Goal: Use online tool/utility: Utilize a website feature to perform a specific function

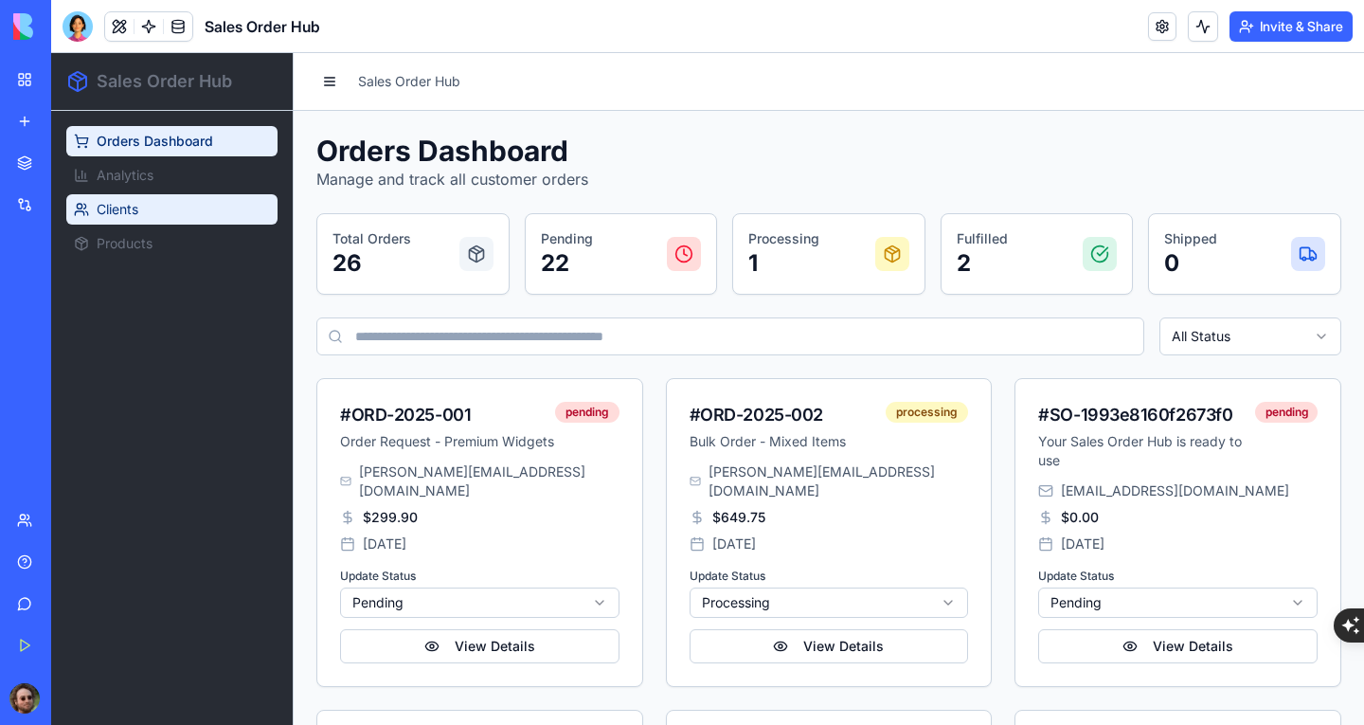
click at [131, 211] on span "Clients" at bounding box center [118, 209] width 42 height 19
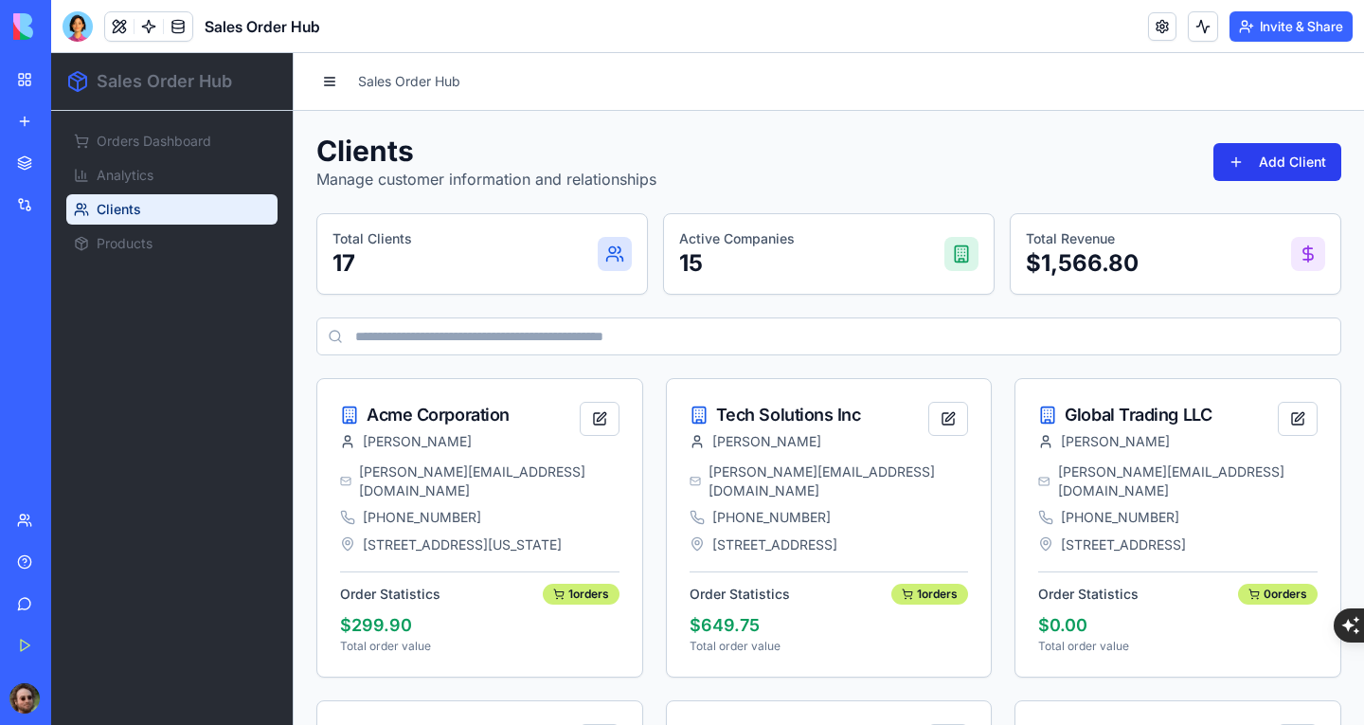
click at [1229, 168] on button "Add Client" at bounding box center [1277, 162] width 128 height 38
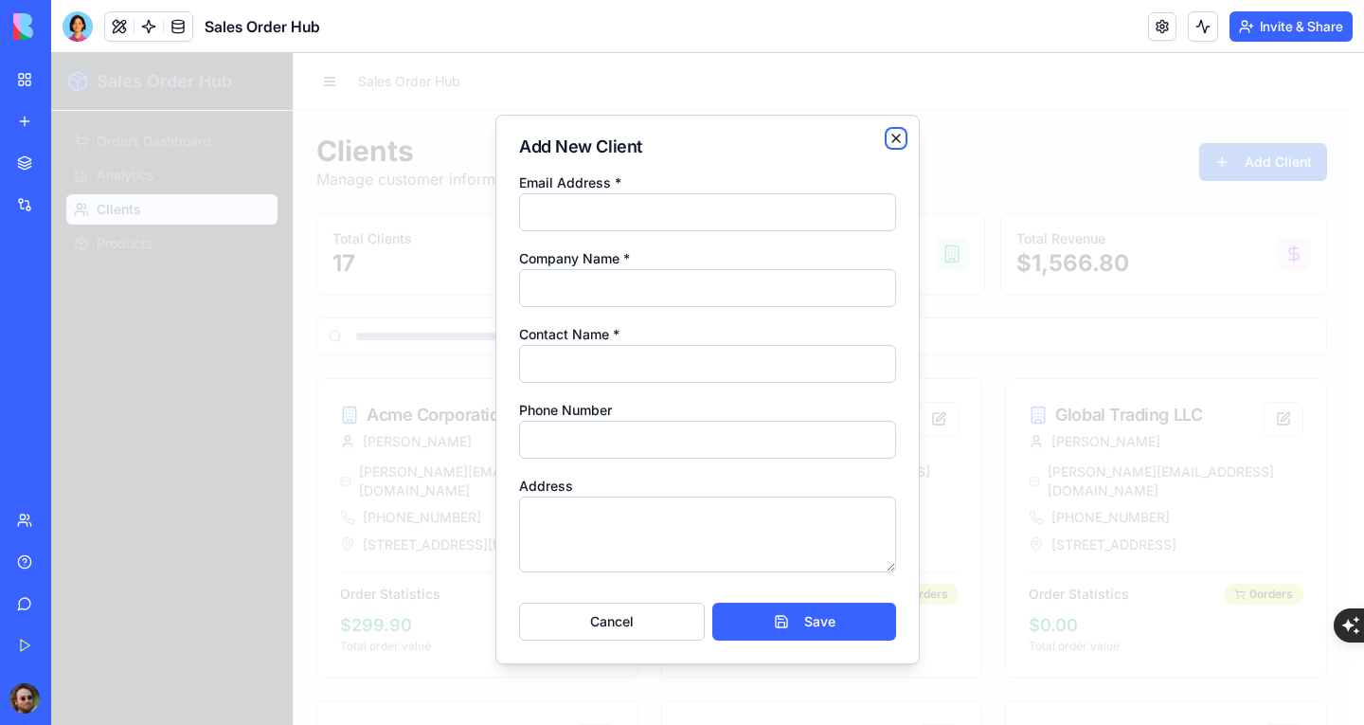
click at [897, 141] on icon "button" at bounding box center [895, 138] width 15 height 15
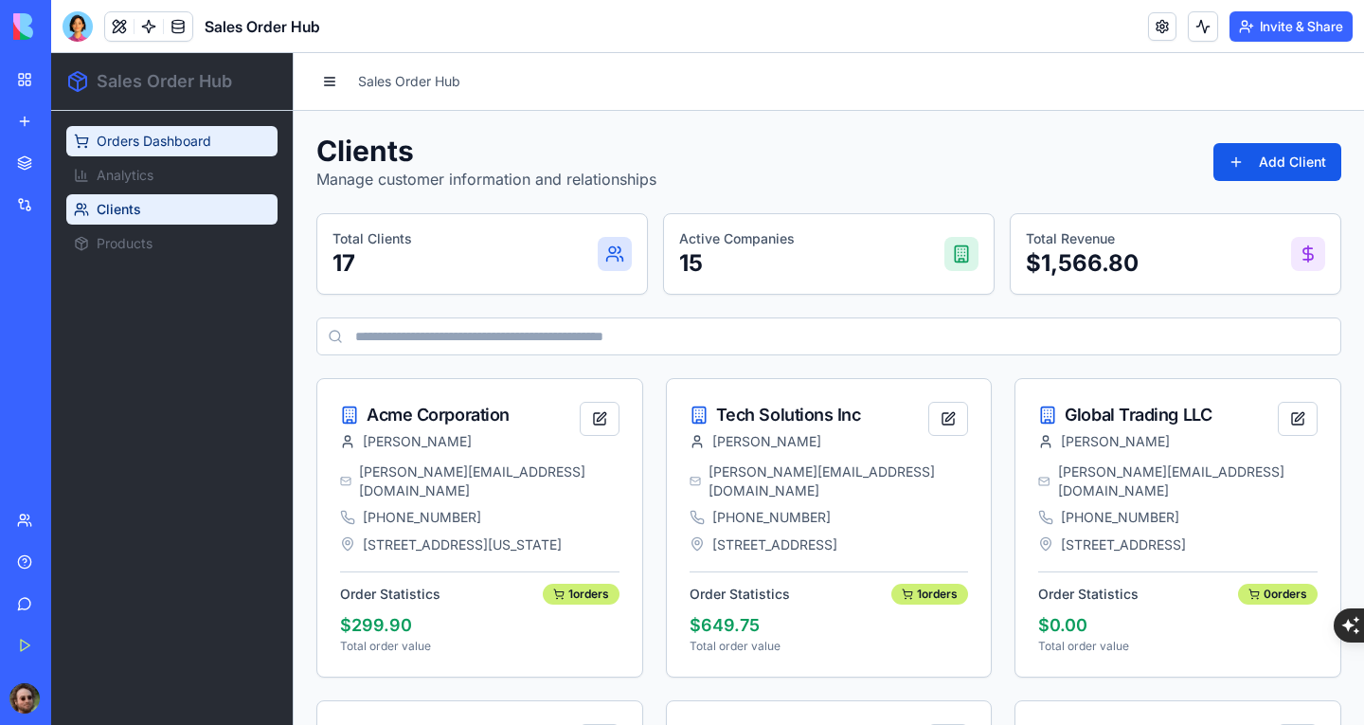
click at [138, 139] on span "Orders Dashboard" at bounding box center [154, 141] width 115 height 19
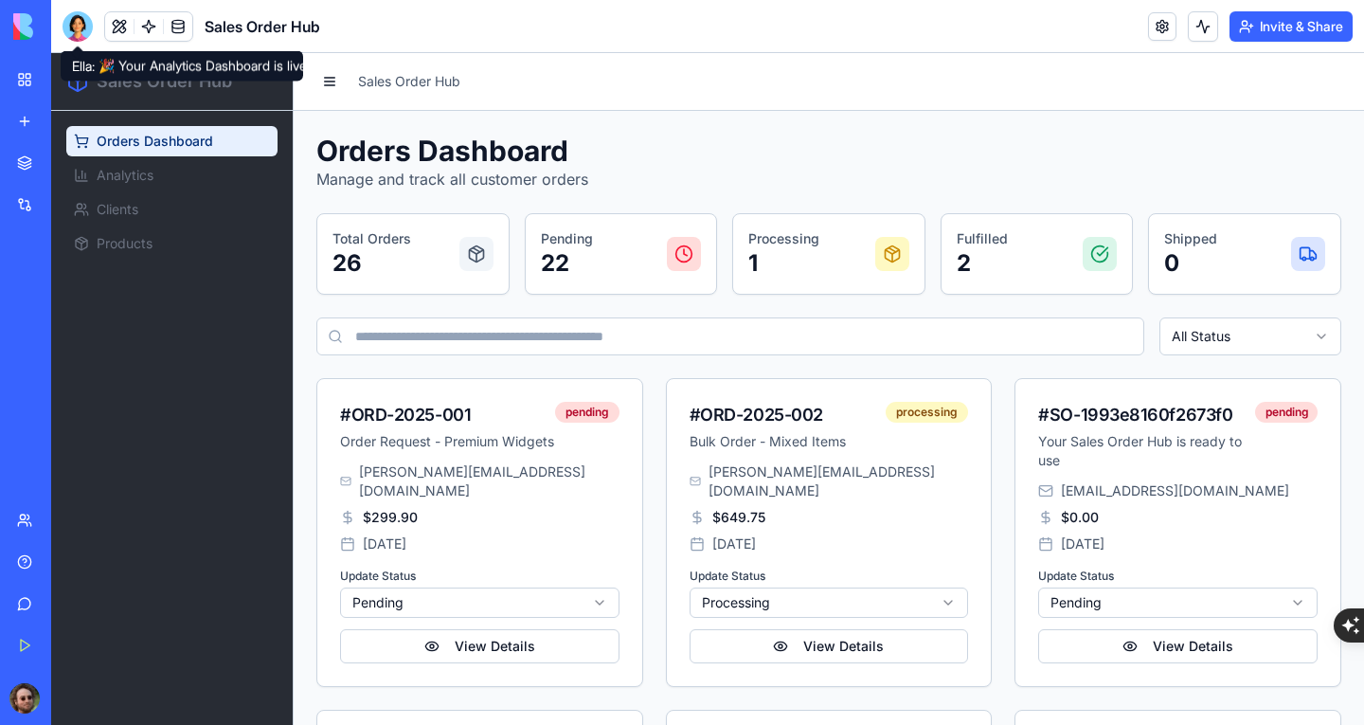
click at [75, 15] on div at bounding box center [78, 26] width 30 height 30
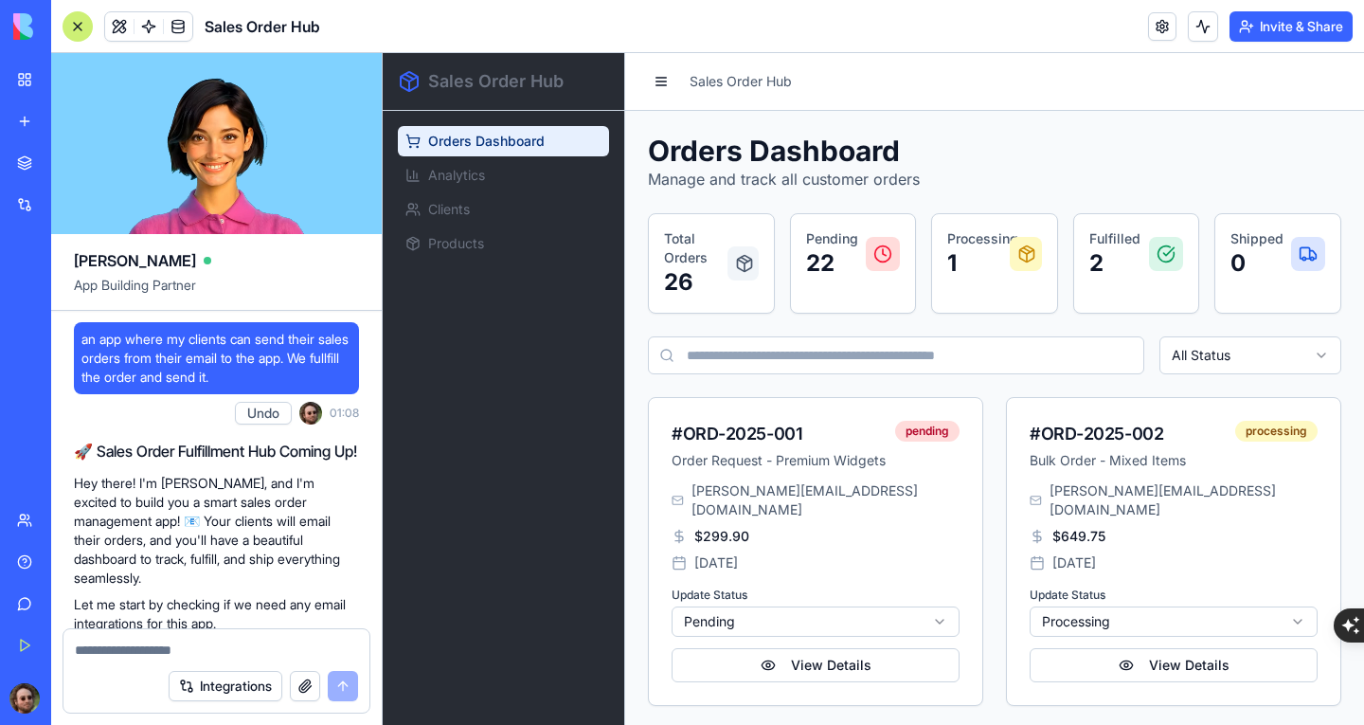
scroll to position [1819, 0]
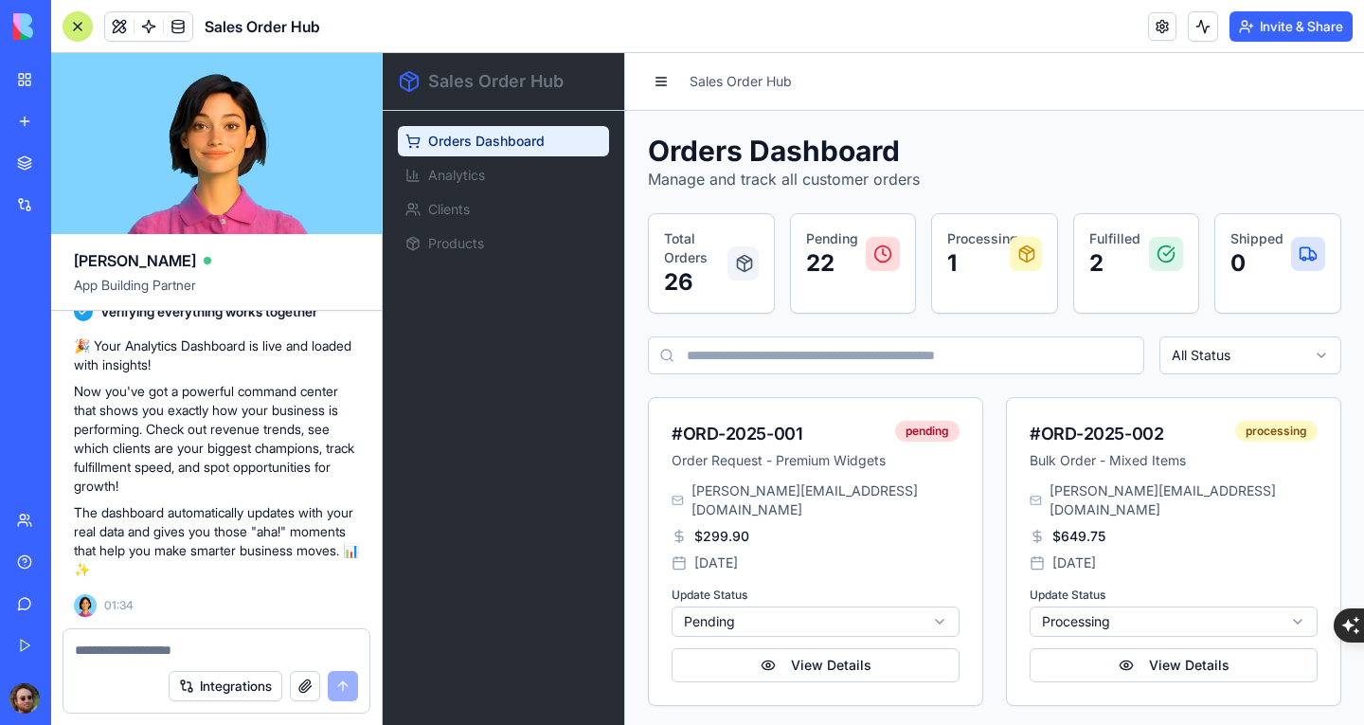
click at [118, 646] on textarea at bounding box center [216, 649] width 283 height 19
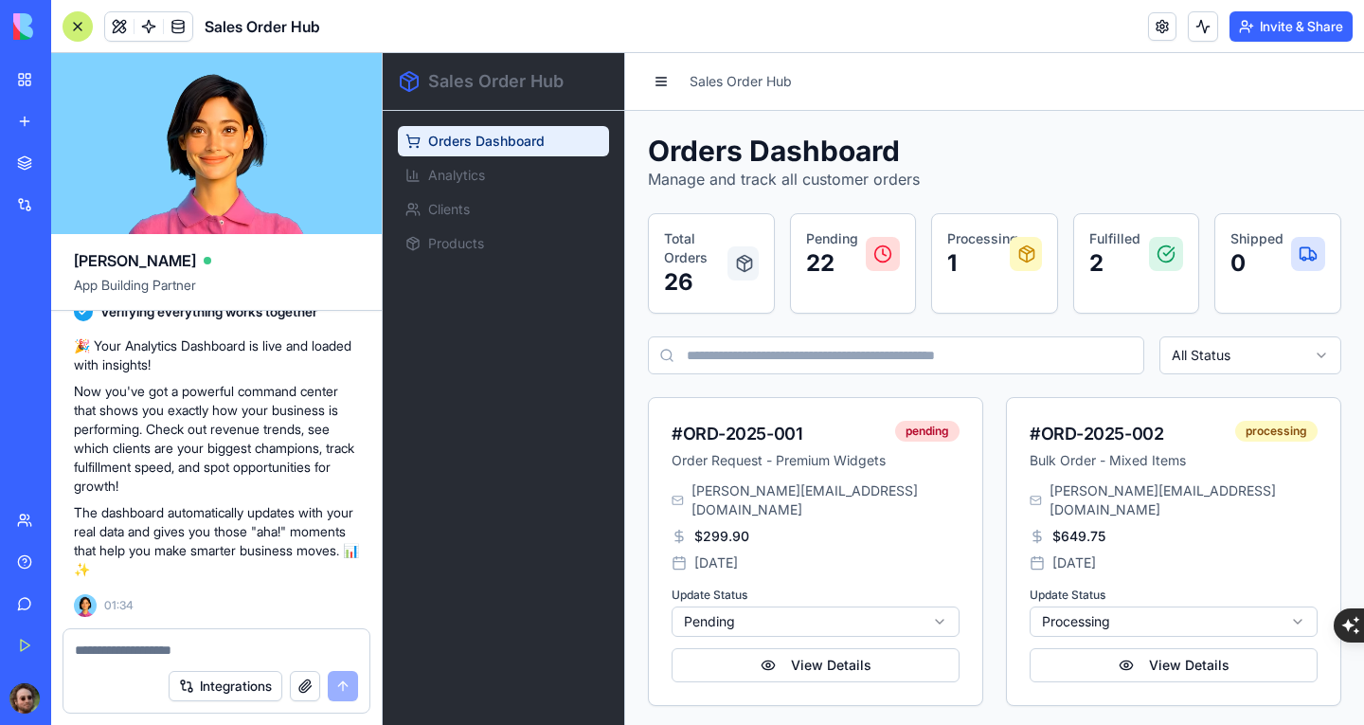
click at [163, 654] on textarea at bounding box center [216, 649] width 283 height 19
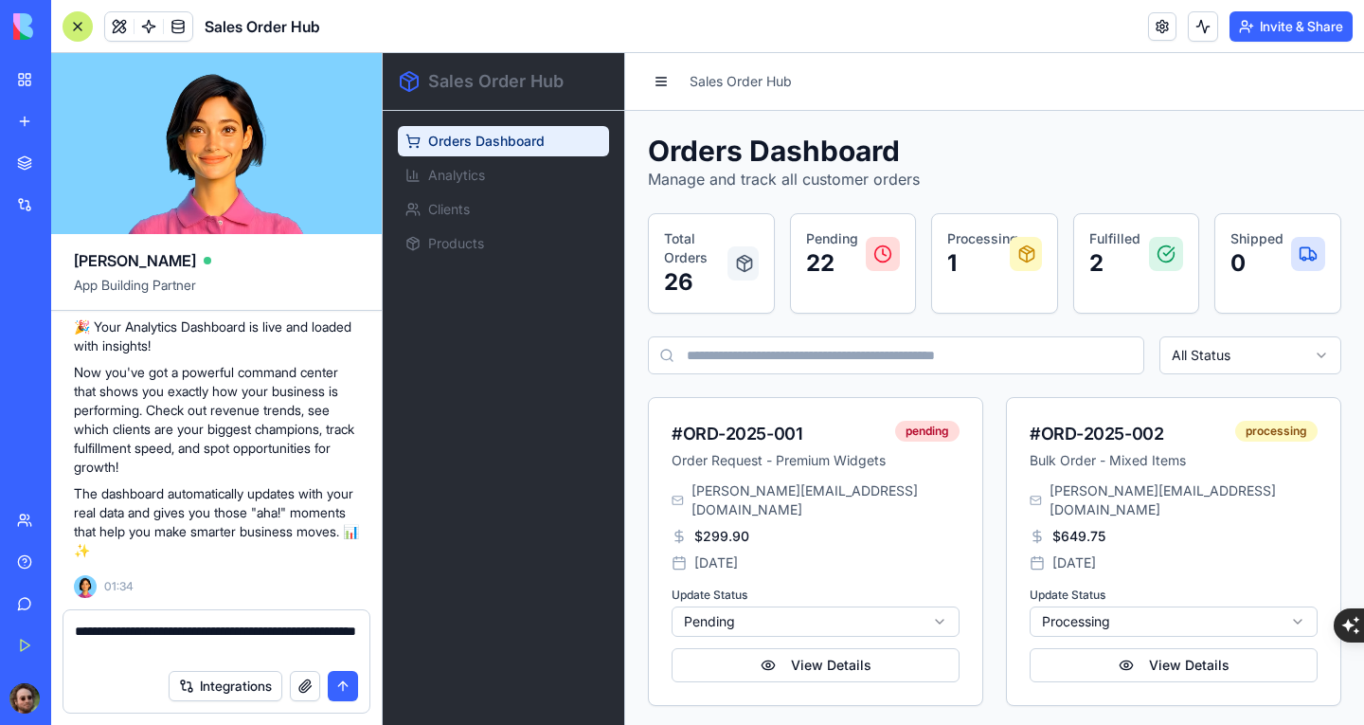
click at [510, 550] on div "Orders Dashboard Analytics Clients Products" at bounding box center [504, 418] width 242 height 614
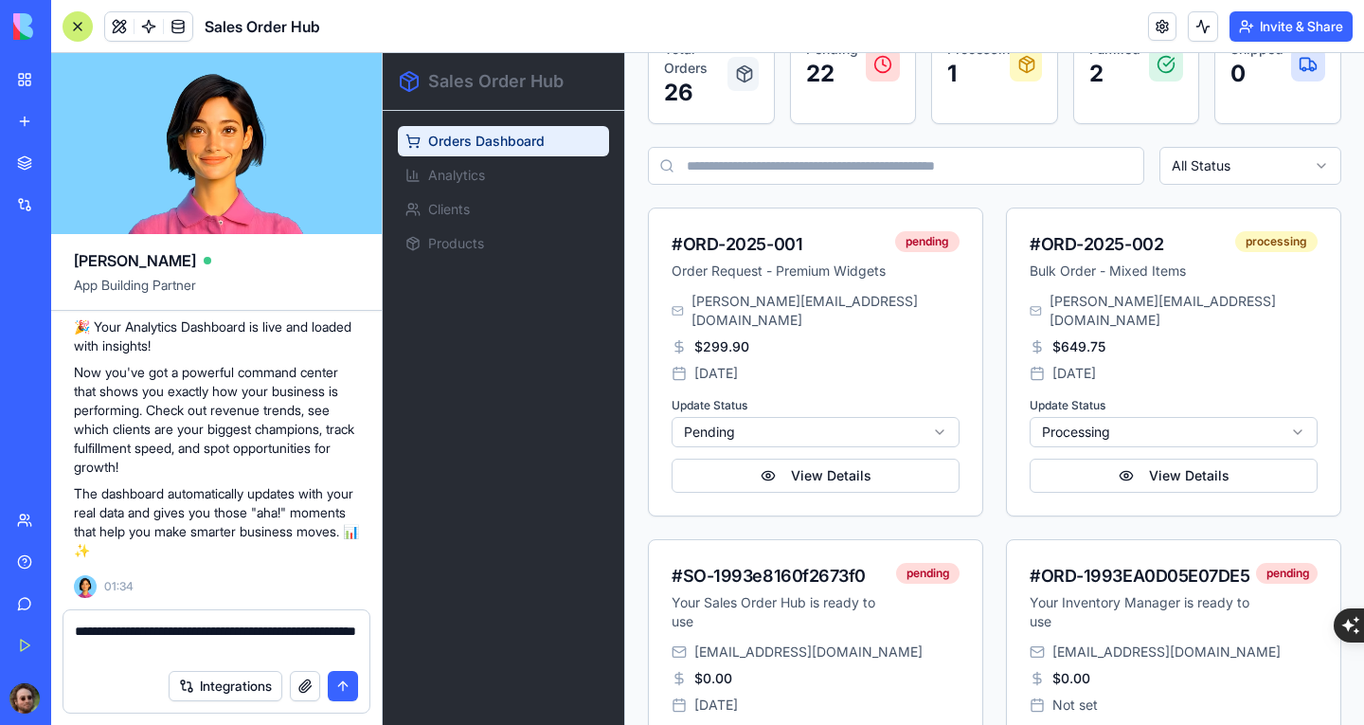
scroll to position [0, 0]
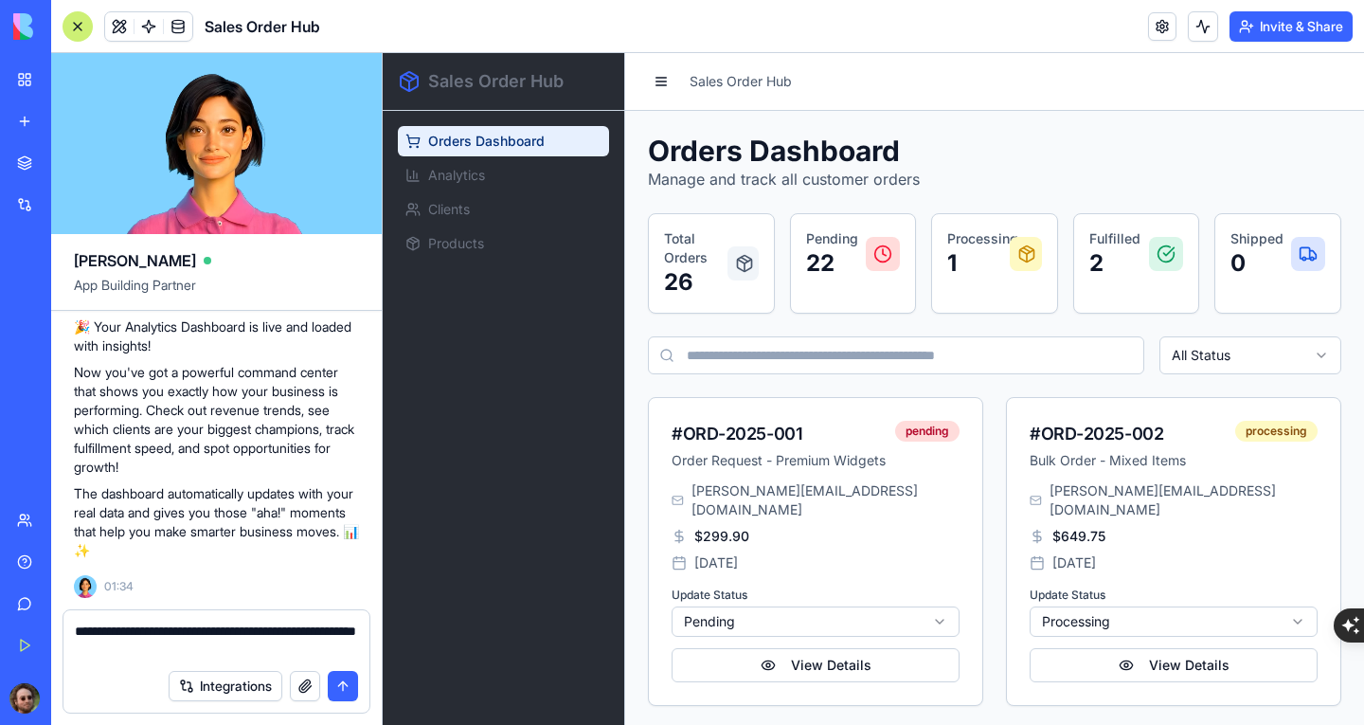
click at [208, 640] on textarea "**********" at bounding box center [216, 640] width 283 height 38
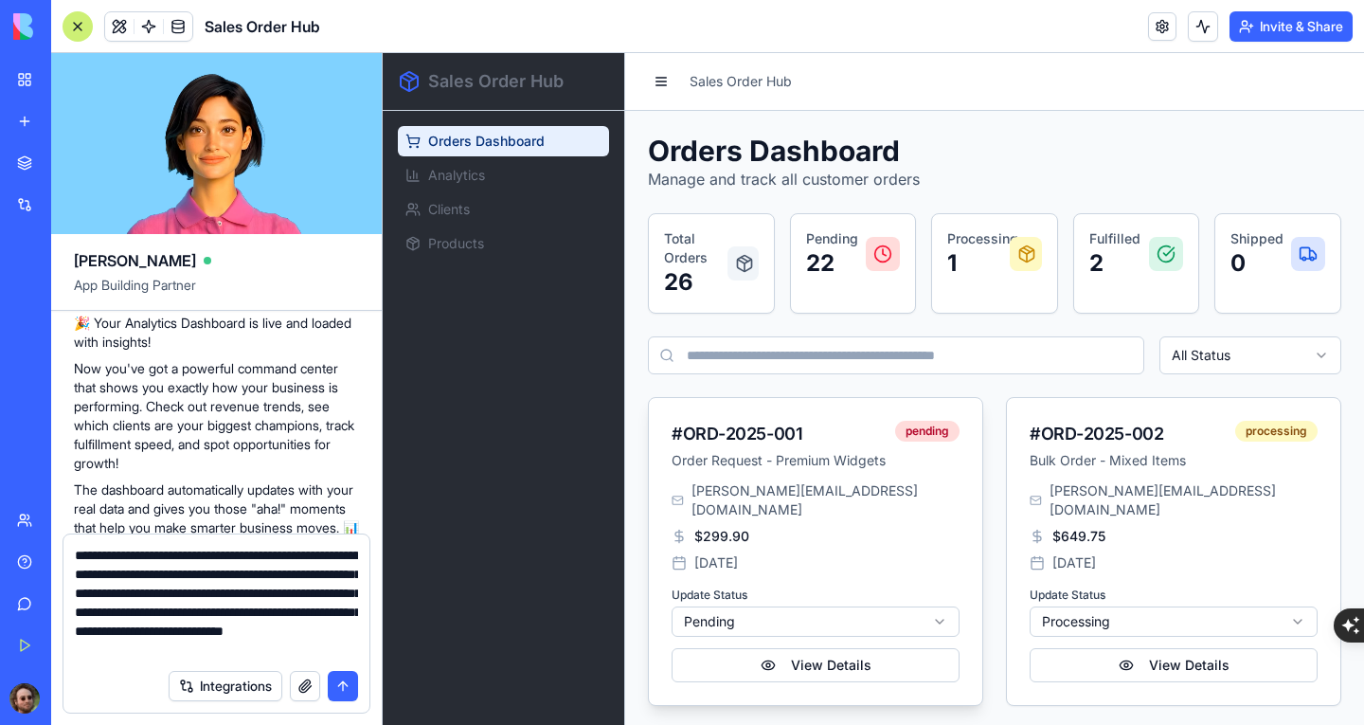
scroll to position [17, 0]
type textarea "**********"
click at [343, 678] on button "submit" at bounding box center [343, 686] width 30 height 30
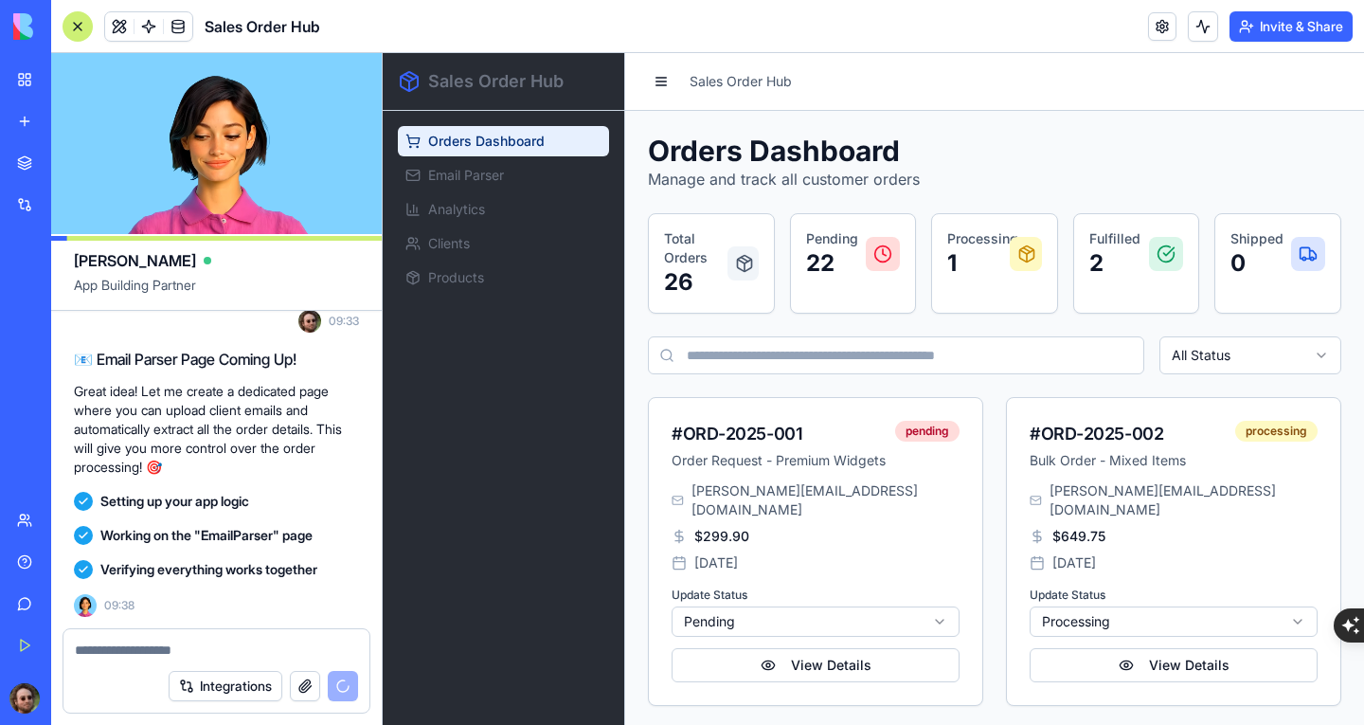
scroll to position [2528, 0]
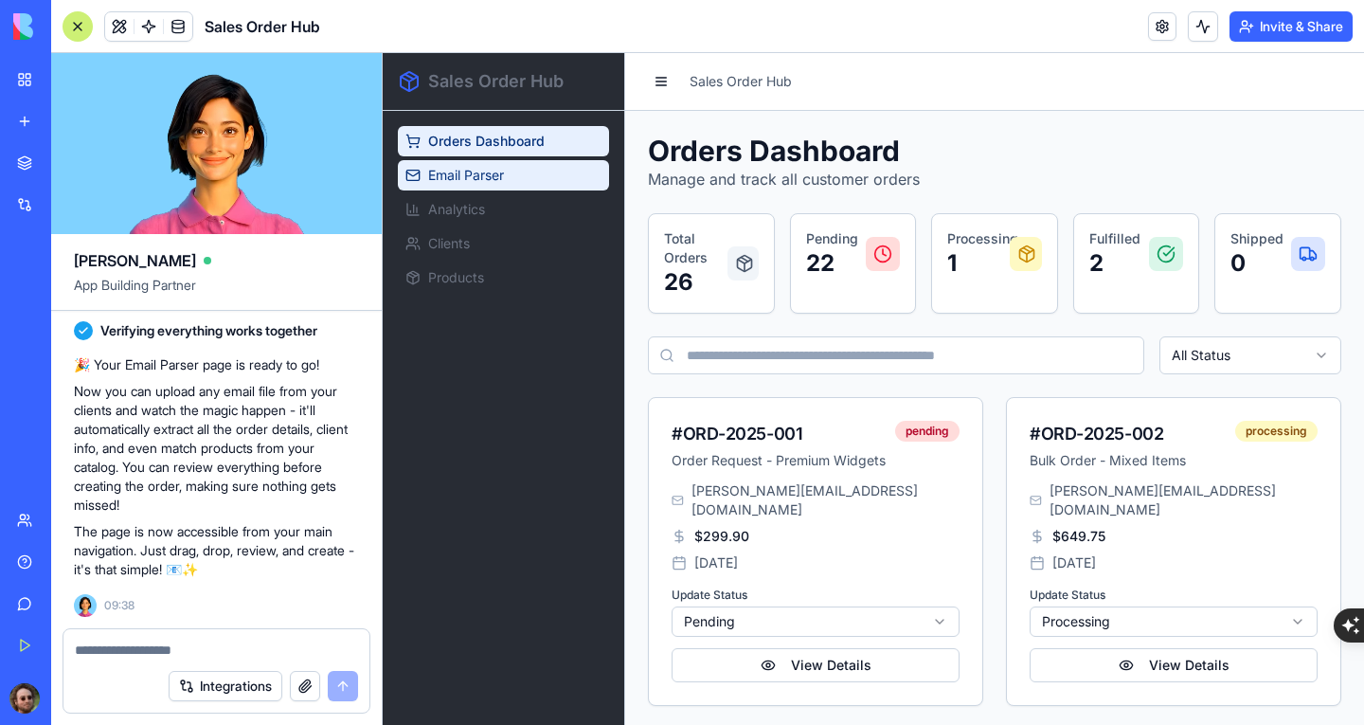
click at [491, 174] on span "Email Parser" at bounding box center [466, 175] width 76 height 19
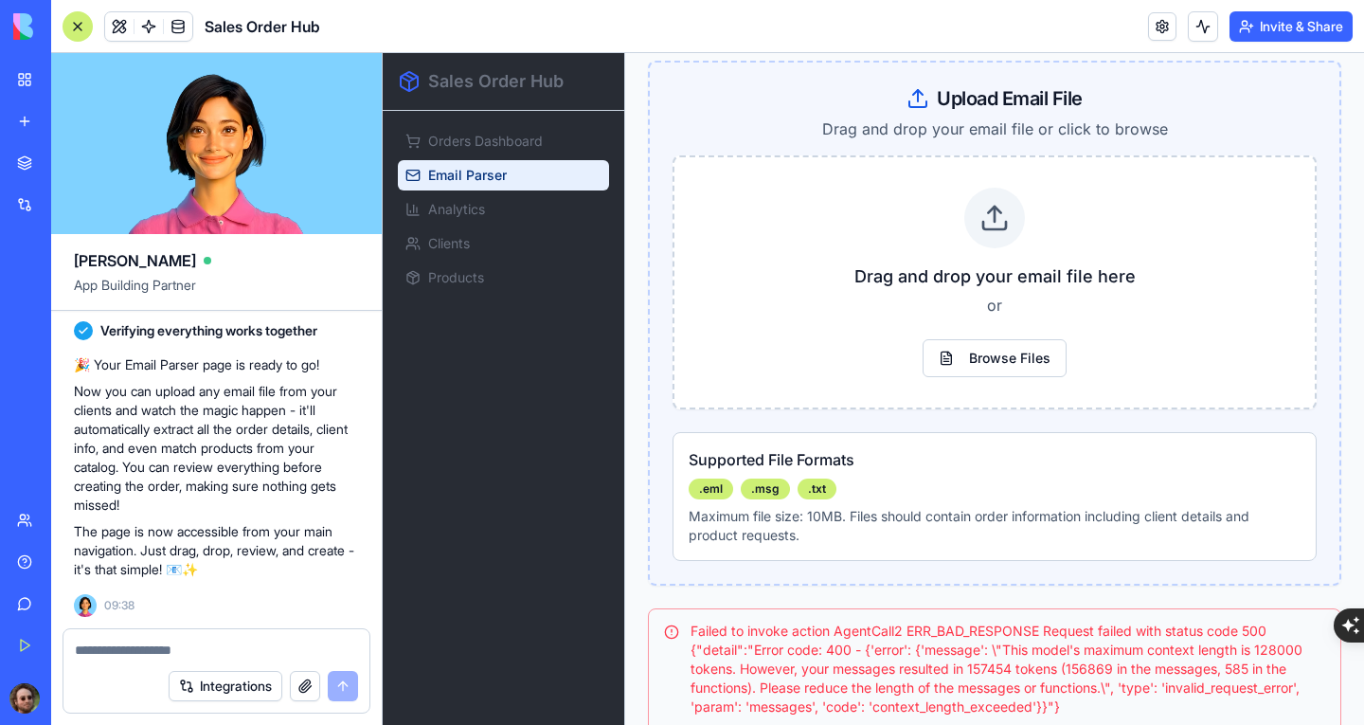
scroll to position [462, 0]
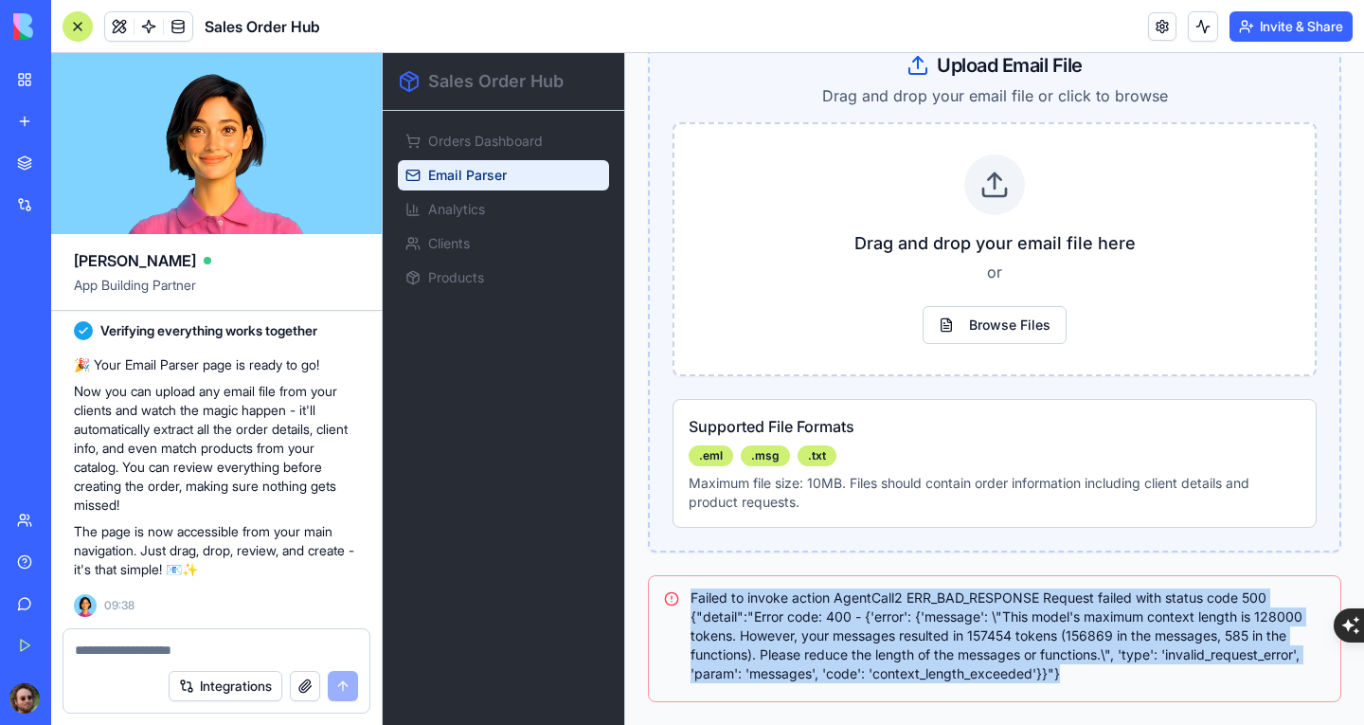
drag, startPoint x: 1065, startPoint y: 674, endPoint x: 681, endPoint y: 587, distance: 393.4
click at [681, 587] on div "Failed to invoke action AgentCall2 ERR_BAD_RESPONSE Request failed with status …" at bounding box center [994, 638] width 693 height 127
copy div "Failed to invoke action AgentCall2 ERR_BAD_RESPONSE Request failed with status …"
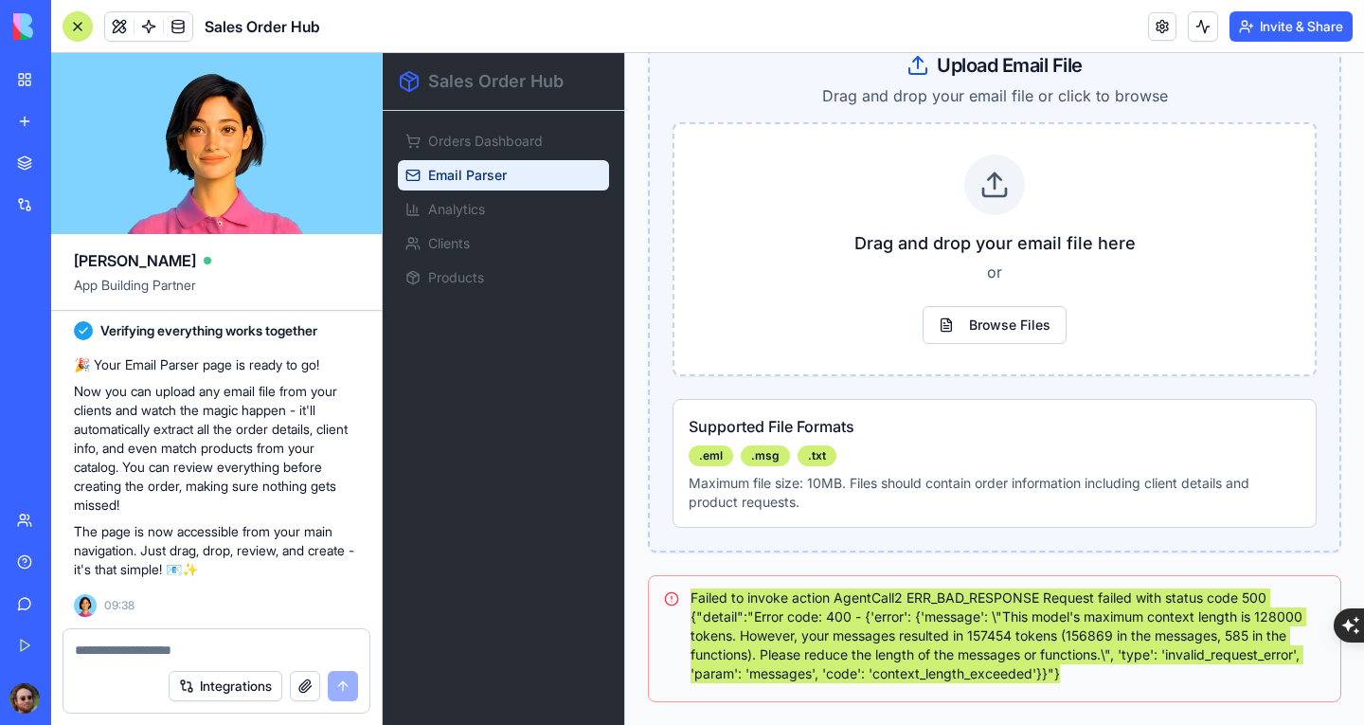
click at [224, 637] on div at bounding box center [216, 644] width 306 height 30
click at [204, 653] on textarea at bounding box center [216, 649] width 283 height 19
paste textarea "**********"
type textarea "**********"
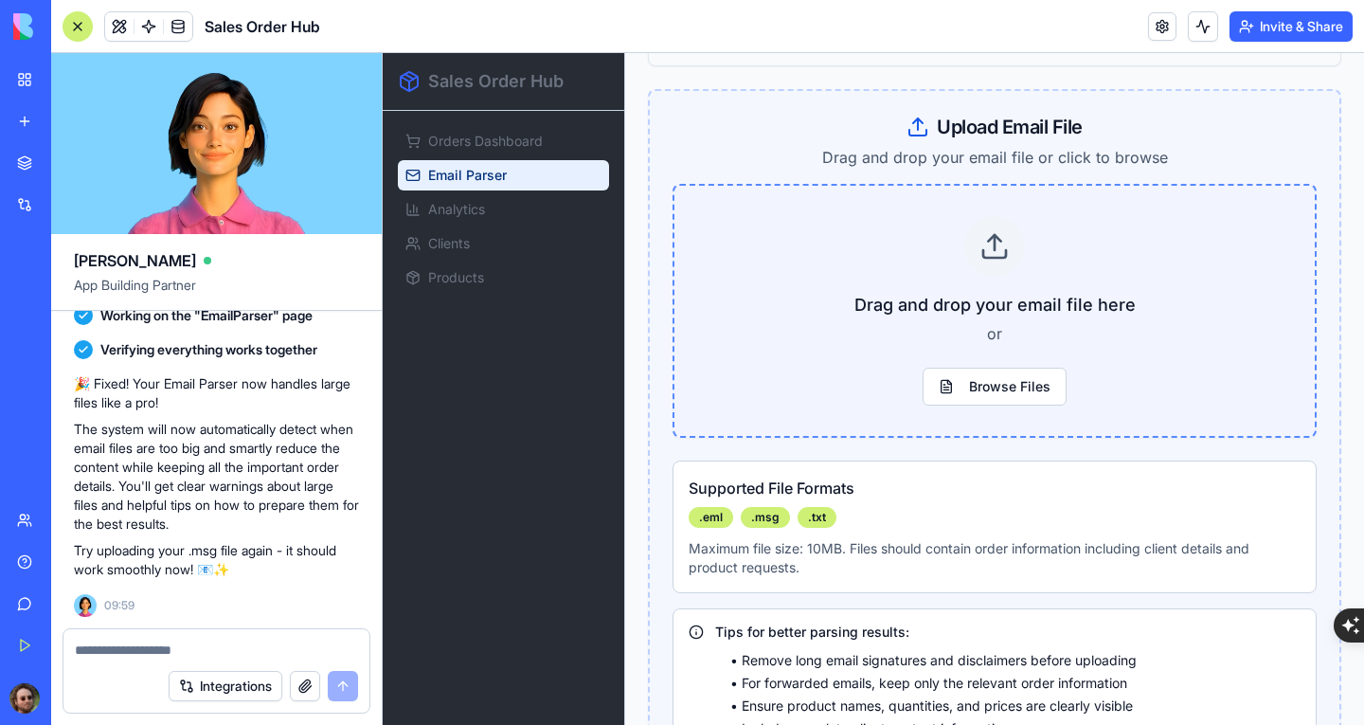
scroll to position [367, 0]
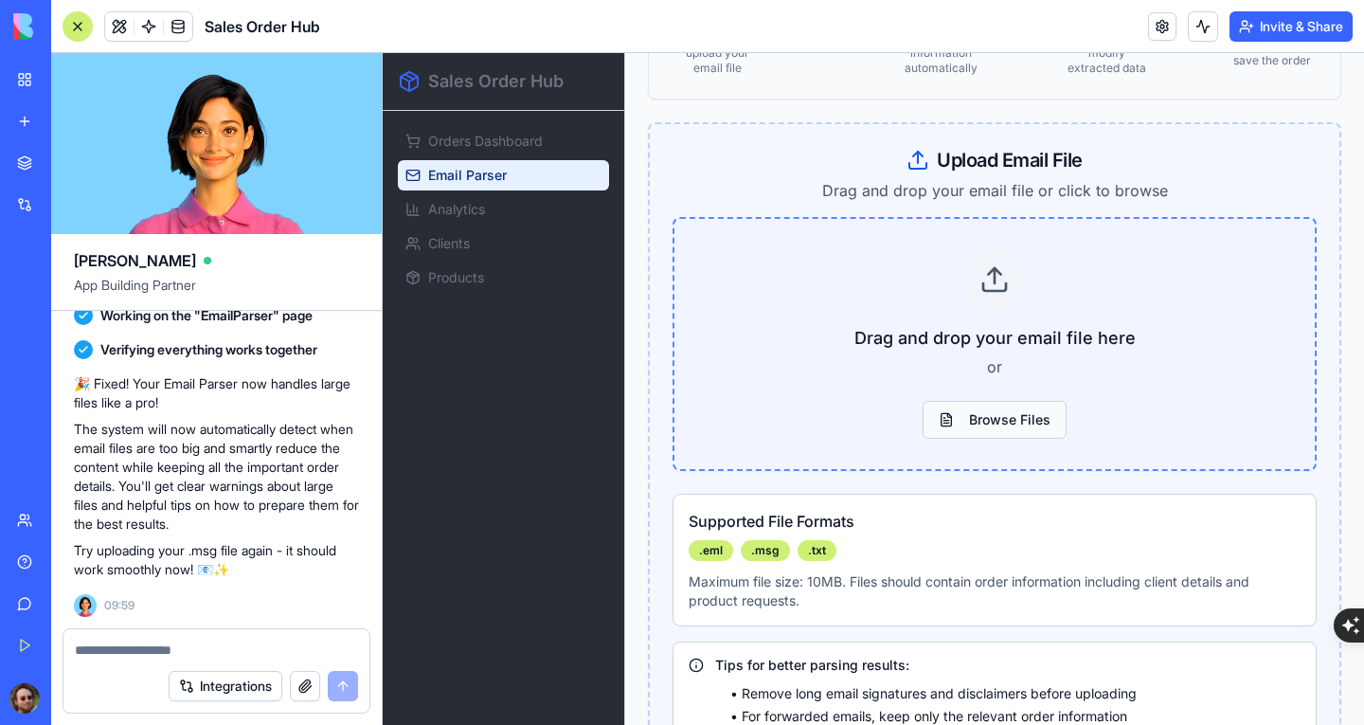
click at [1002, 415] on button "Browse Files" at bounding box center [994, 420] width 144 height 38
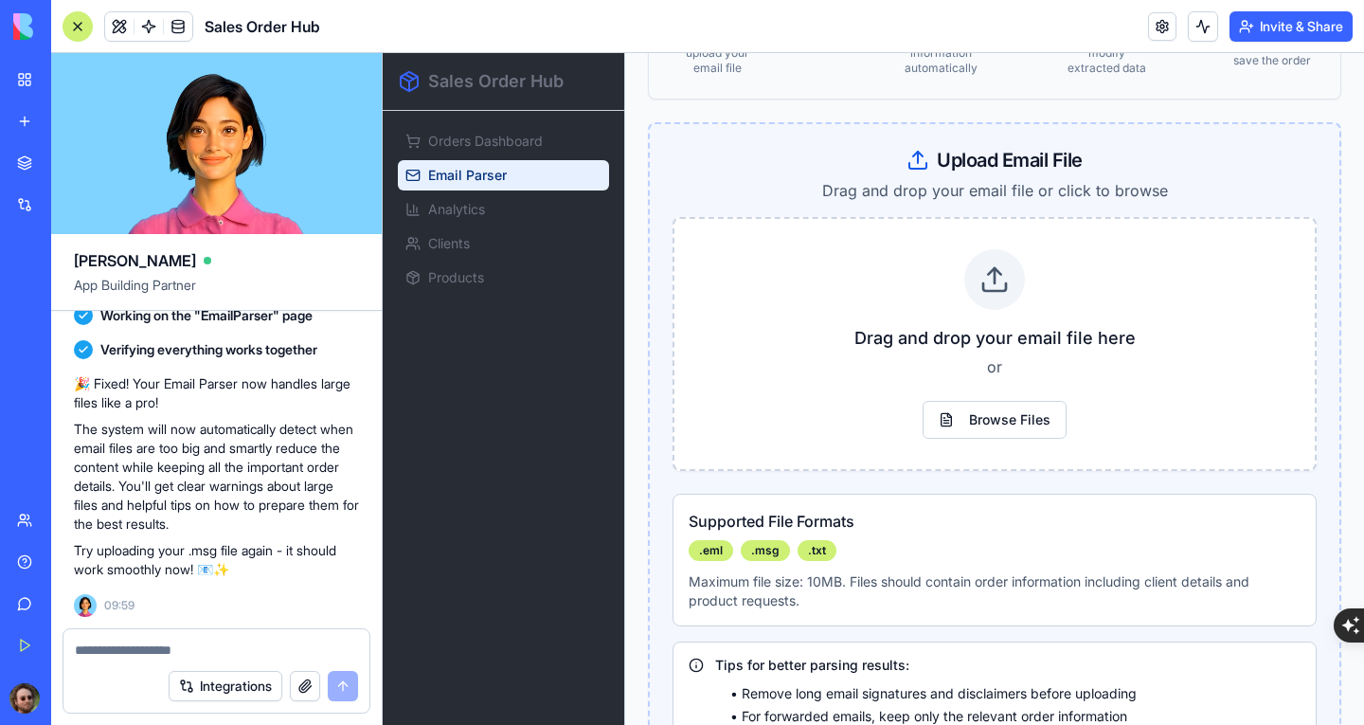
click at [227, 654] on textarea at bounding box center [216, 649] width 283 height 19
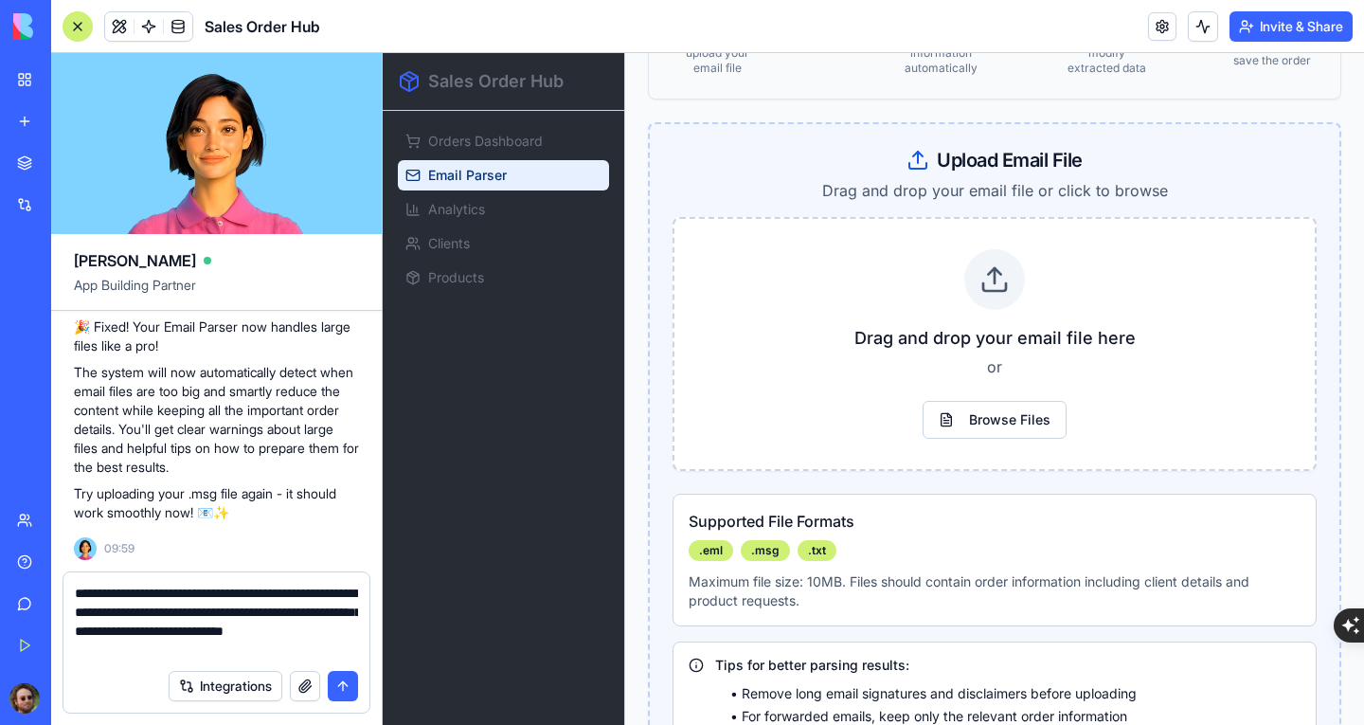
click at [118, 655] on textarea "**********" at bounding box center [216, 621] width 283 height 76
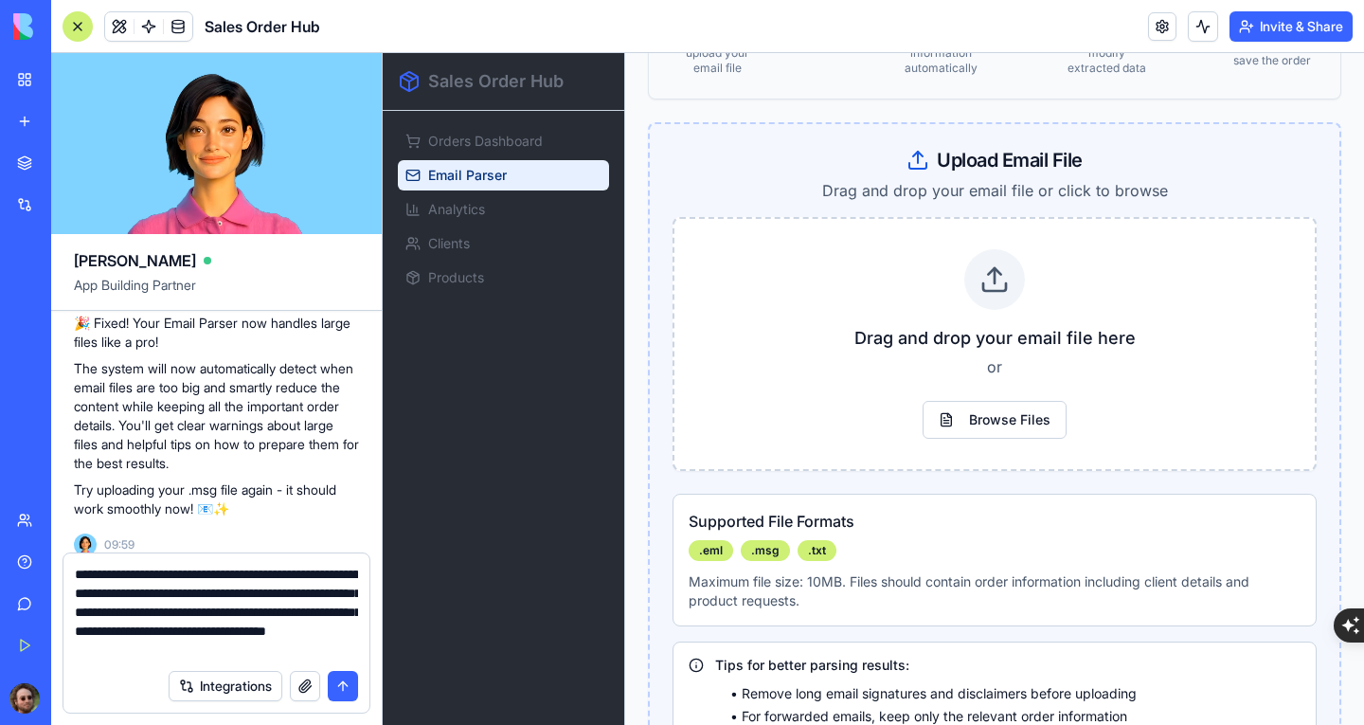
type textarea "**********"
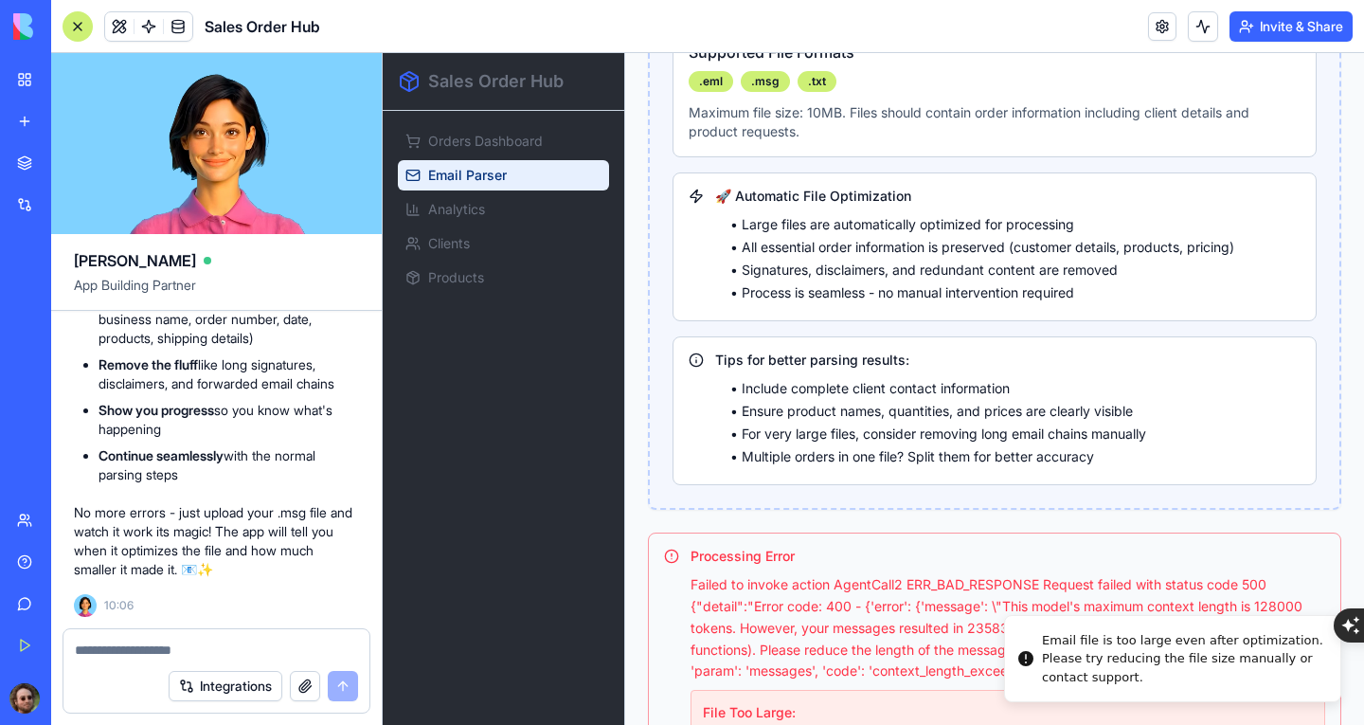
scroll to position [1019, 0]
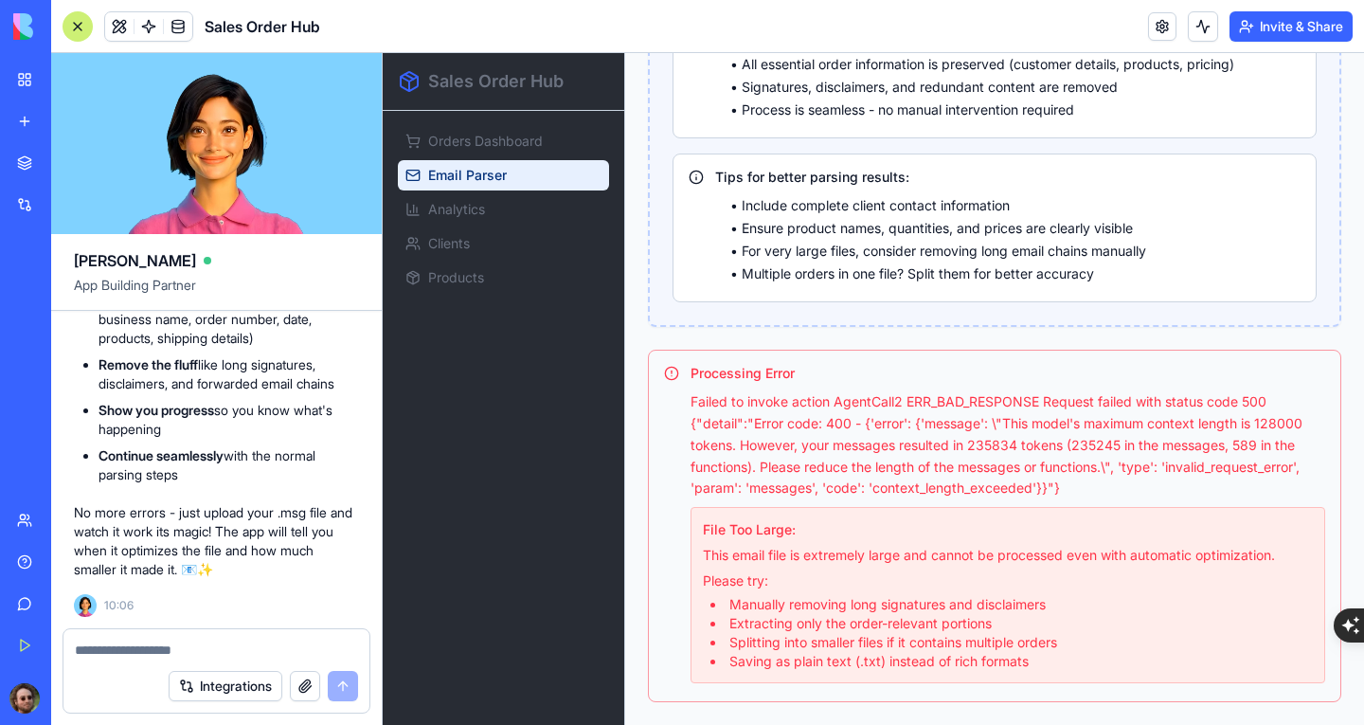
click at [229, 640] on textarea at bounding box center [216, 649] width 283 height 19
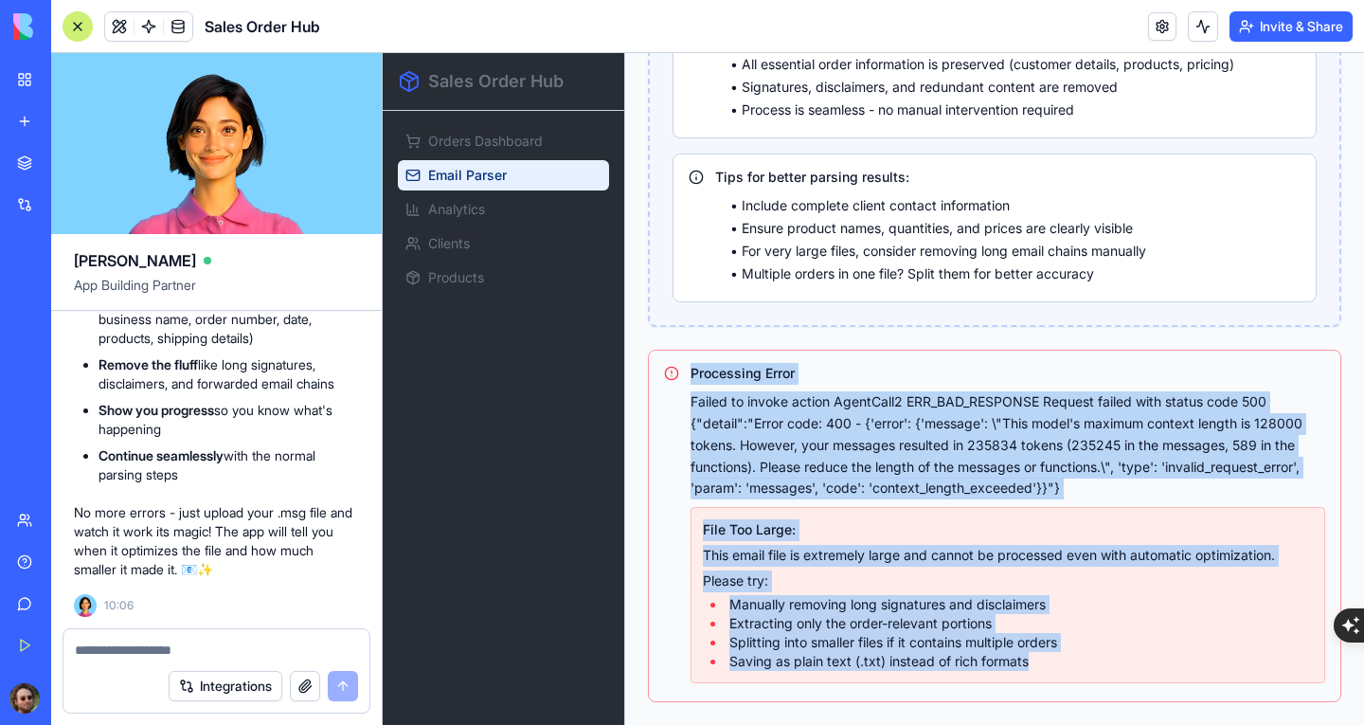
drag, startPoint x: 690, startPoint y: 373, endPoint x: 1092, endPoint y: 658, distance: 493.3
click at [1092, 658] on div "Processing Error Failed to invoke action AgentCall2 ERR_BAD_RESPONSE Request fa…" at bounding box center [994, 523] width 661 height 321
copy div "Processing Error Failed to invoke action AgentCall2 ERR_BAD_RESPONSE Request fa…"
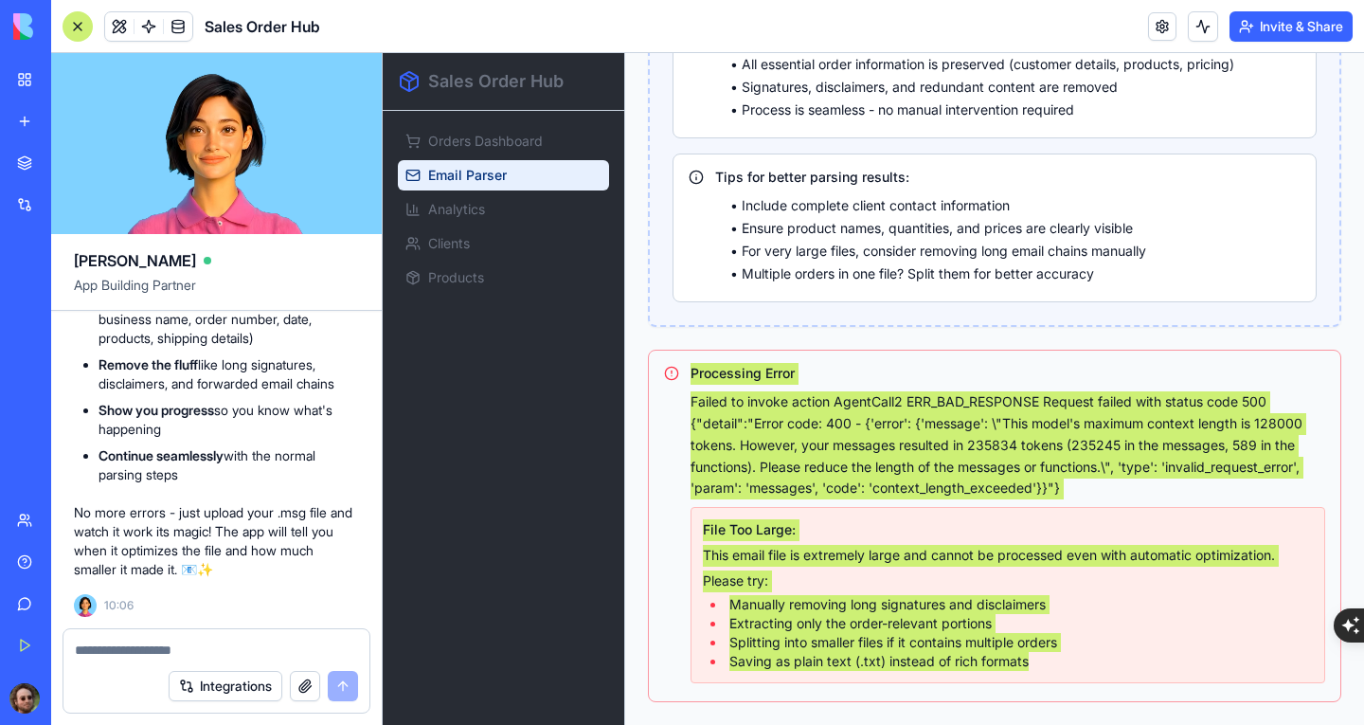
click at [188, 649] on textarea at bounding box center [216, 649] width 283 height 19
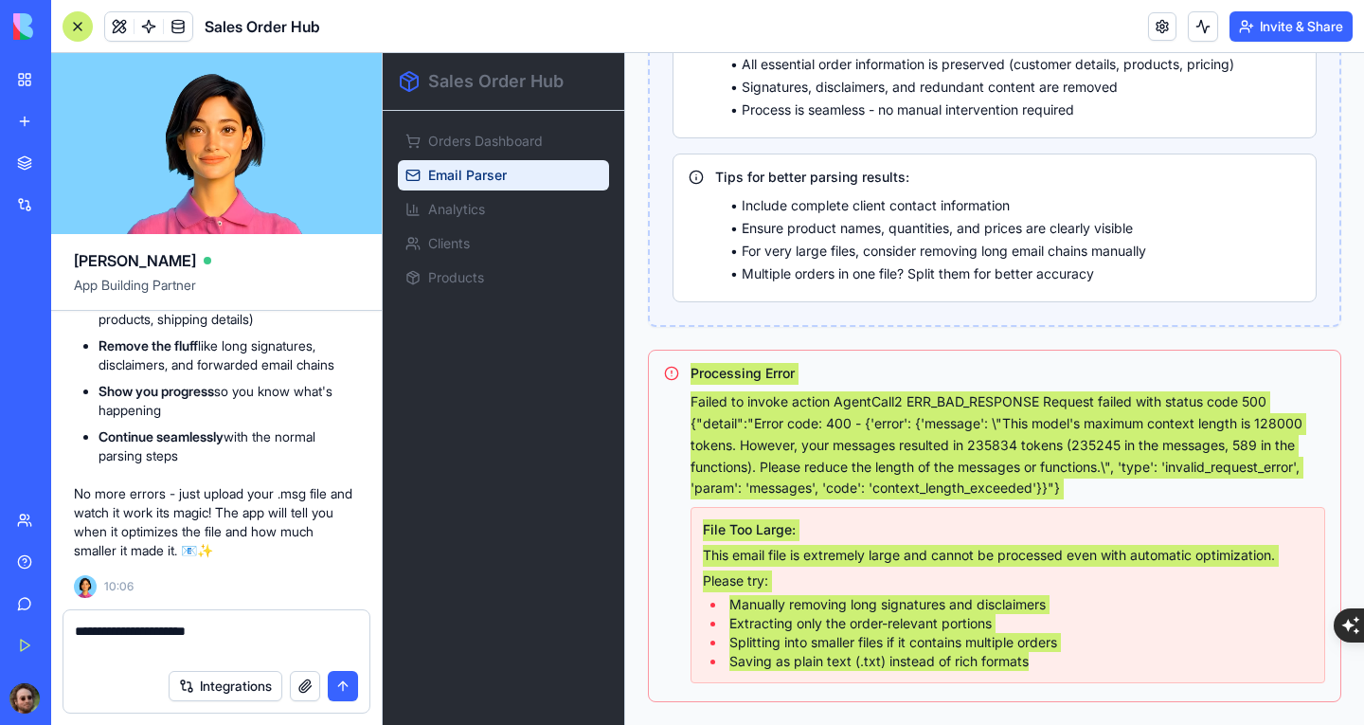
paste textarea "**********"
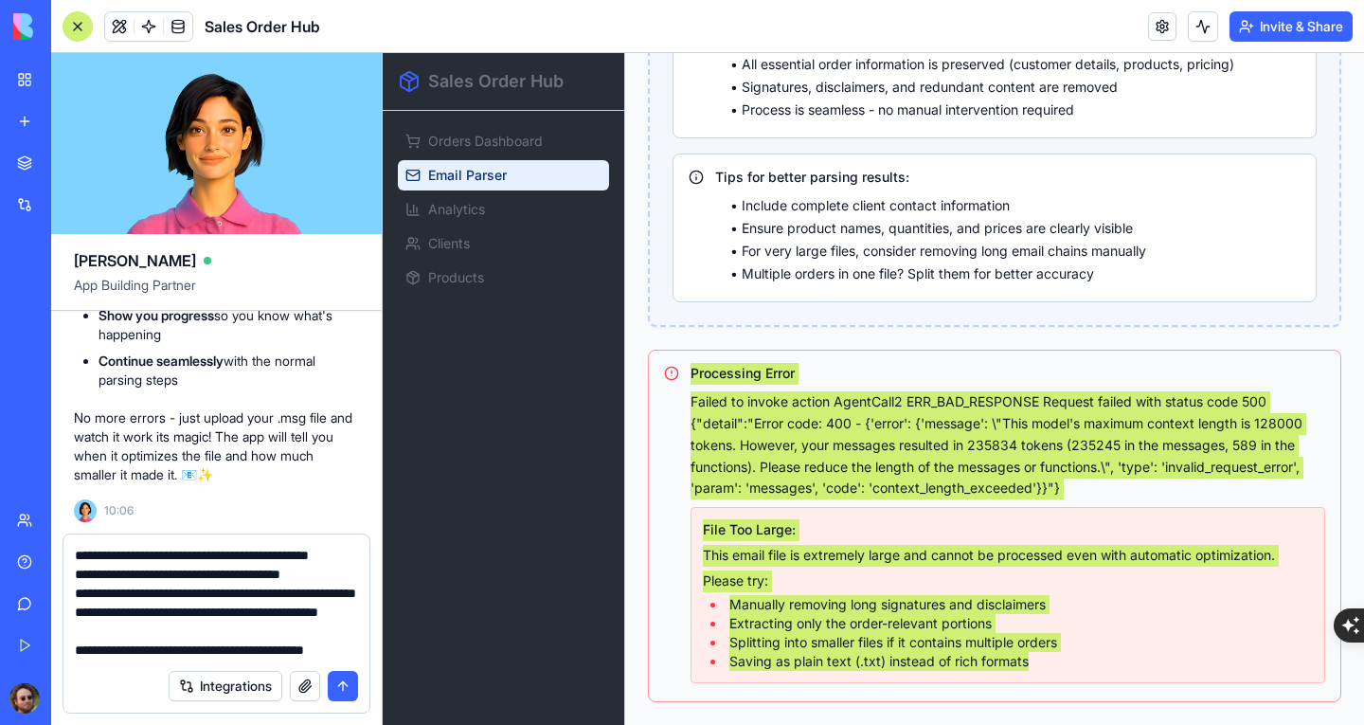
scroll to position [510, 0]
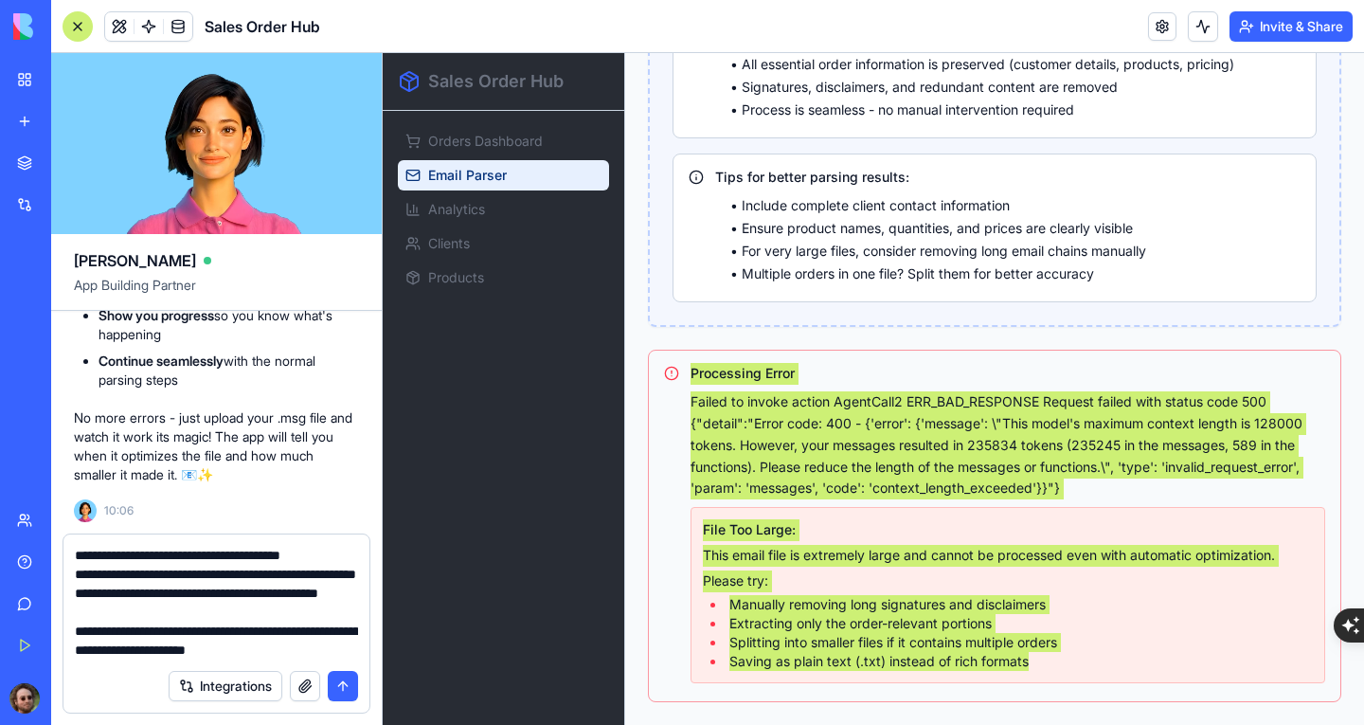
type textarea "**********"
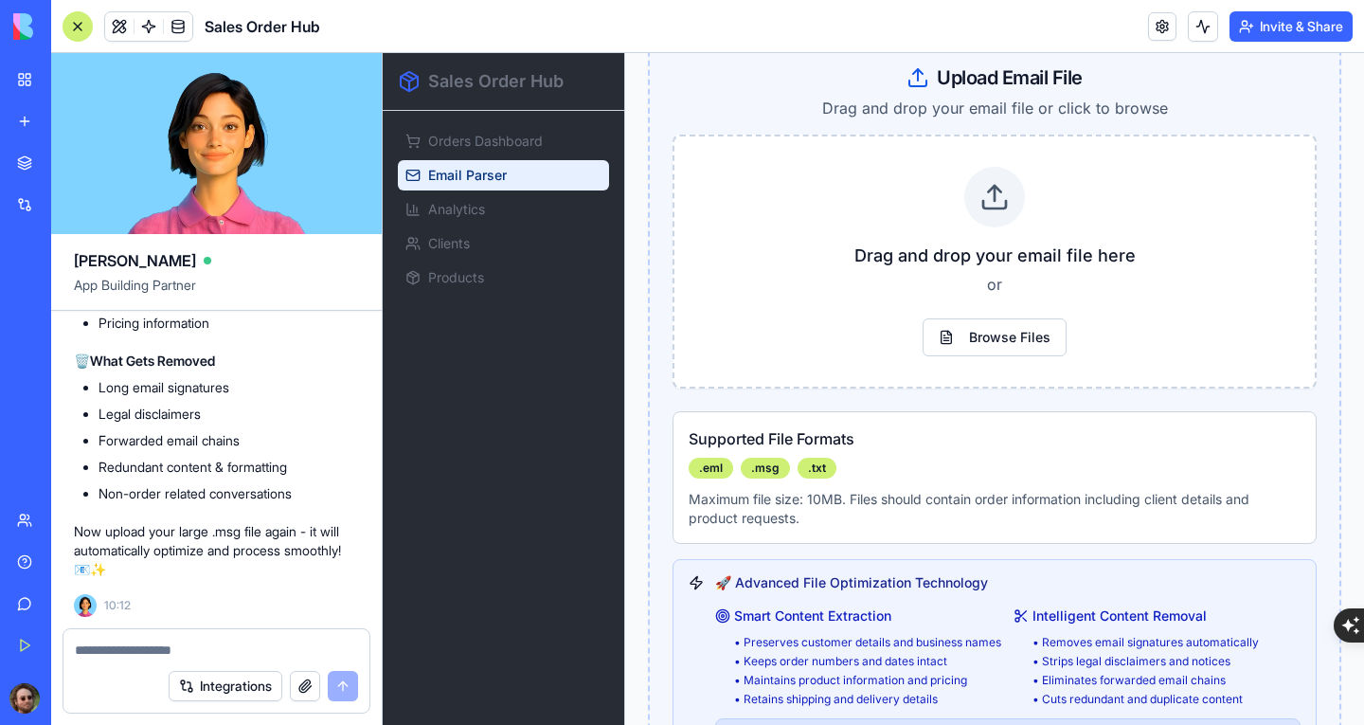
scroll to position [355, 0]
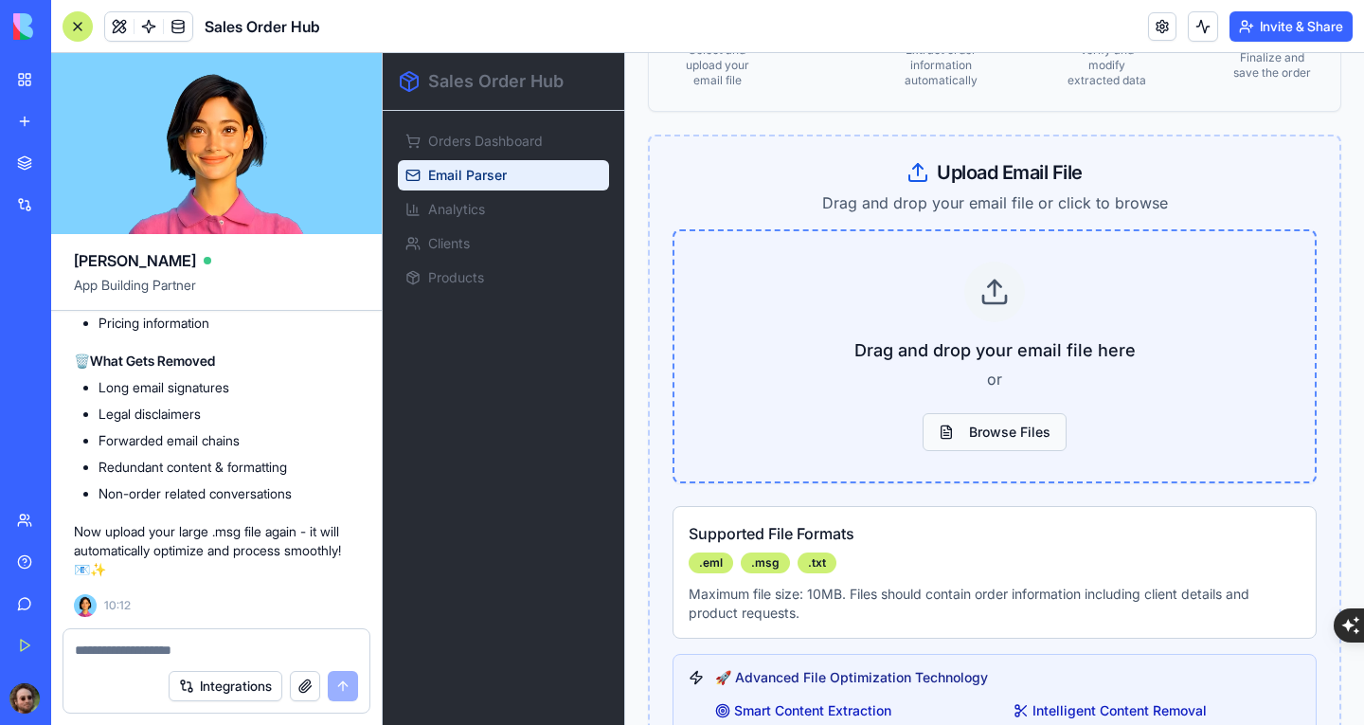
click at [993, 428] on button "Browse Files" at bounding box center [994, 432] width 144 height 38
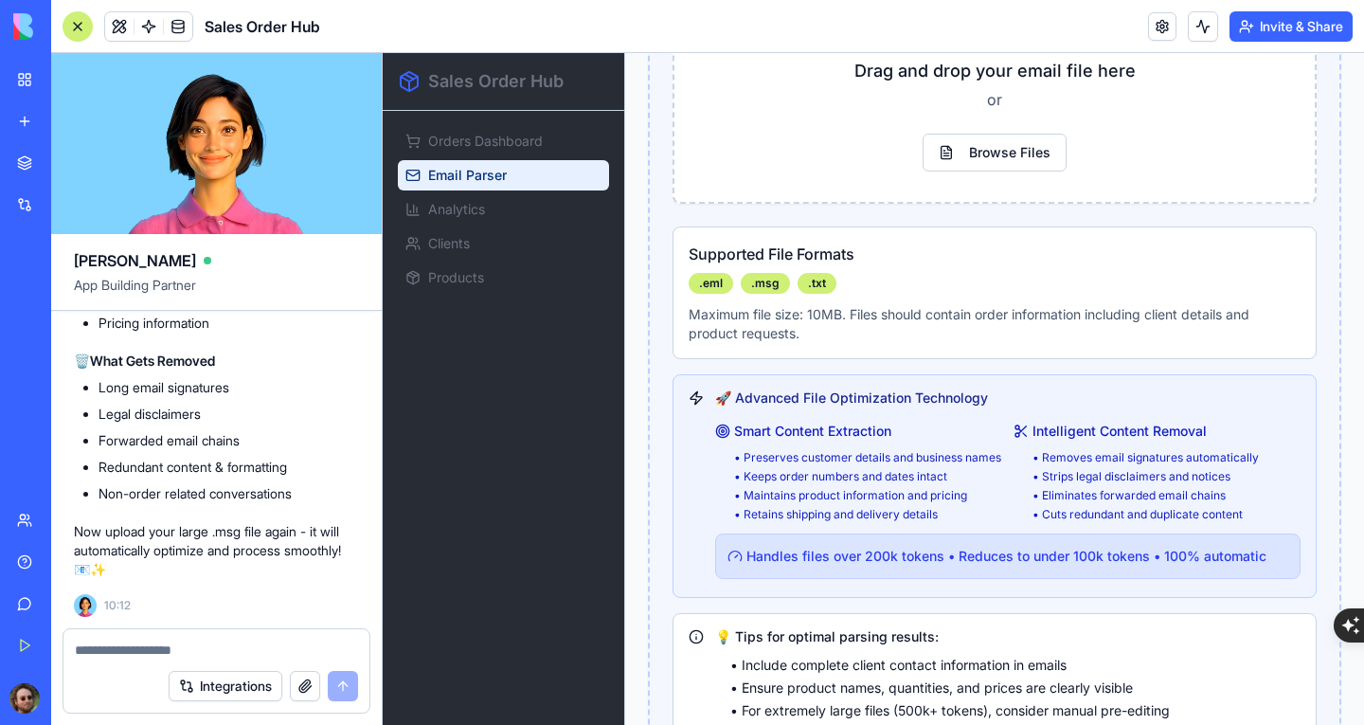
scroll to position [540, 0]
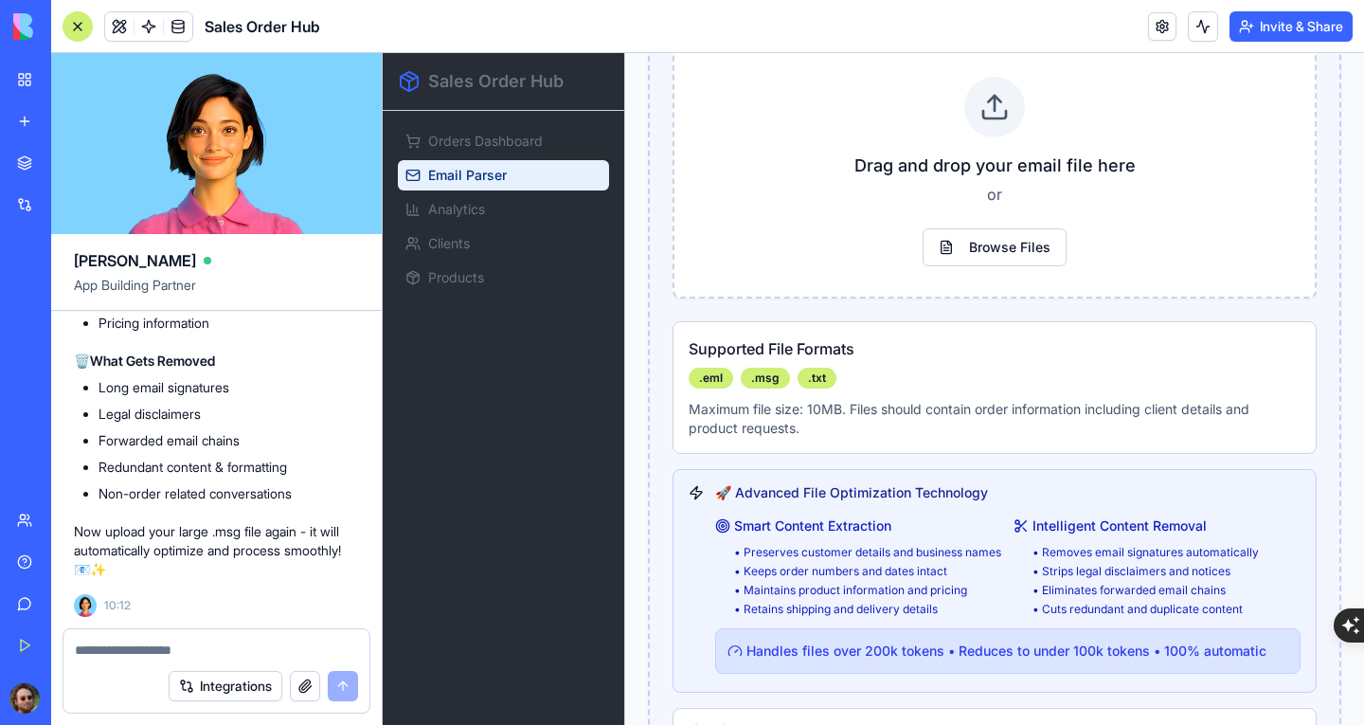
click at [150, 647] on textarea at bounding box center [216, 649] width 283 height 19
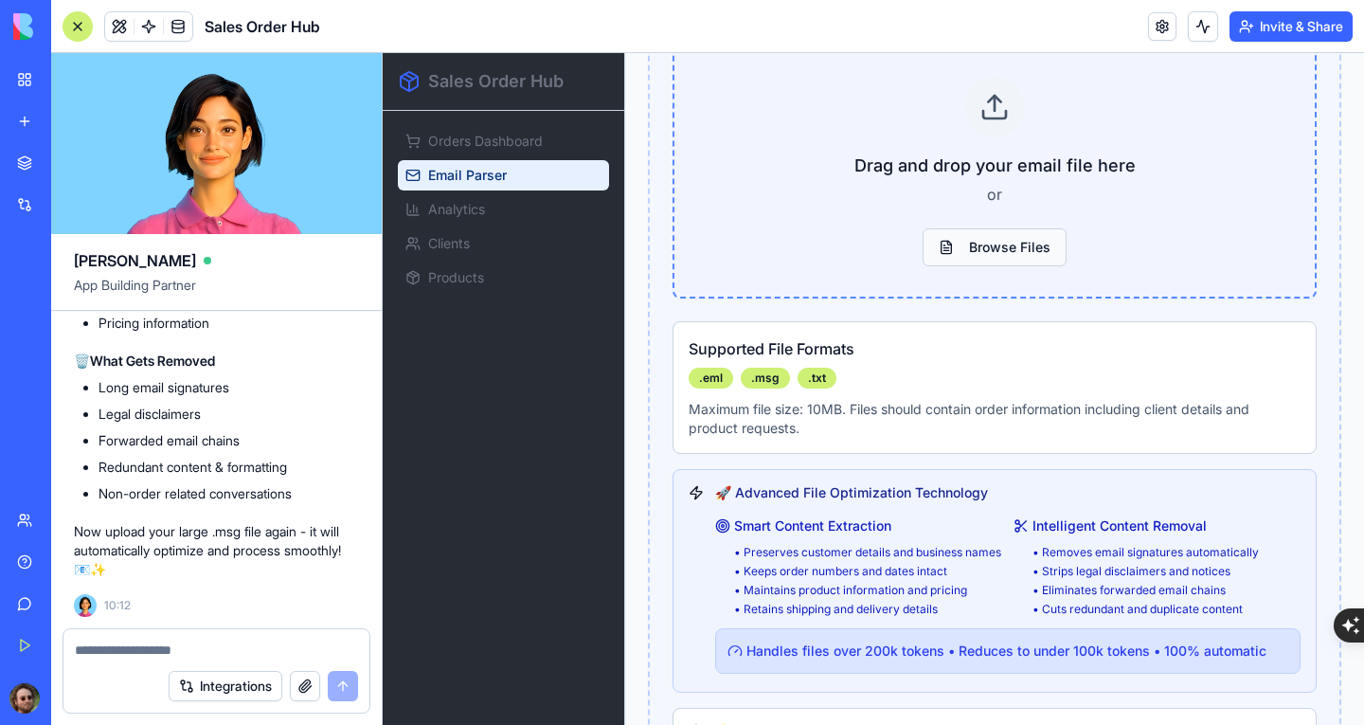
click at [963, 243] on button "Browse Files" at bounding box center [994, 247] width 144 height 38
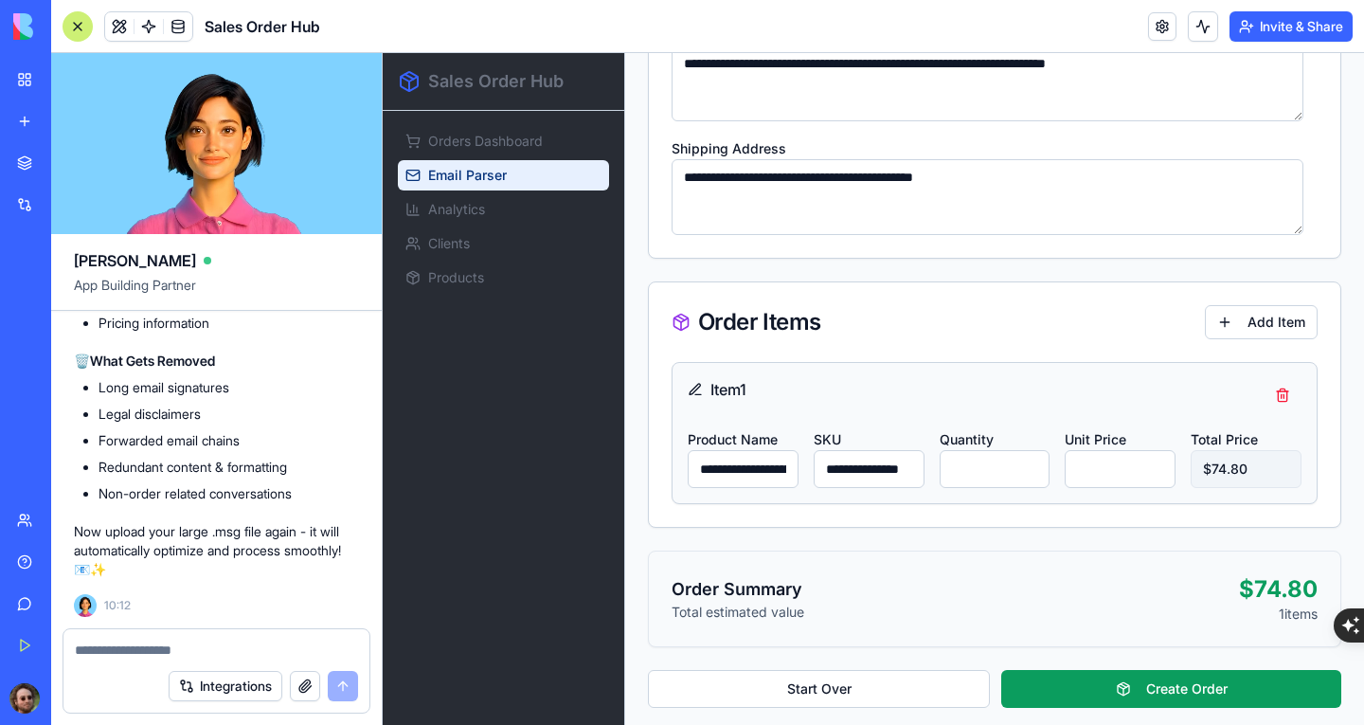
scroll to position [1176, 0]
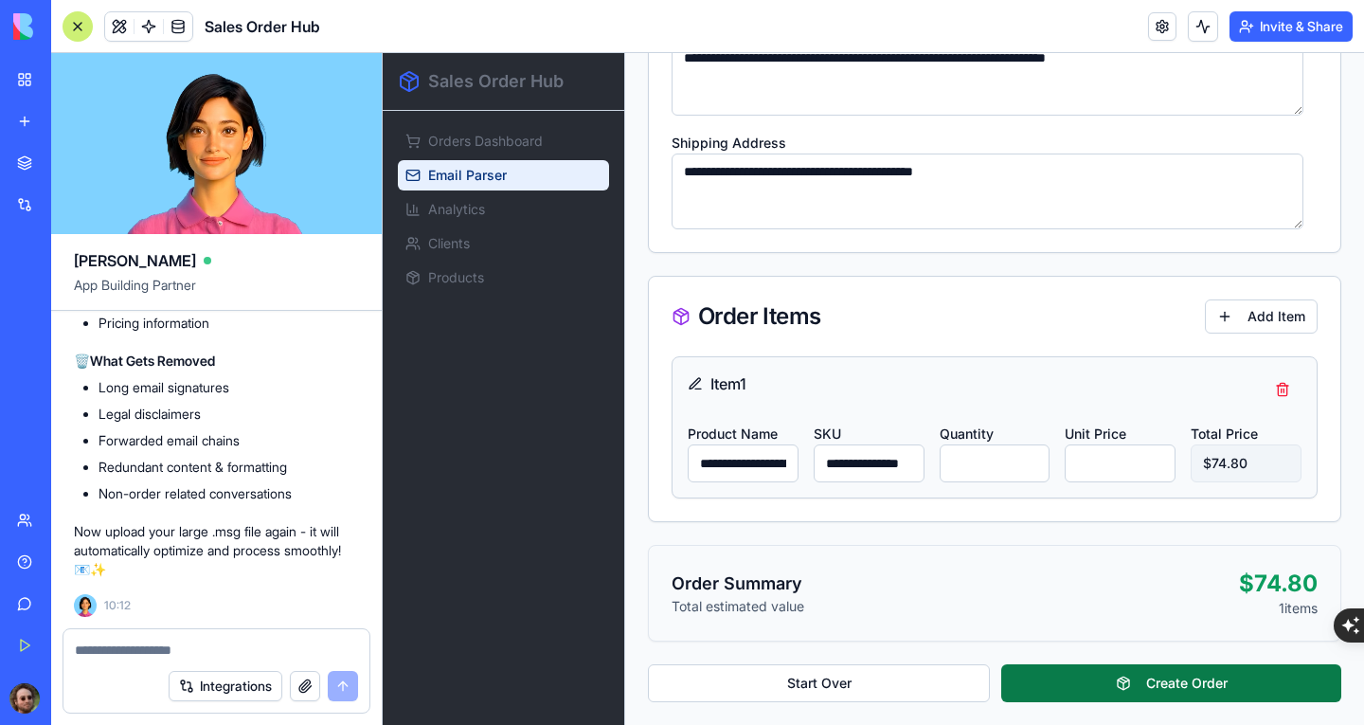
click at [1110, 684] on button "Create Order" at bounding box center [1171, 683] width 340 height 38
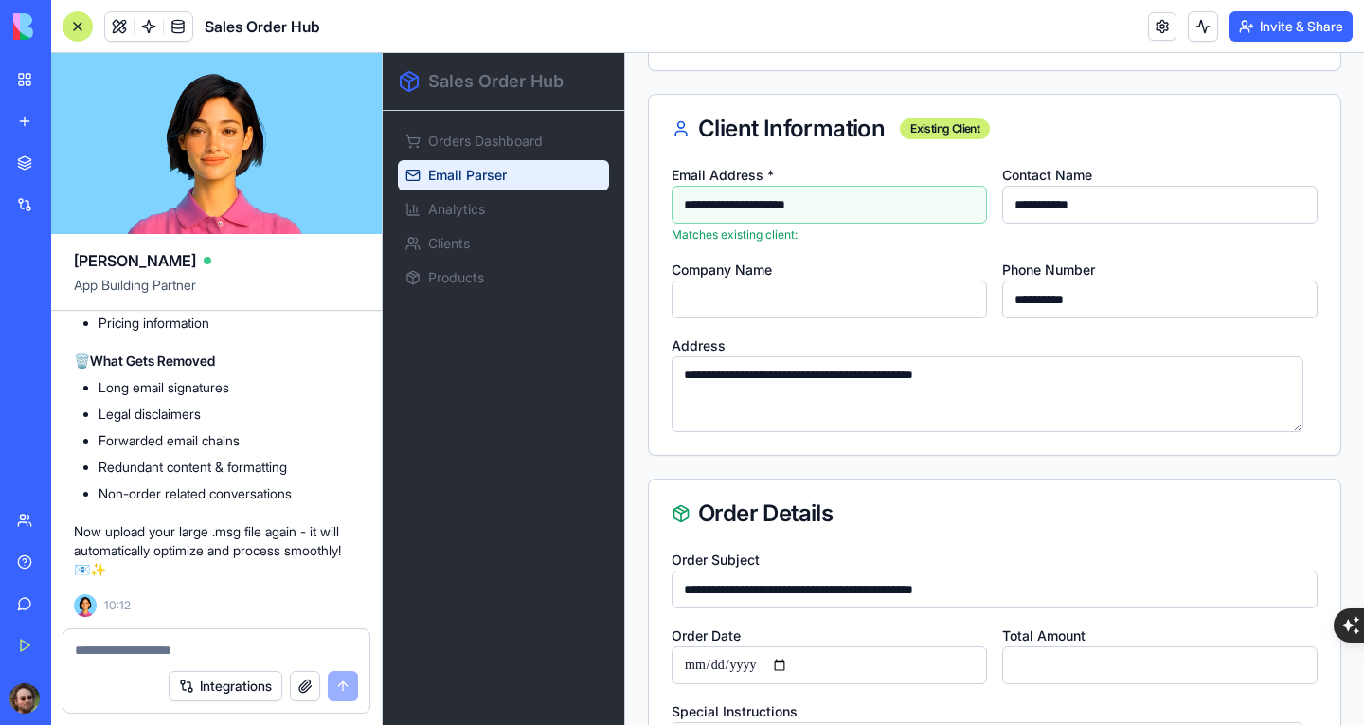
scroll to position [419, 0]
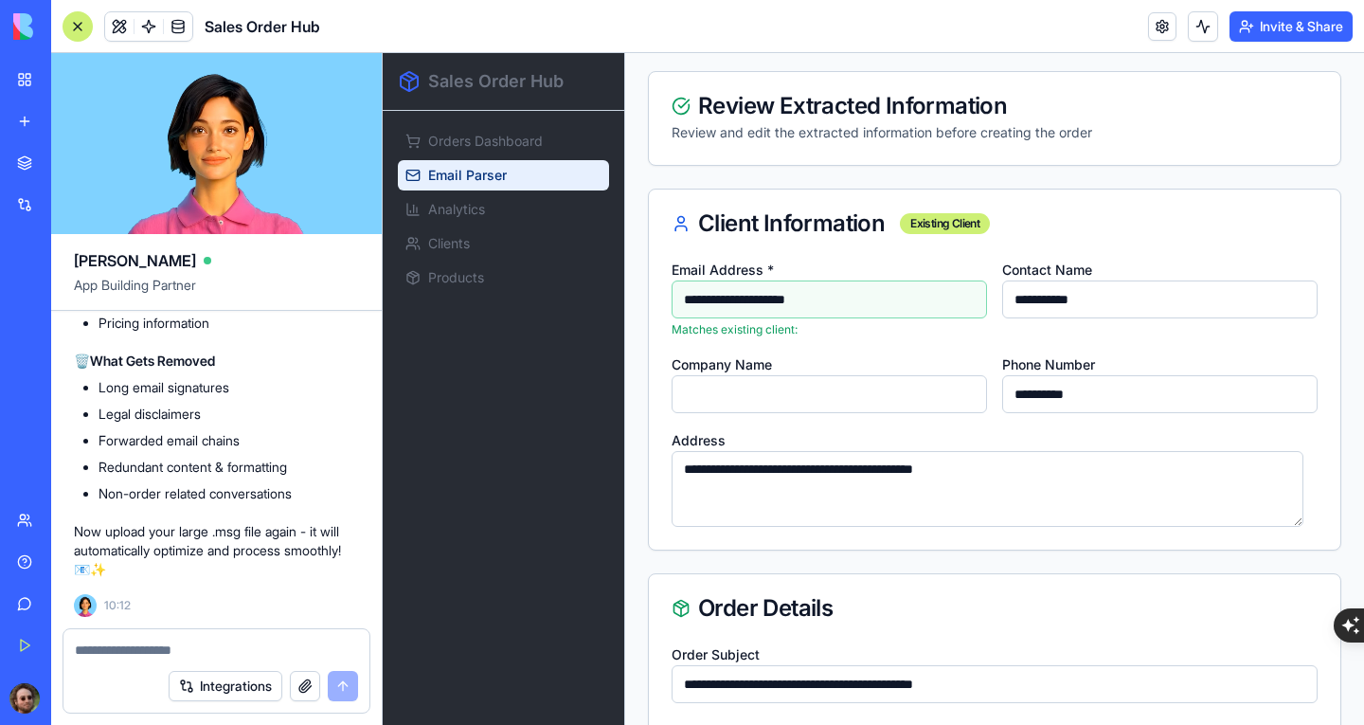
click at [892, 305] on input "**********" at bounding box center [829, 299] width 315 height 38
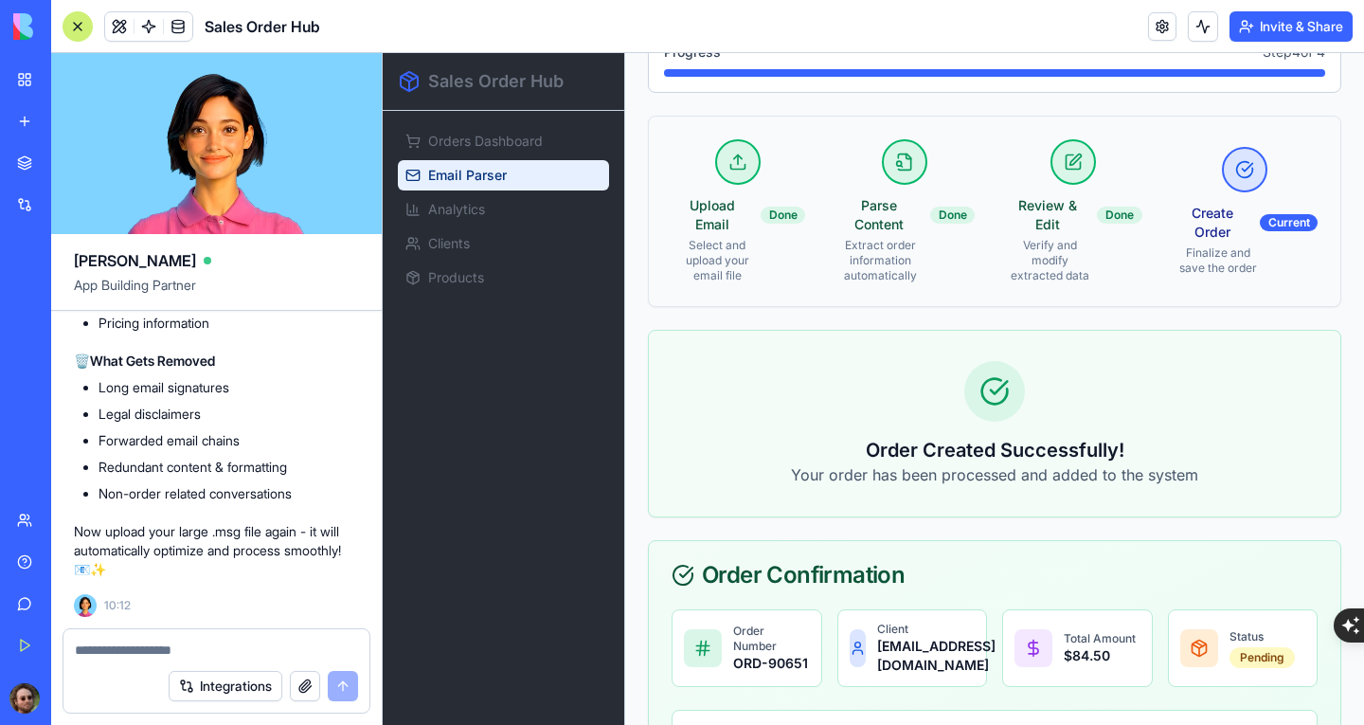
scroll to position [393, 0]
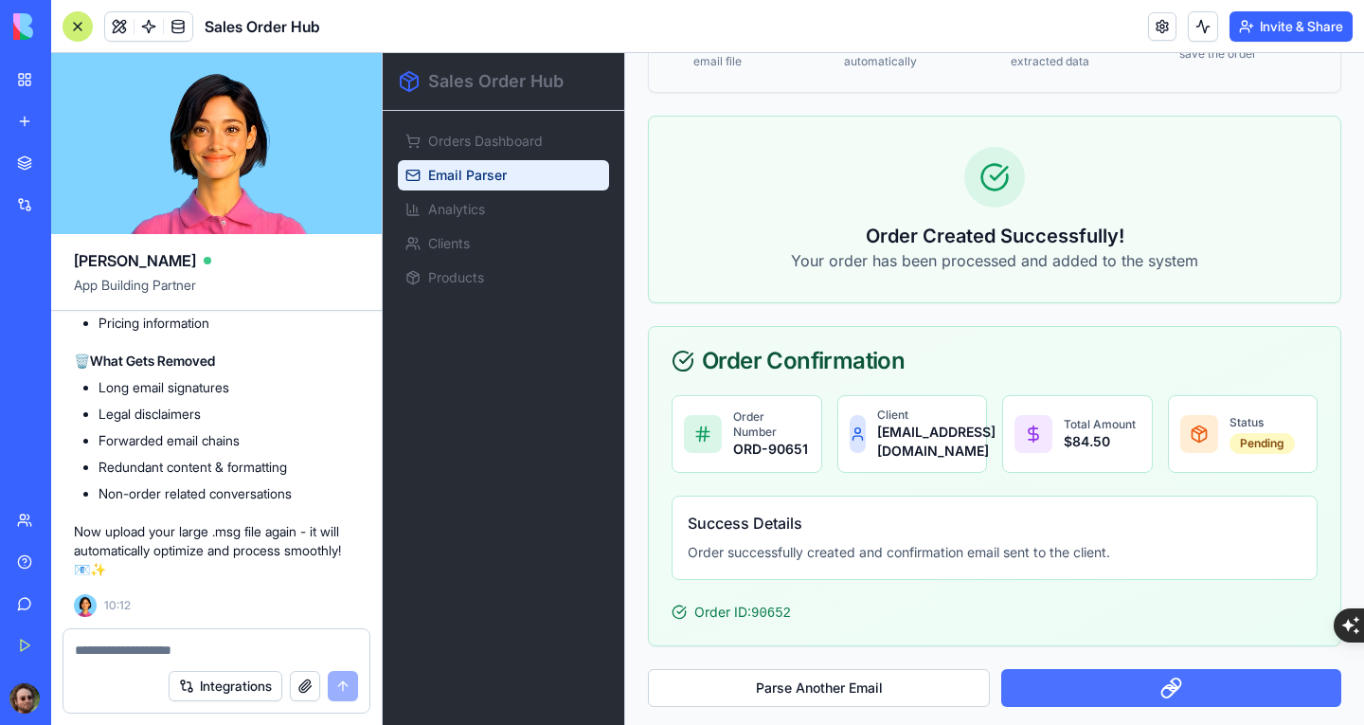
click at [1123, 673] on icon "View Orders Dashboard" at bounding box center [1171, 688] width 340 height 38
click at [1157, 690] on icon "View Orders Dashboard" at bounding box center [1171, 688] width 340 height 38
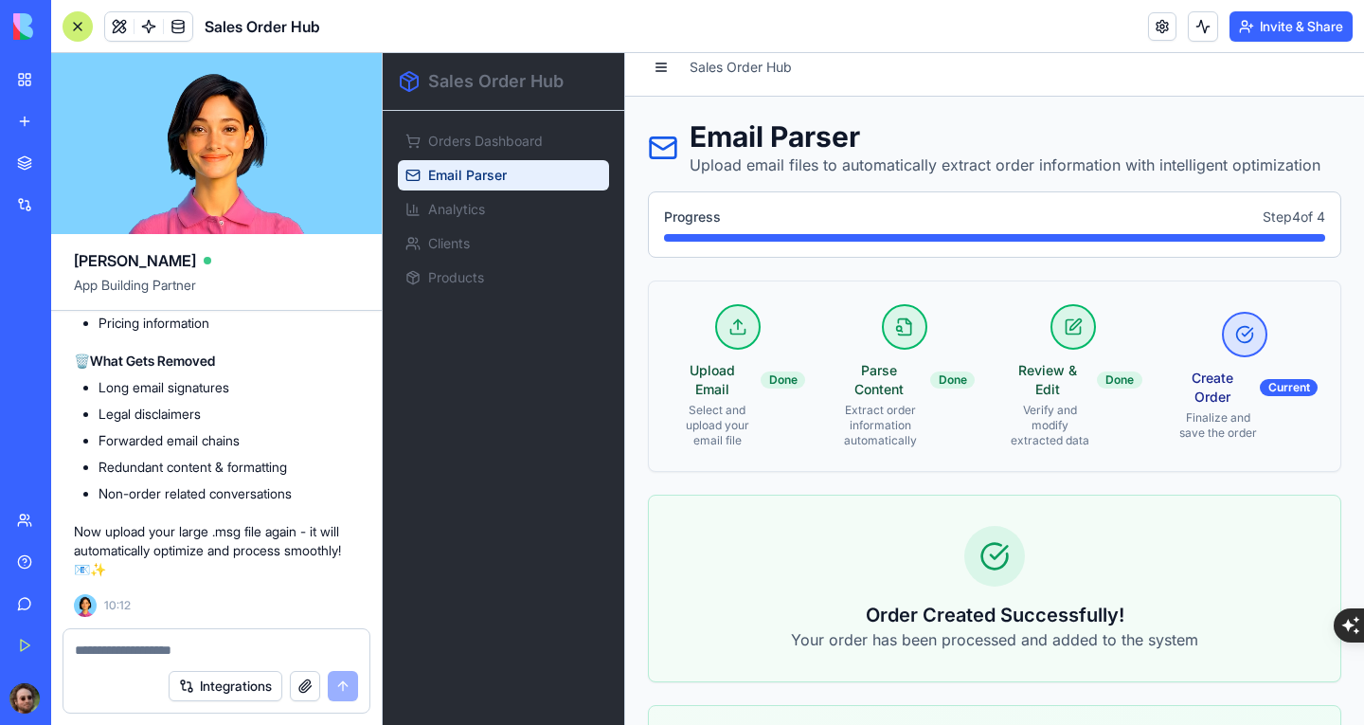
scroll to position [0, 0]
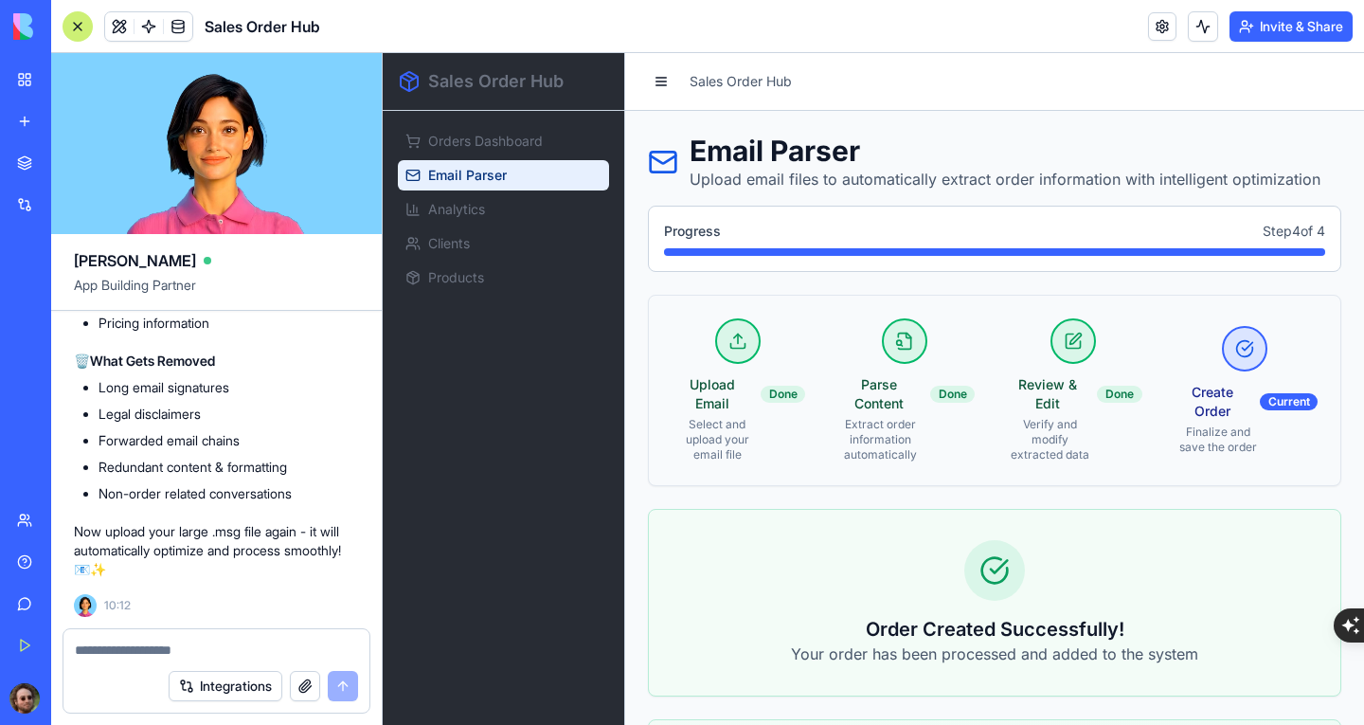
click at [490, 183] on span "Email Parser" at bounding box center [467, 175] width 79 height 19
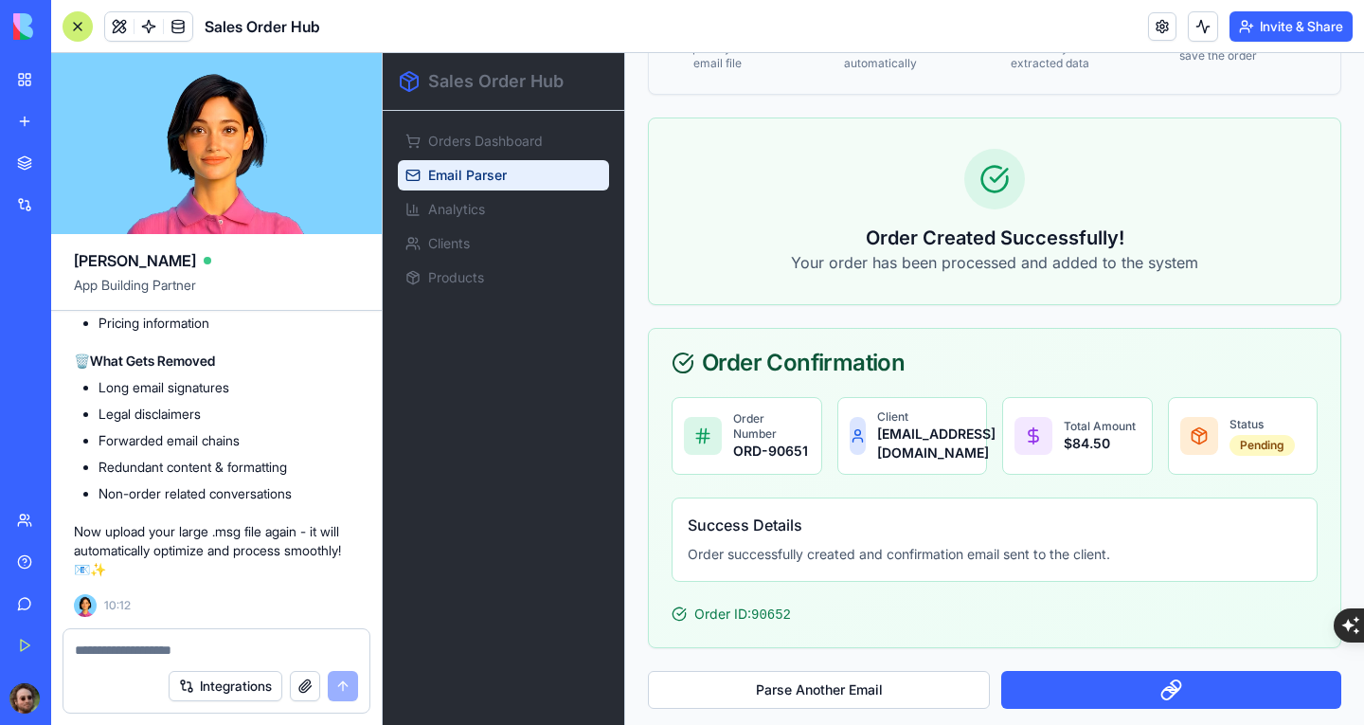
scroll to position [393, 0]
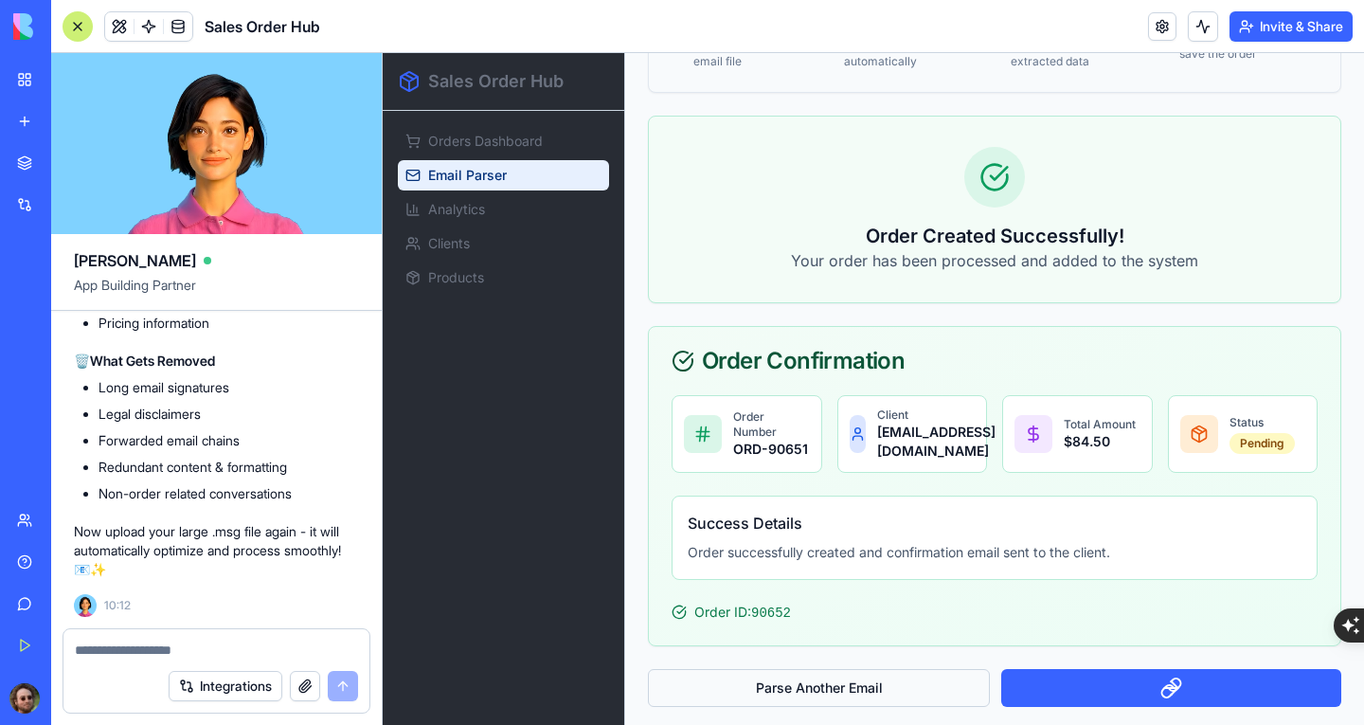
click at [791, 671] on button "Parse Another Email" at bounding box center [819, 688] width 342 height 38
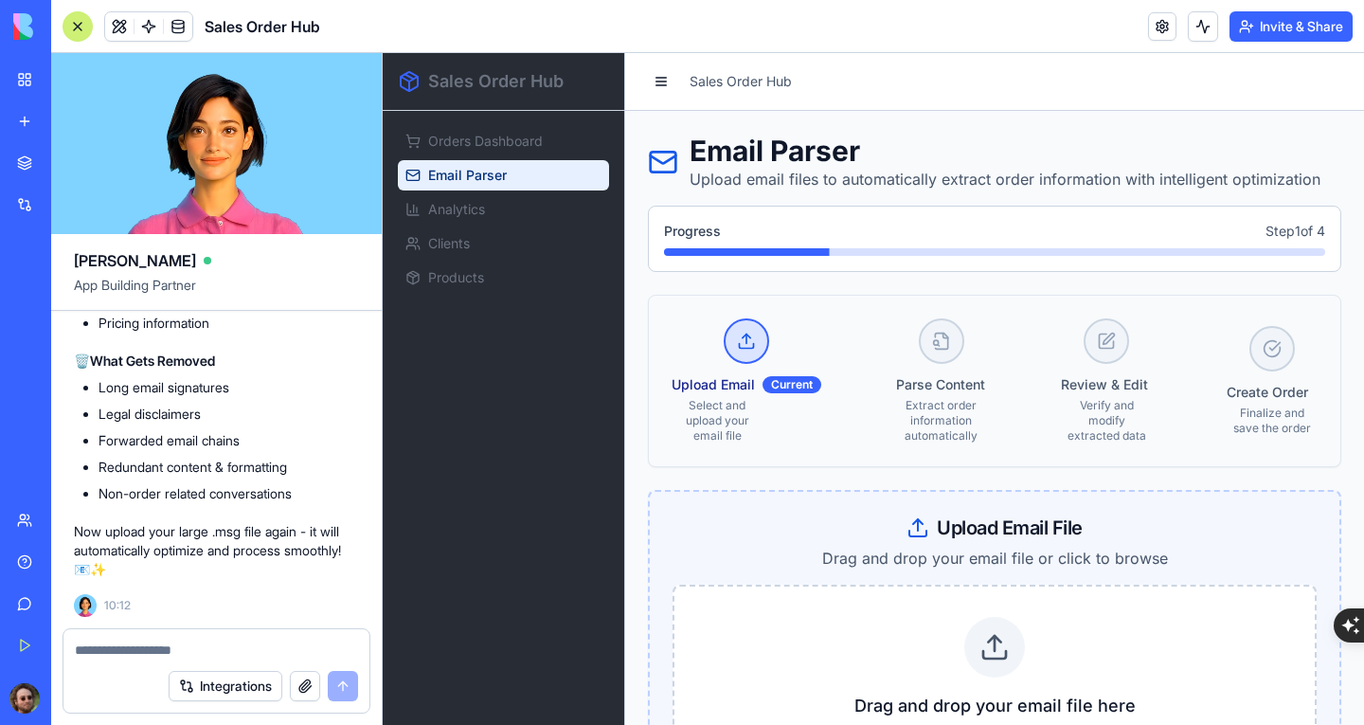
scroll to position [0, 0]
click at [250, 646] on textarea at bounding box center [216, 649] width 283 height 19
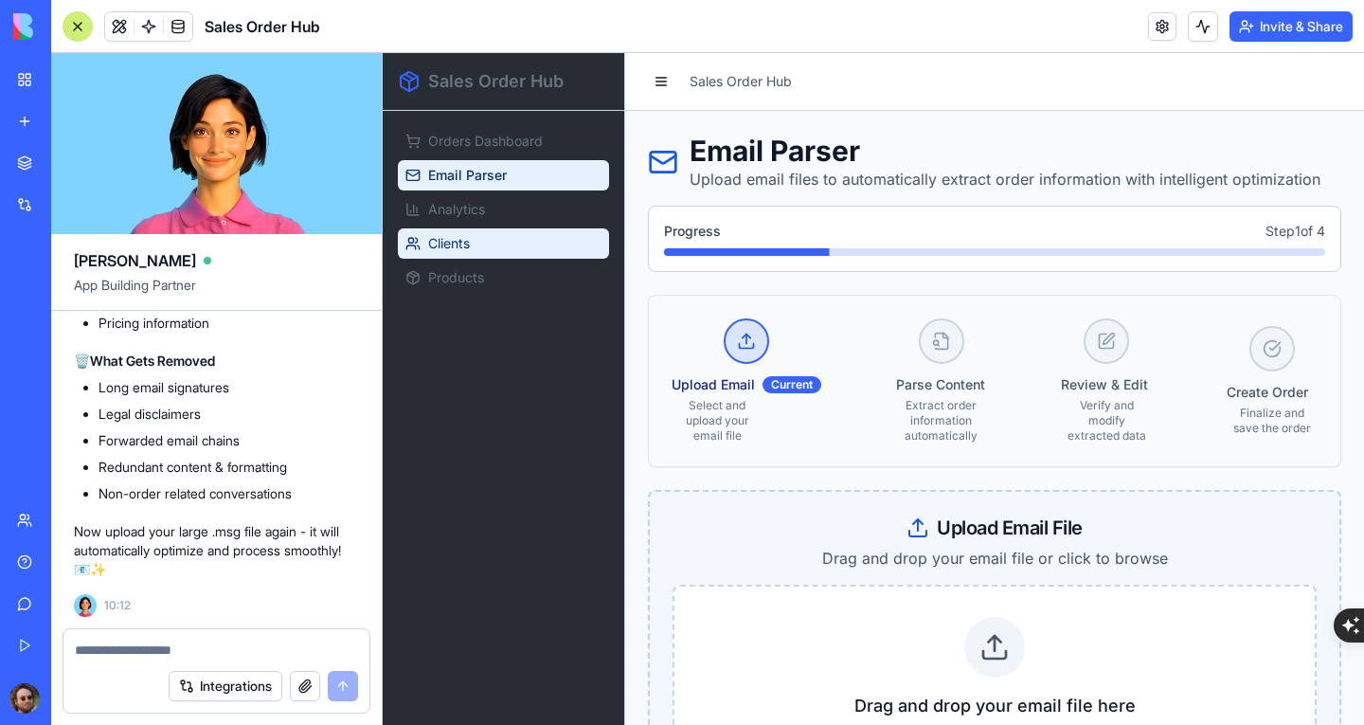
click at [458, 256] on link "Clients" at bounding box center [503, 243] width 211 height 30
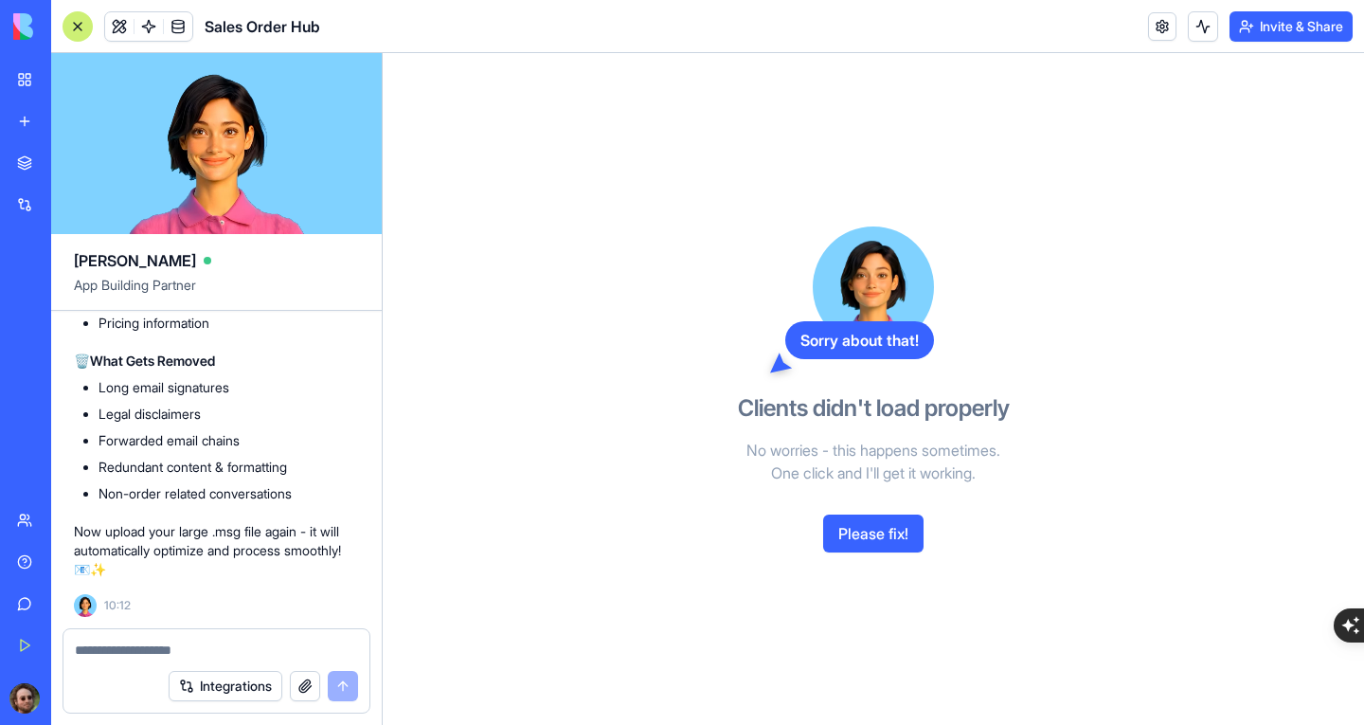
click at [176, 654] on textarea at bounding box center [216, 649] width 283 height 19
type textarea "**********"
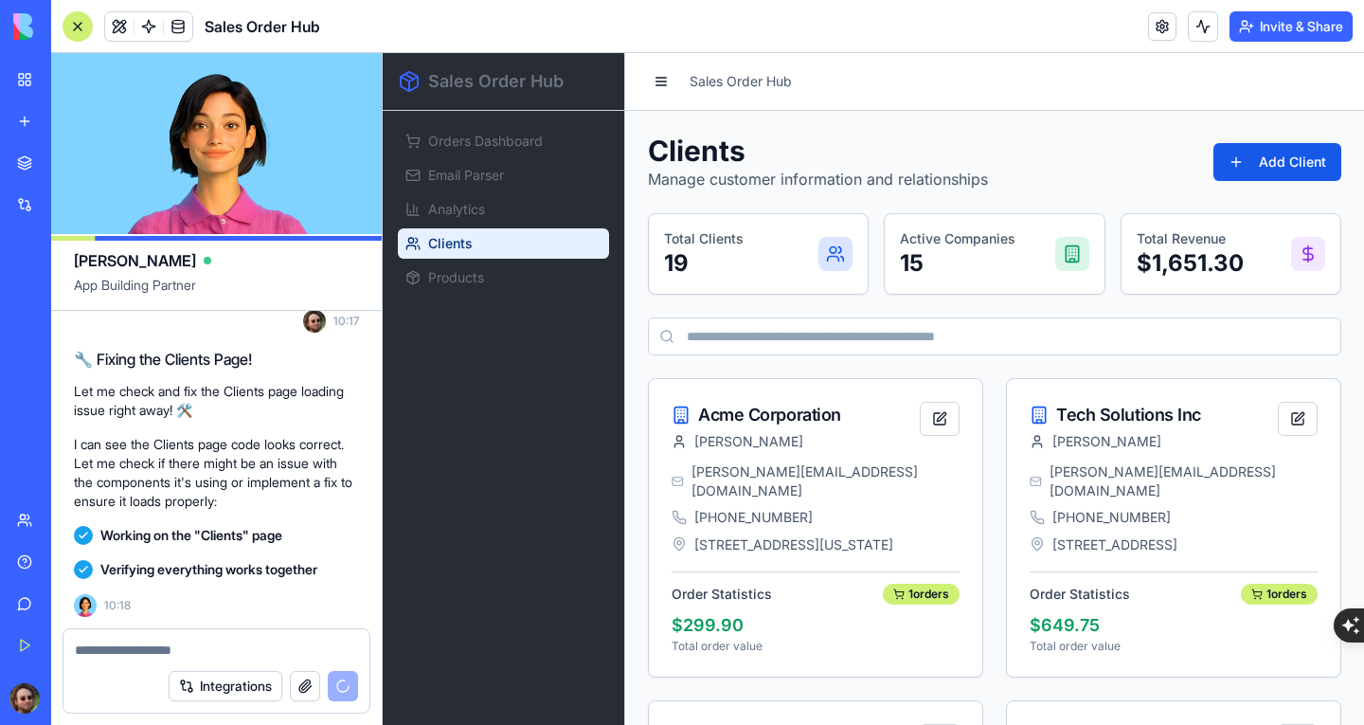
scroll to position [6945, 0]
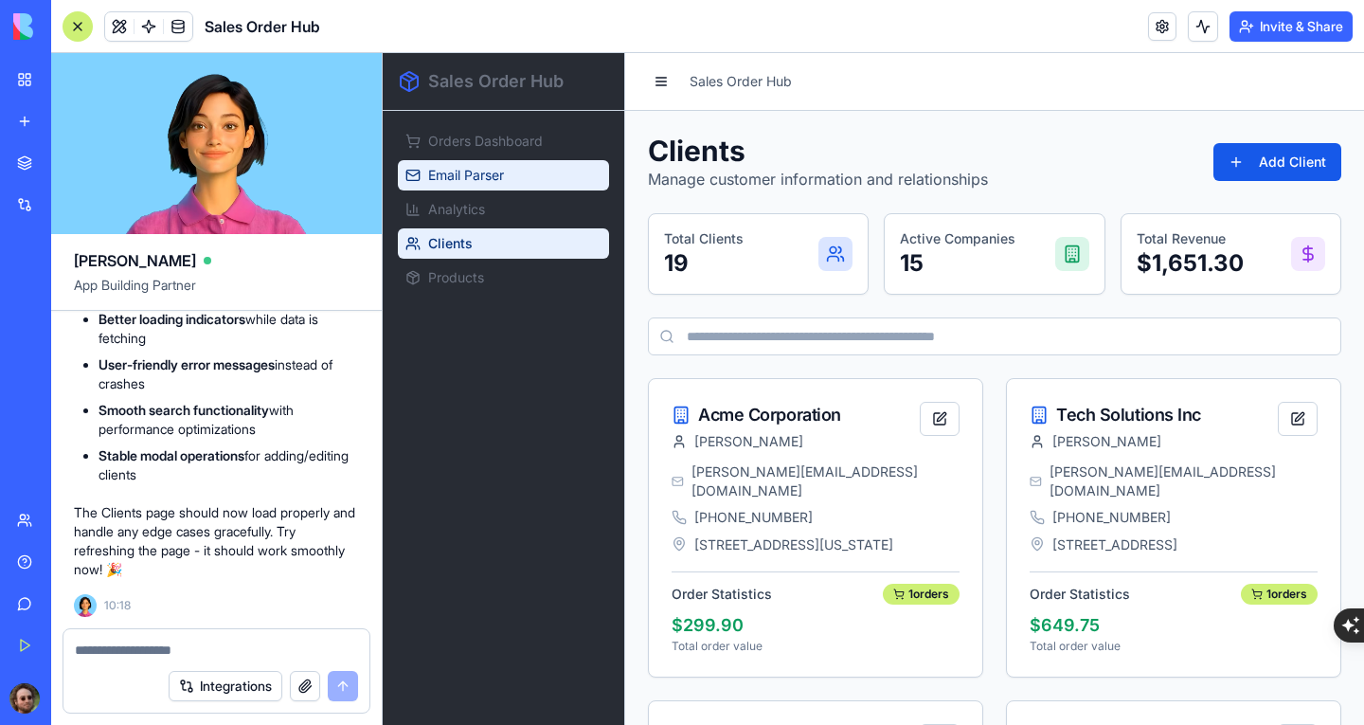
click at [450, 160] on link "Email Parser" at bounding box center [503, 175] width 211 height 30
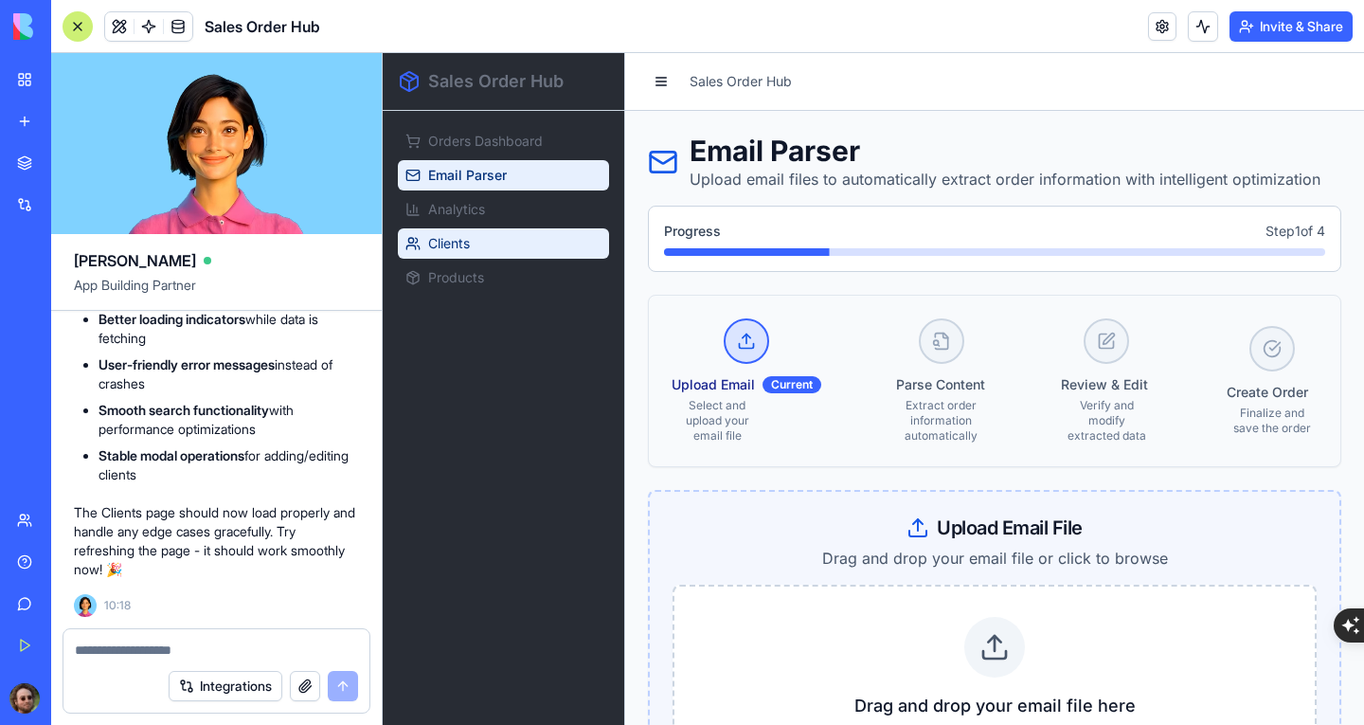
click at [478, 245] on link "Clients" at bounding box center [503, 243] width 211 height 30
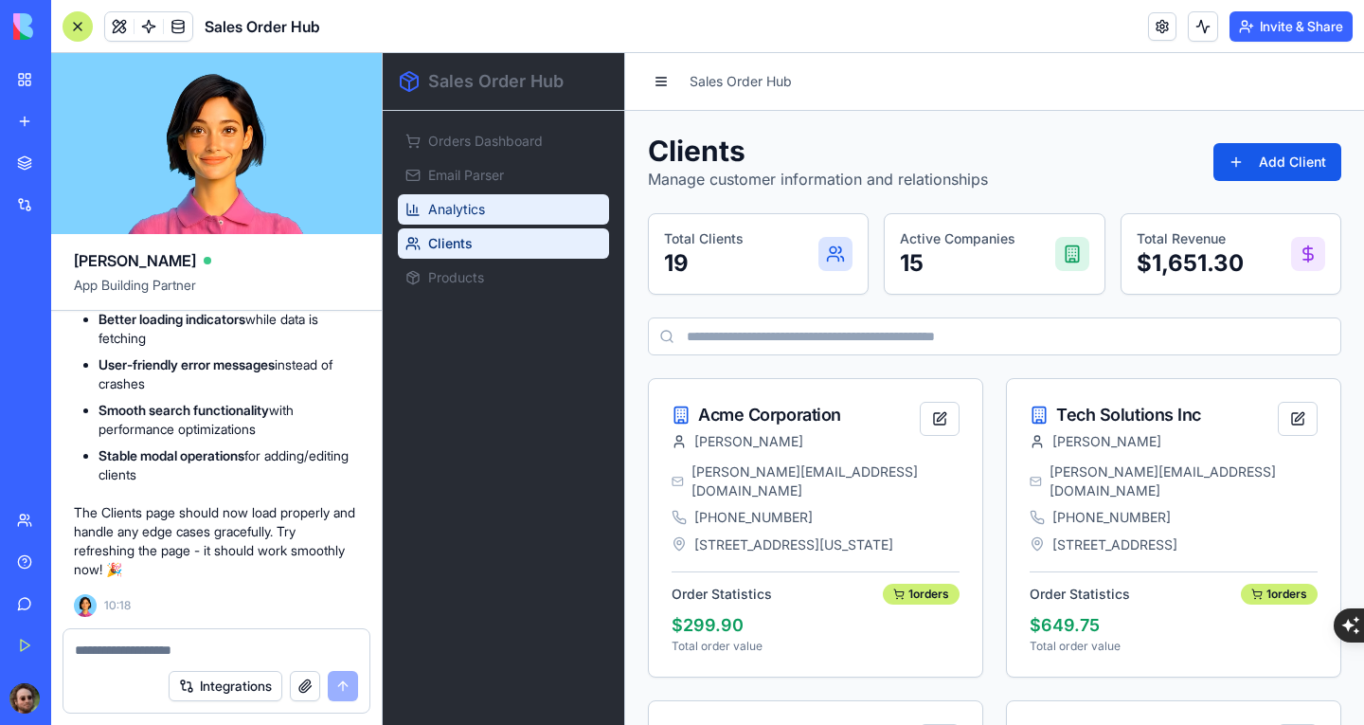
click at [485, 204] on span "Analytics" at bounding box center [456, 209] width 57 height 19
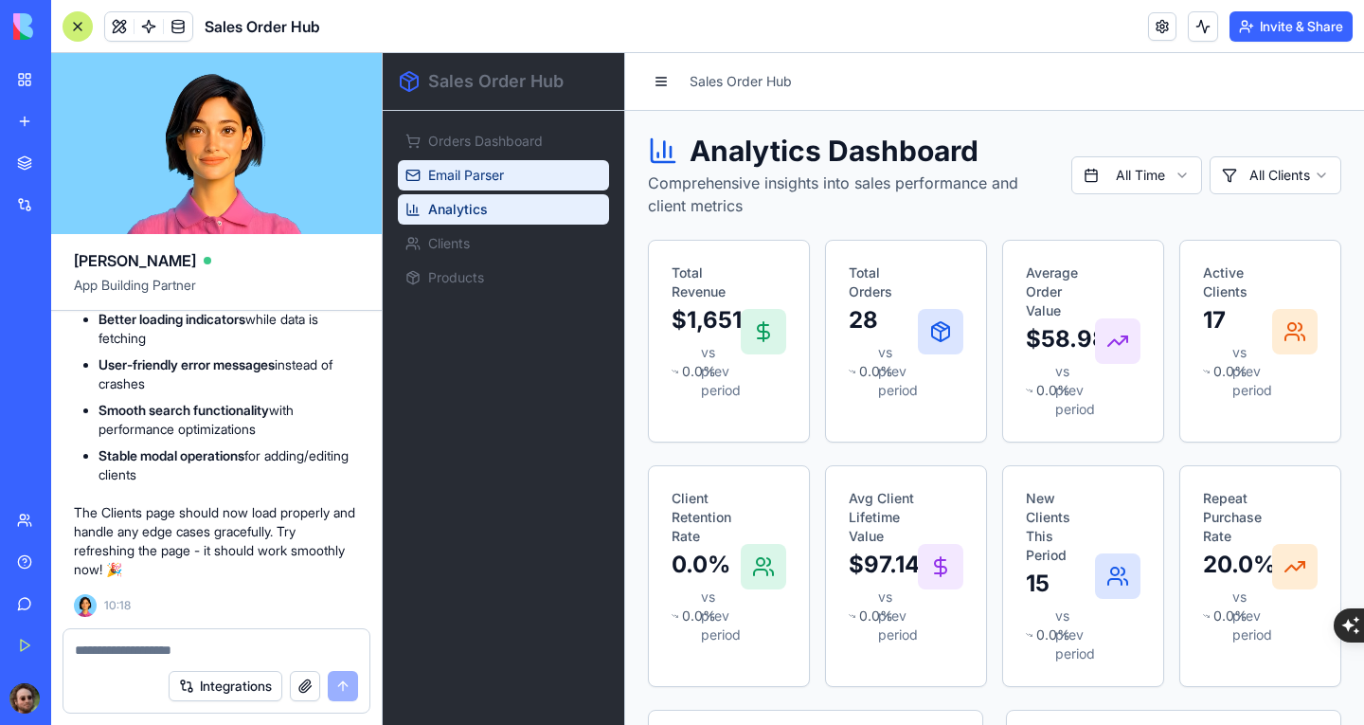
click at [504, 174] on span "Email Parser" at bounding box center [466, 175] width 76 height 19
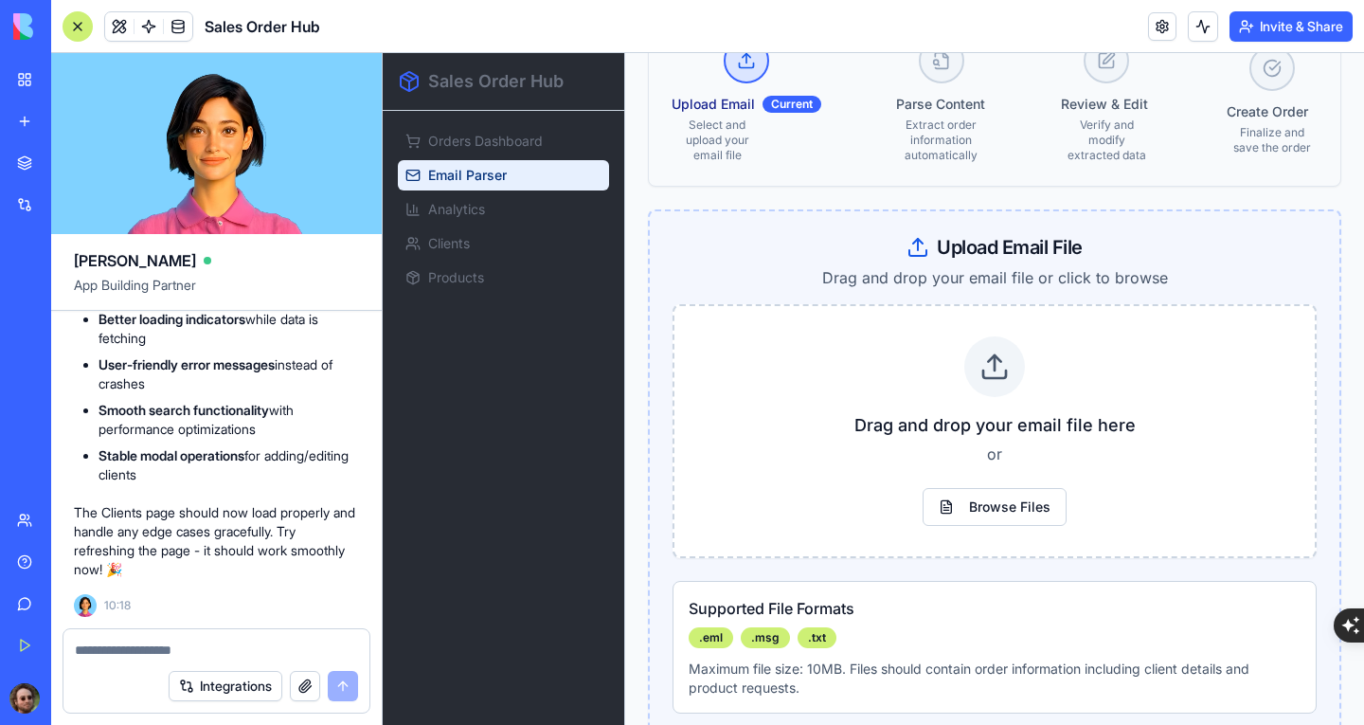
scroll to position [284, 0]
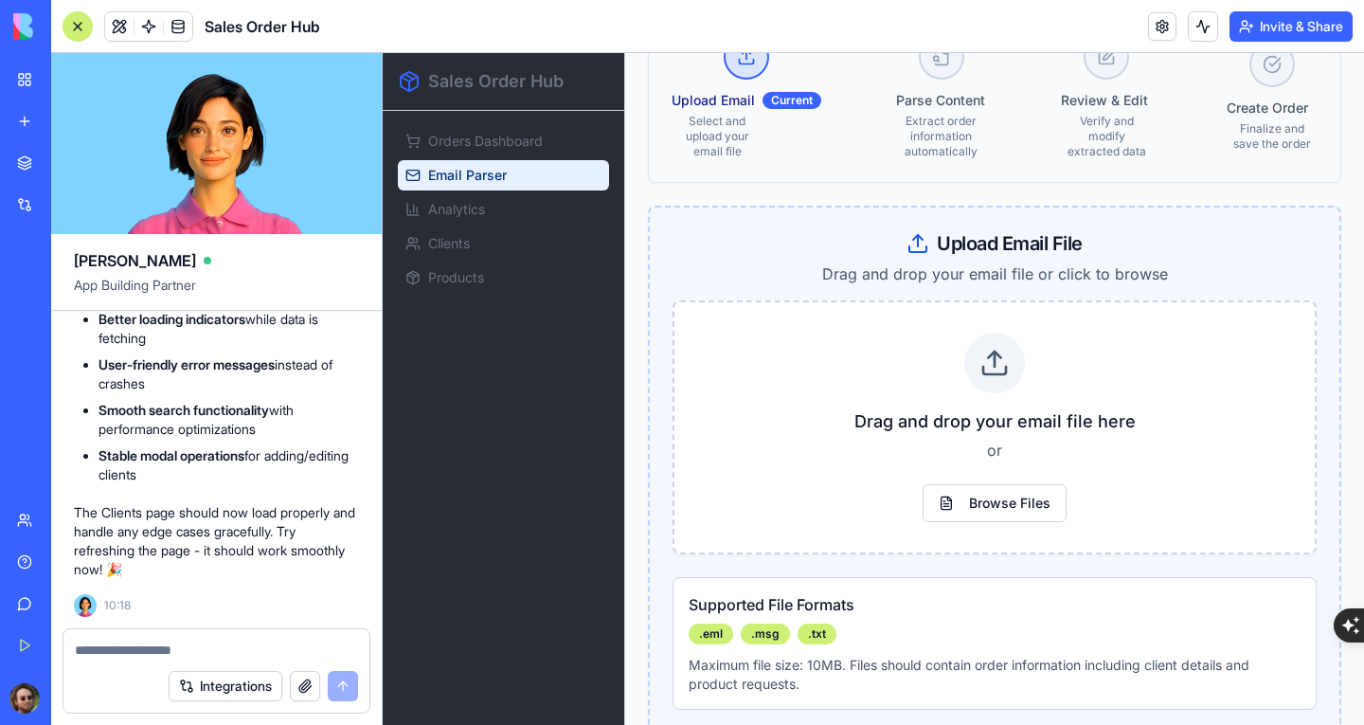
click at [230, 639] on div at bounding box center [216, 644] width 306 height 30
click at [177, 643] on textarea at bounding box center [216, 649] width 283 height 19
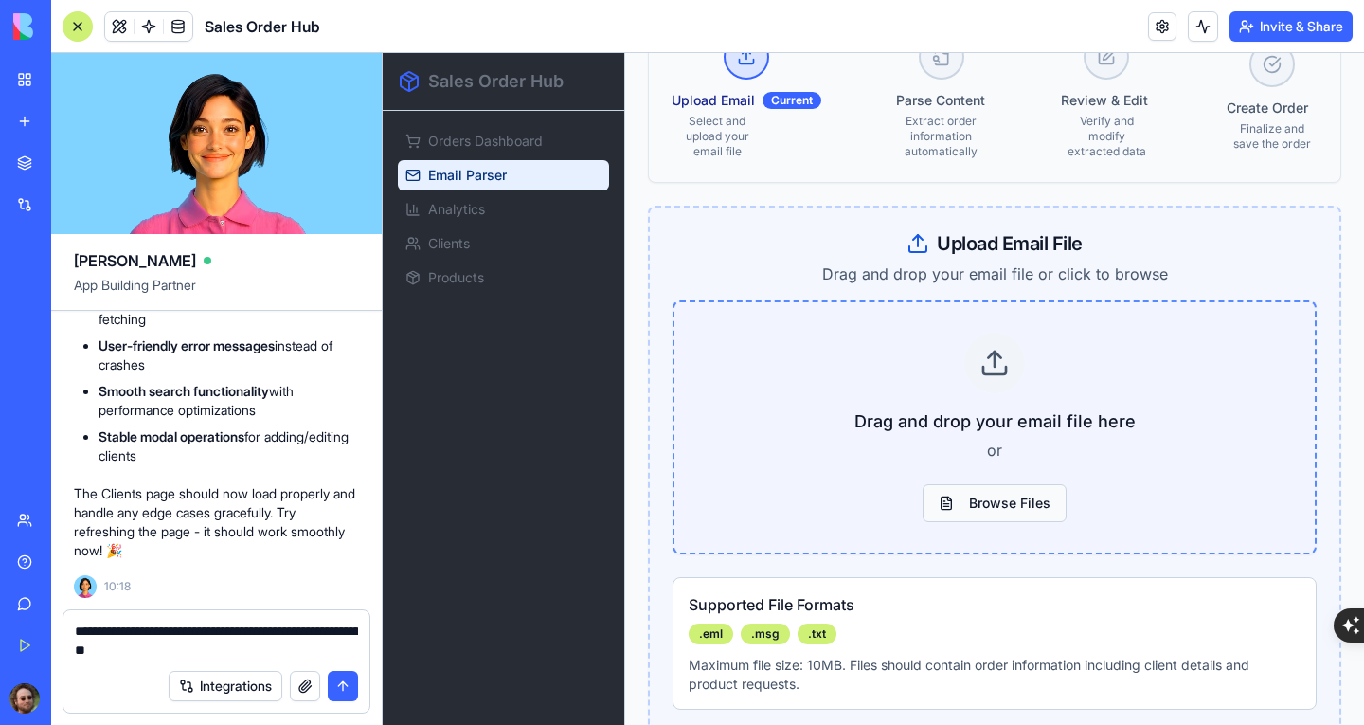
click at [960, 494] on button "Browse Files" at bounding box center [994, 503] width 144 height 38
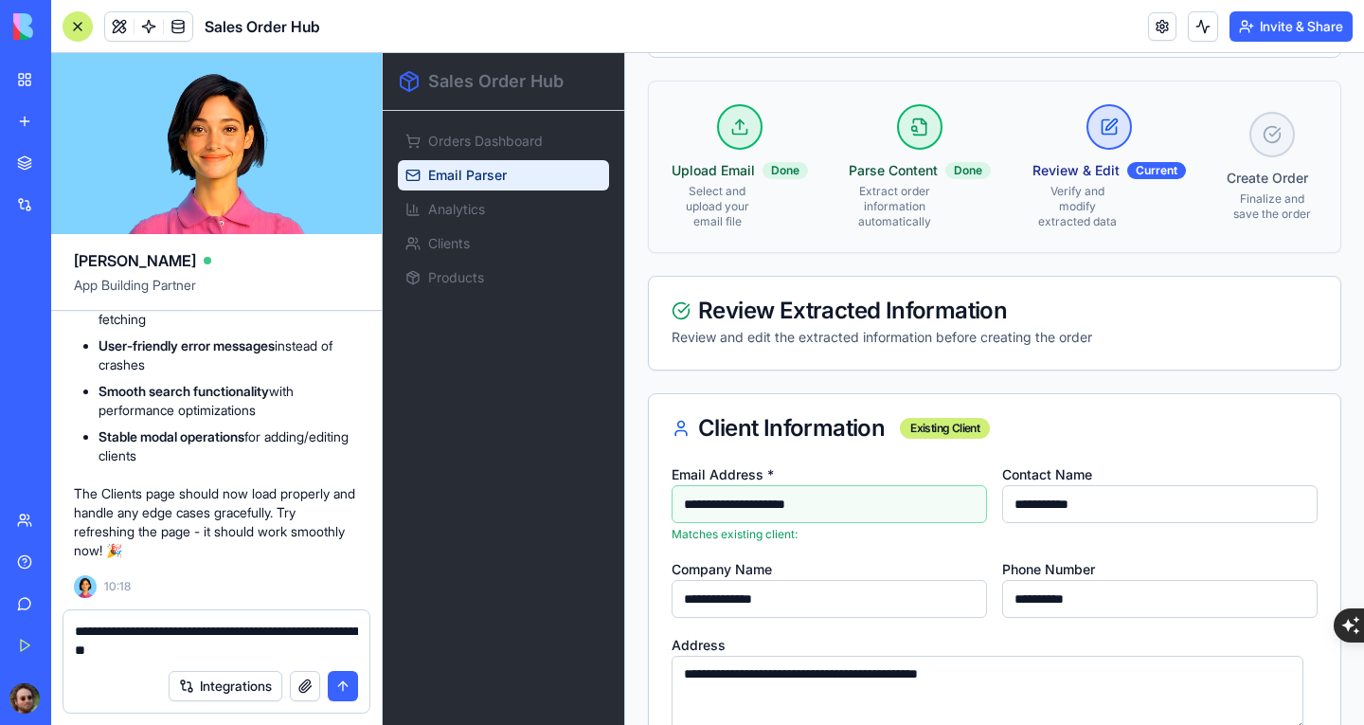
scroll to position [59, 0]
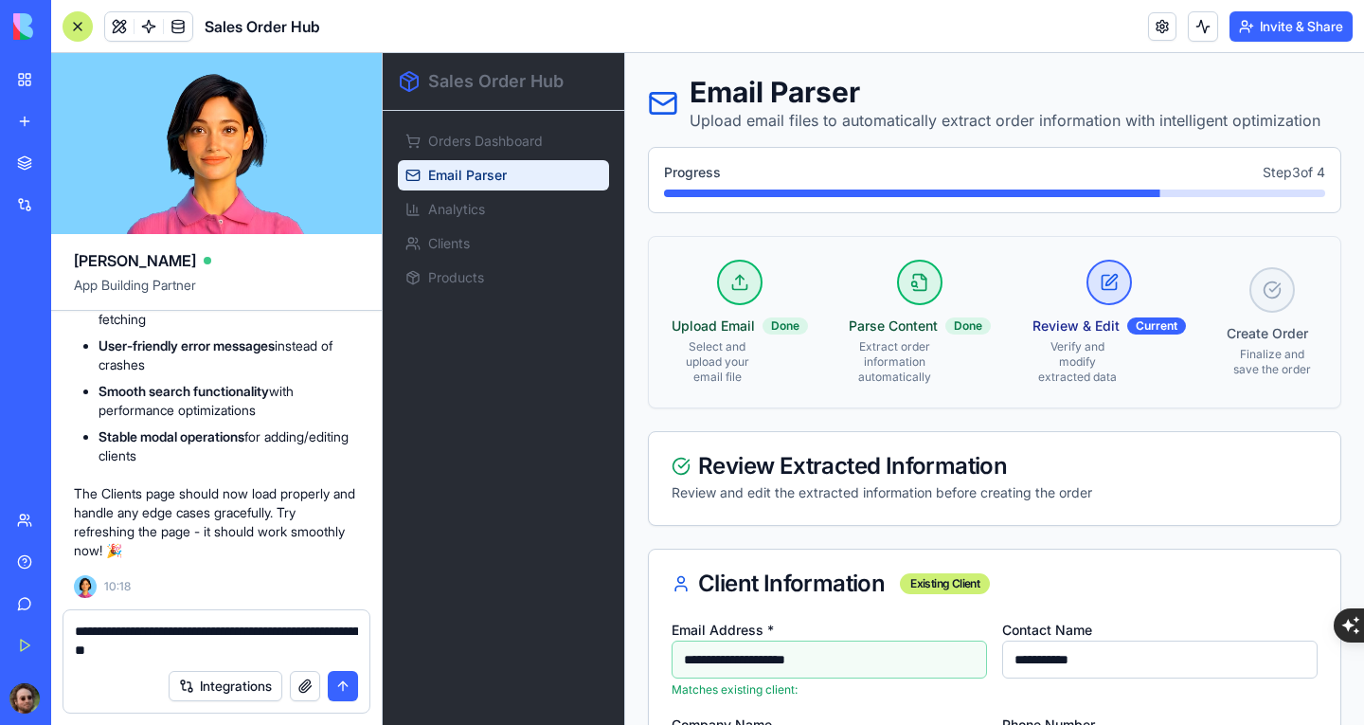
click at [225, 641] on textarea "**********" at bounding box center [216, 640] width 283 height 38
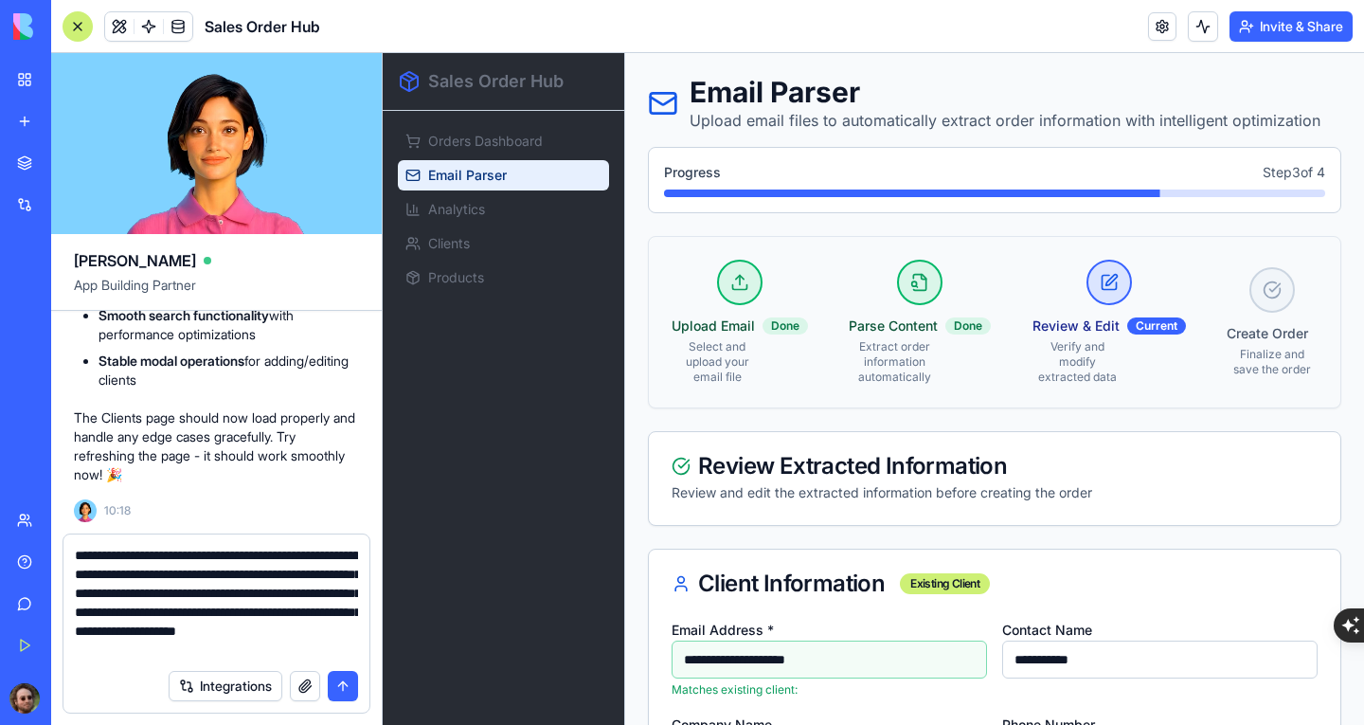
scroll to position [17, 0]
type textarea "**********"
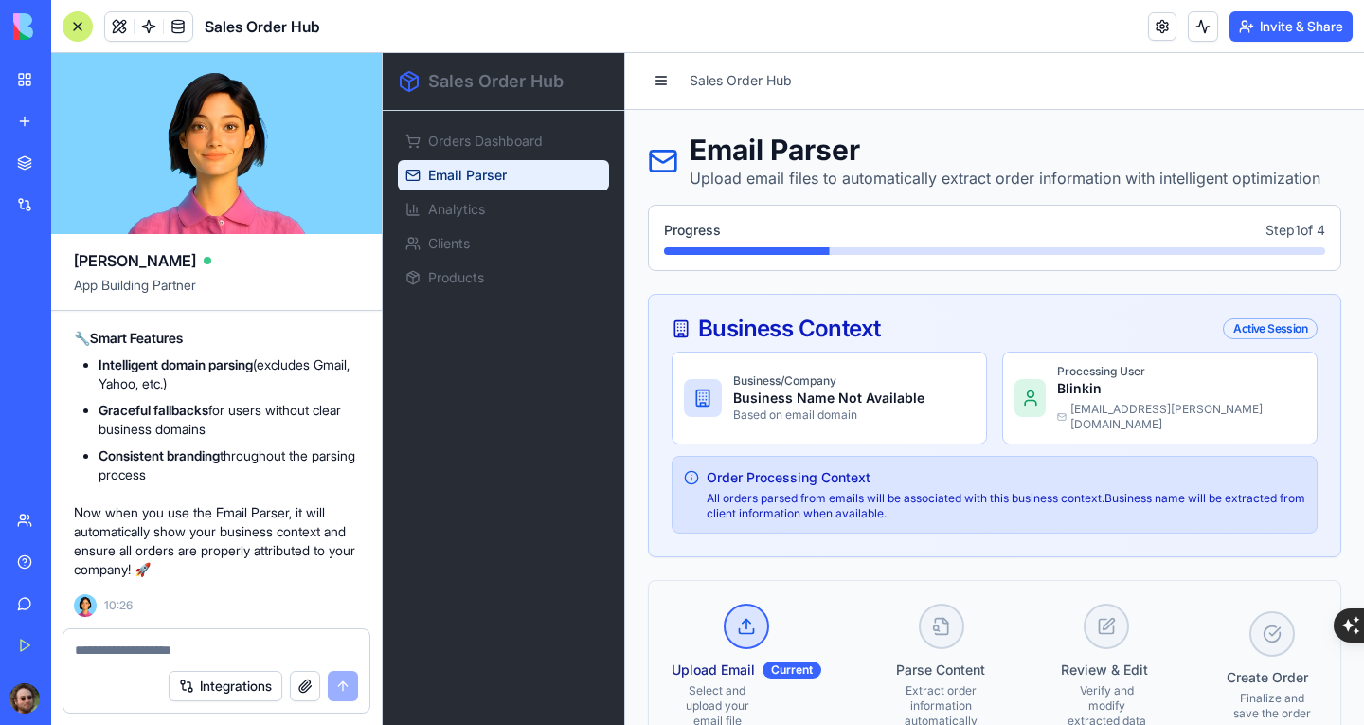
scroll to position [0, 0]
click at [152, 656] on textarea at bounding box center [216, 649] width 283 height 19
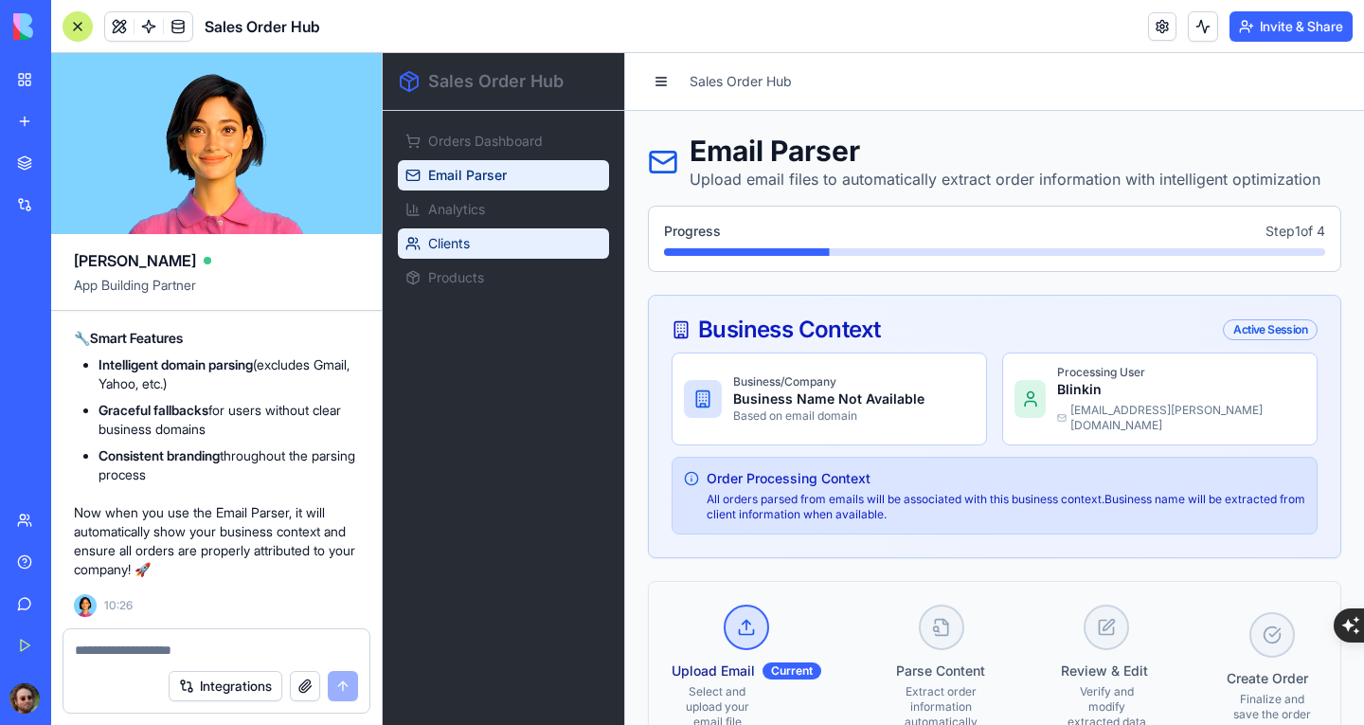
click at [441, 239] on span "Clients" at bounding box center [449, 243] width 42 height 19
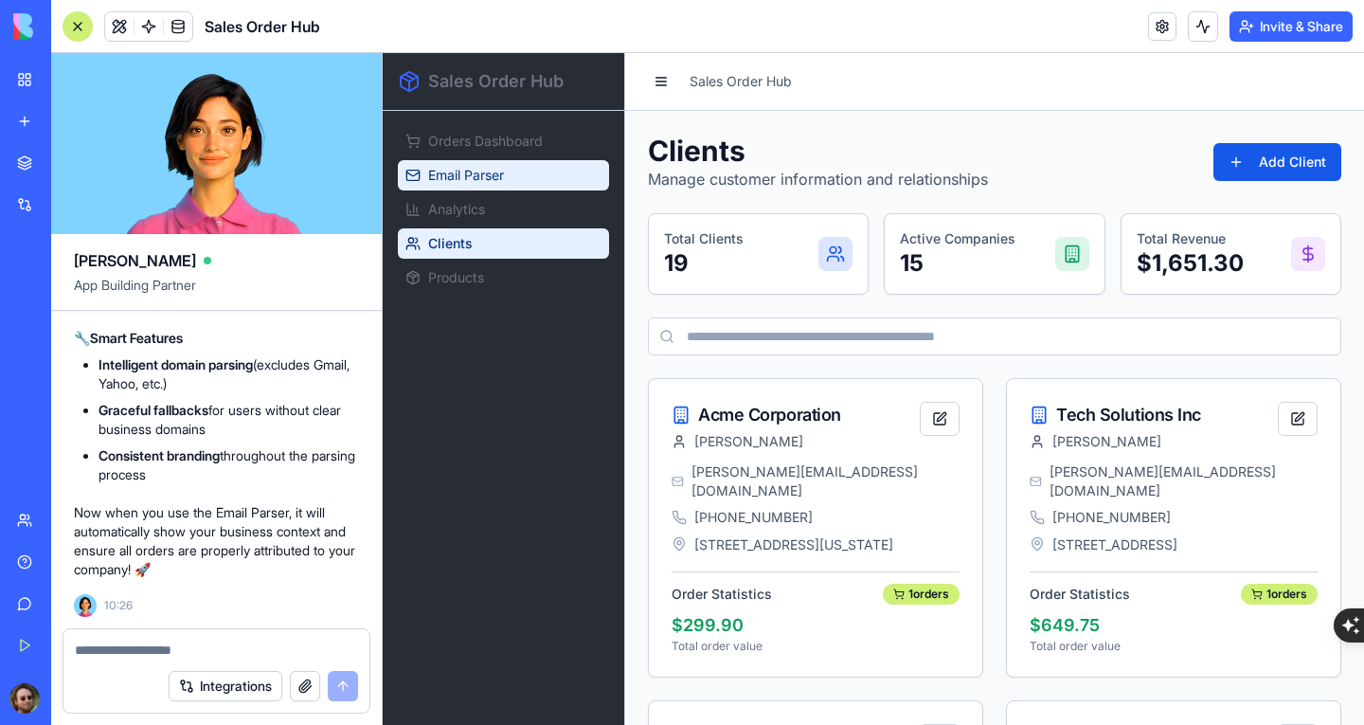
click at [514, 181] on link "Email Parser" at bounding box center [503, 175] width 211 height 30
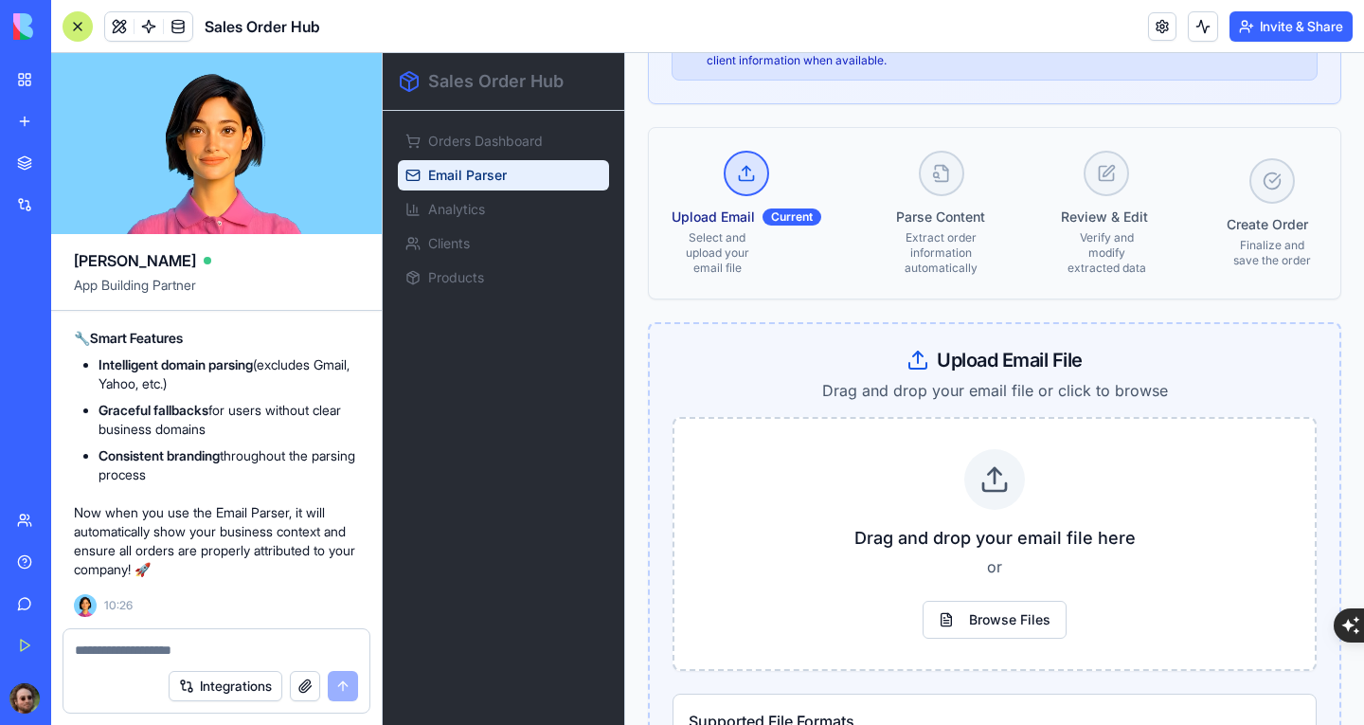
scroll to position [568, 0]
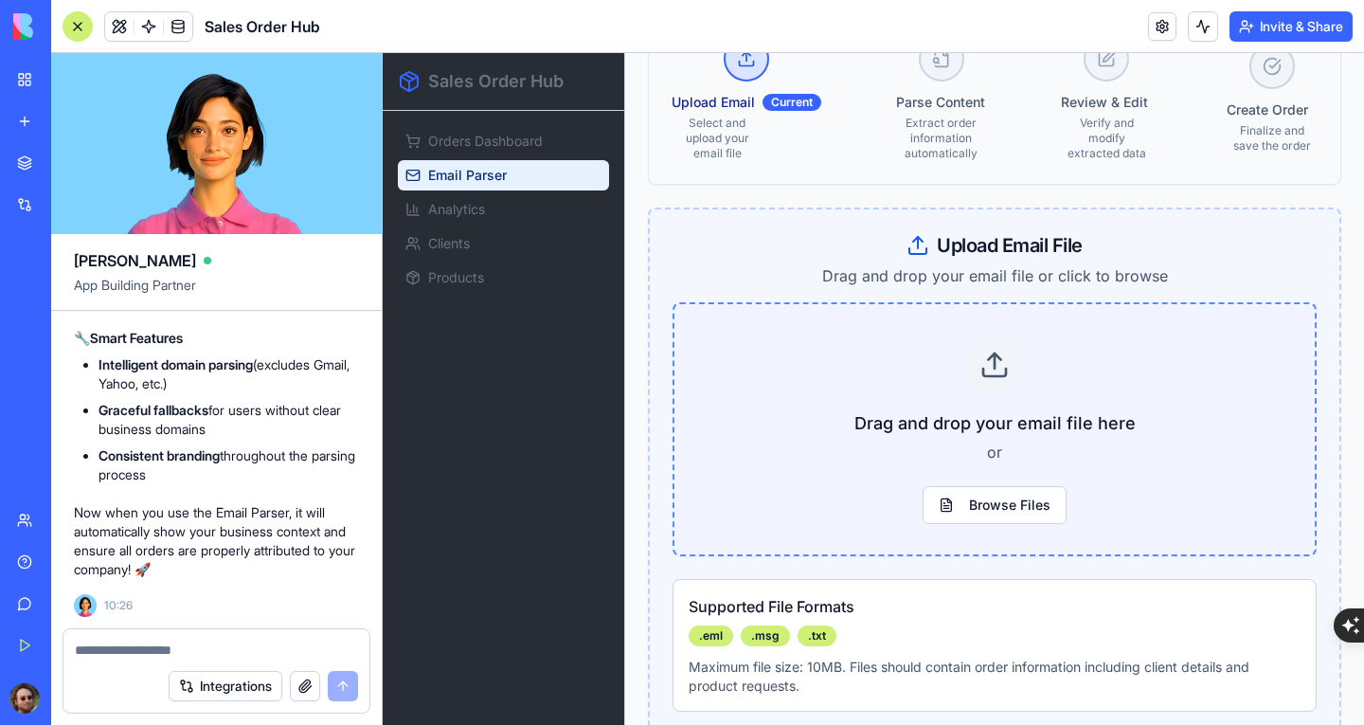
click at [979, 351] on icon at bounding box center [994, 364] width 30 height 30
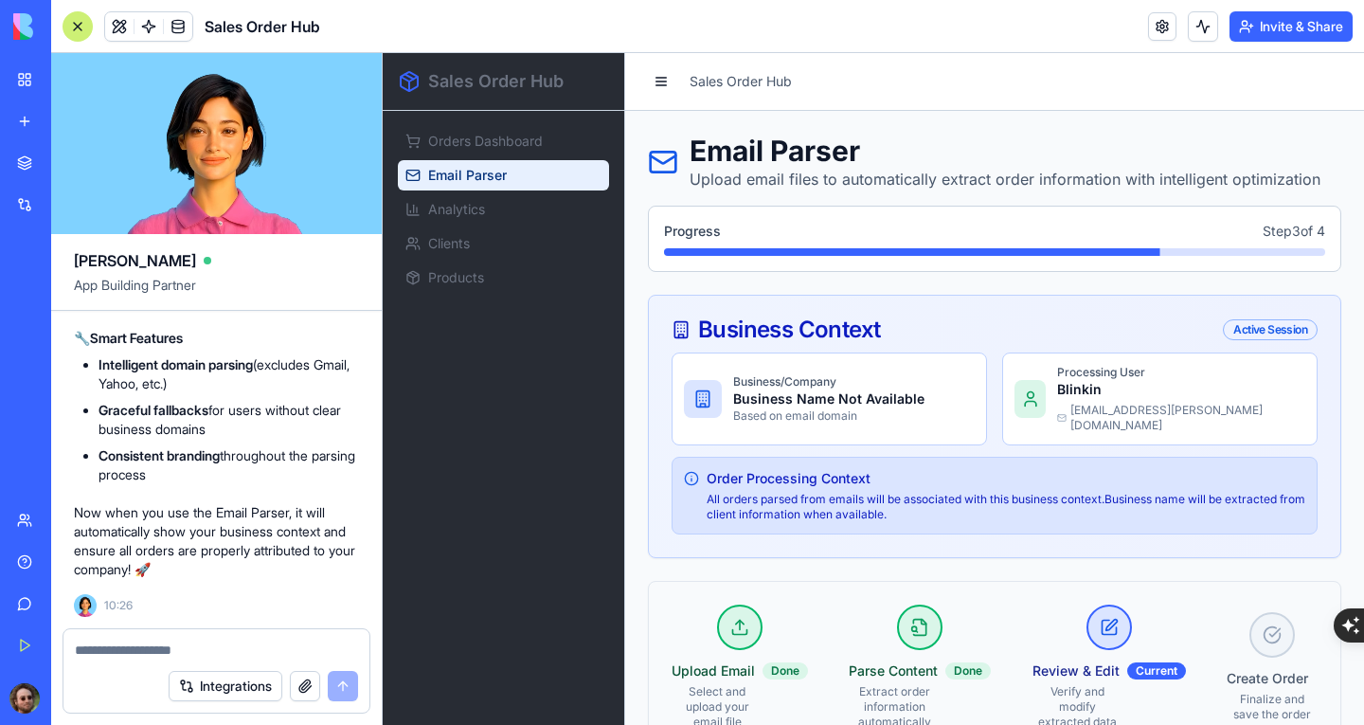
scroll to position [189, 0]
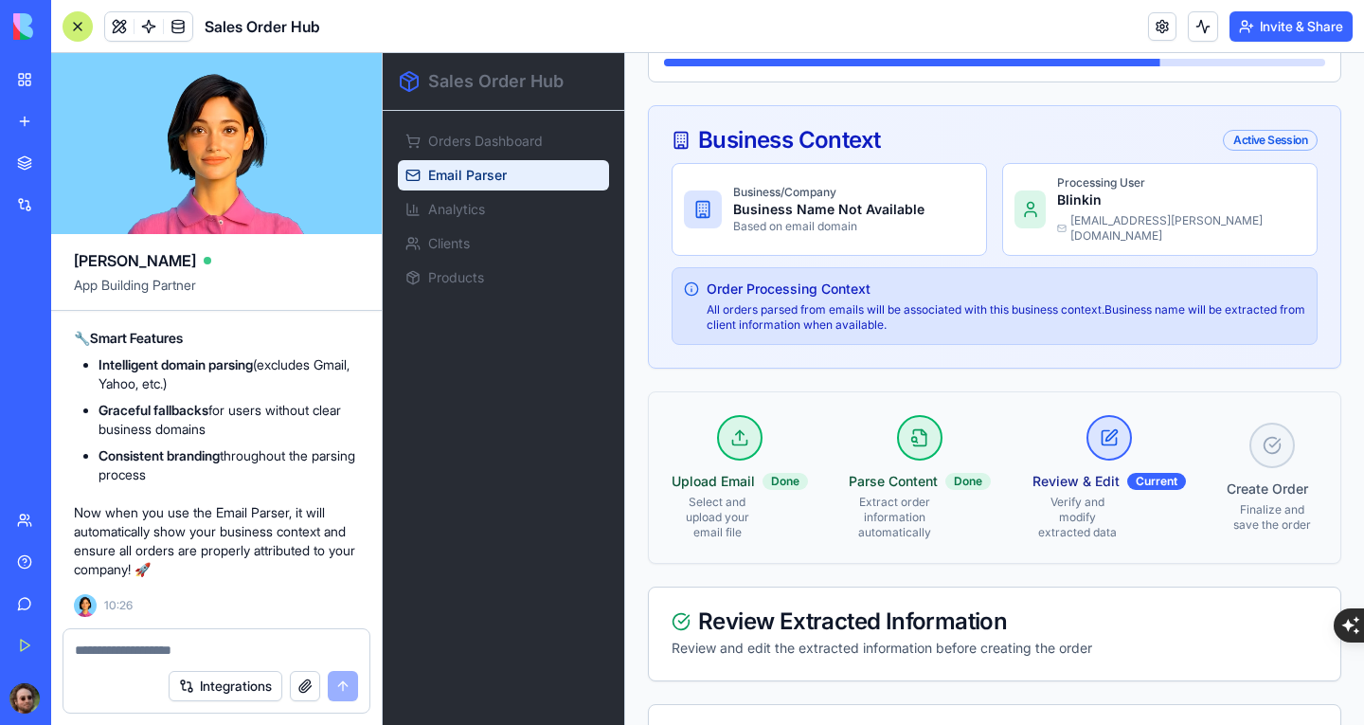
click at [197, 649] on textarea at bounding box center [216, 649] width 283 height 19
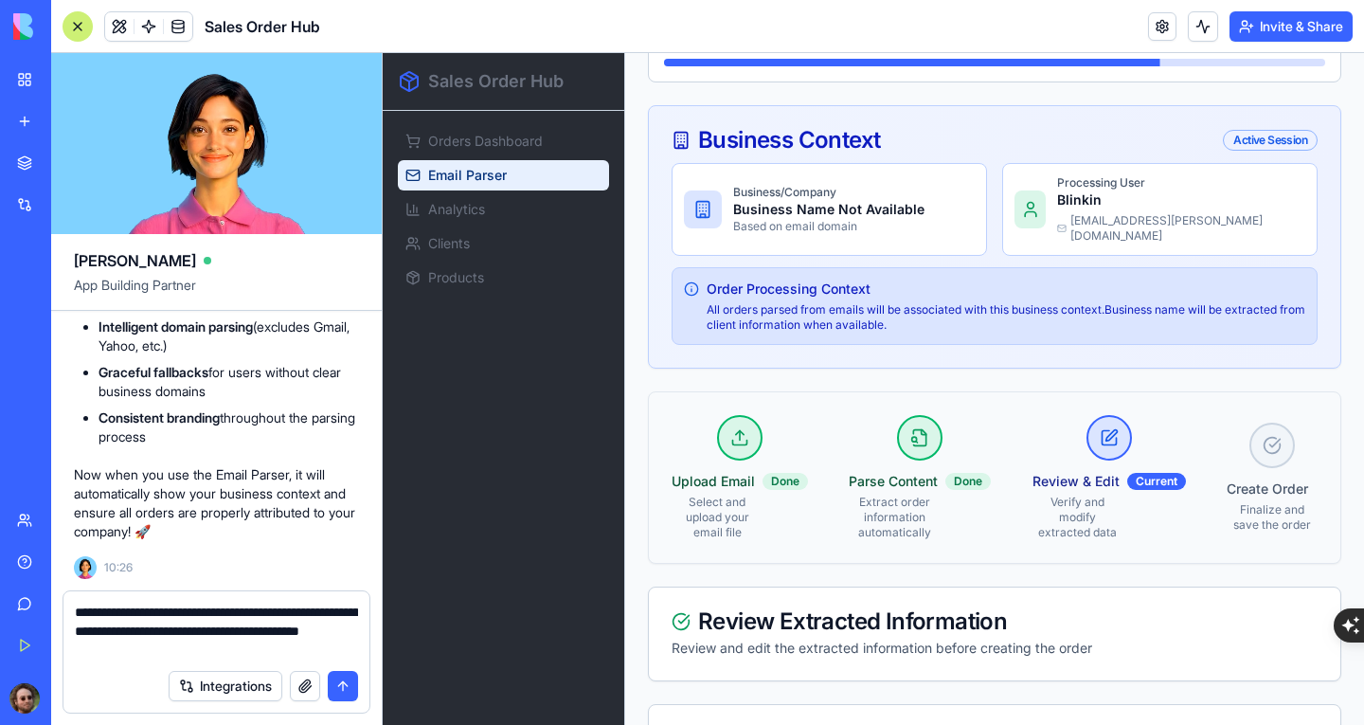
type textarea "**********"
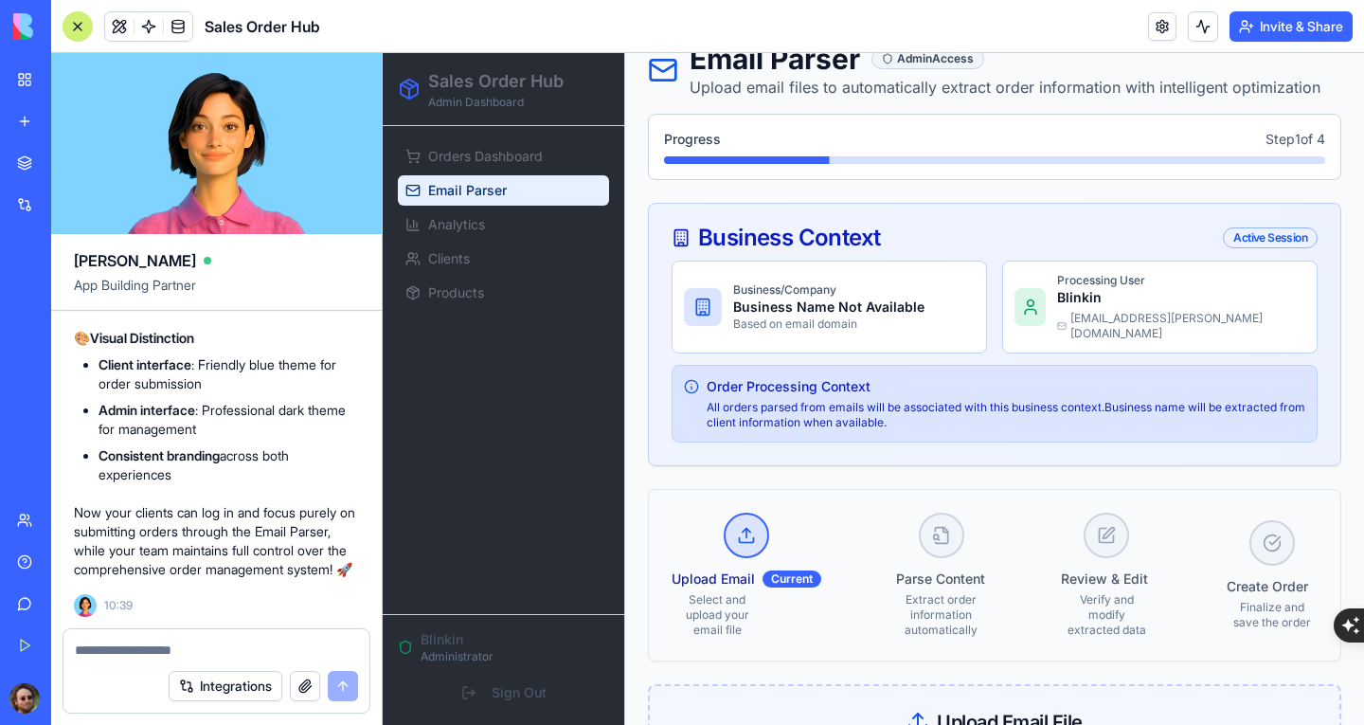
scroll to position [0, 0]
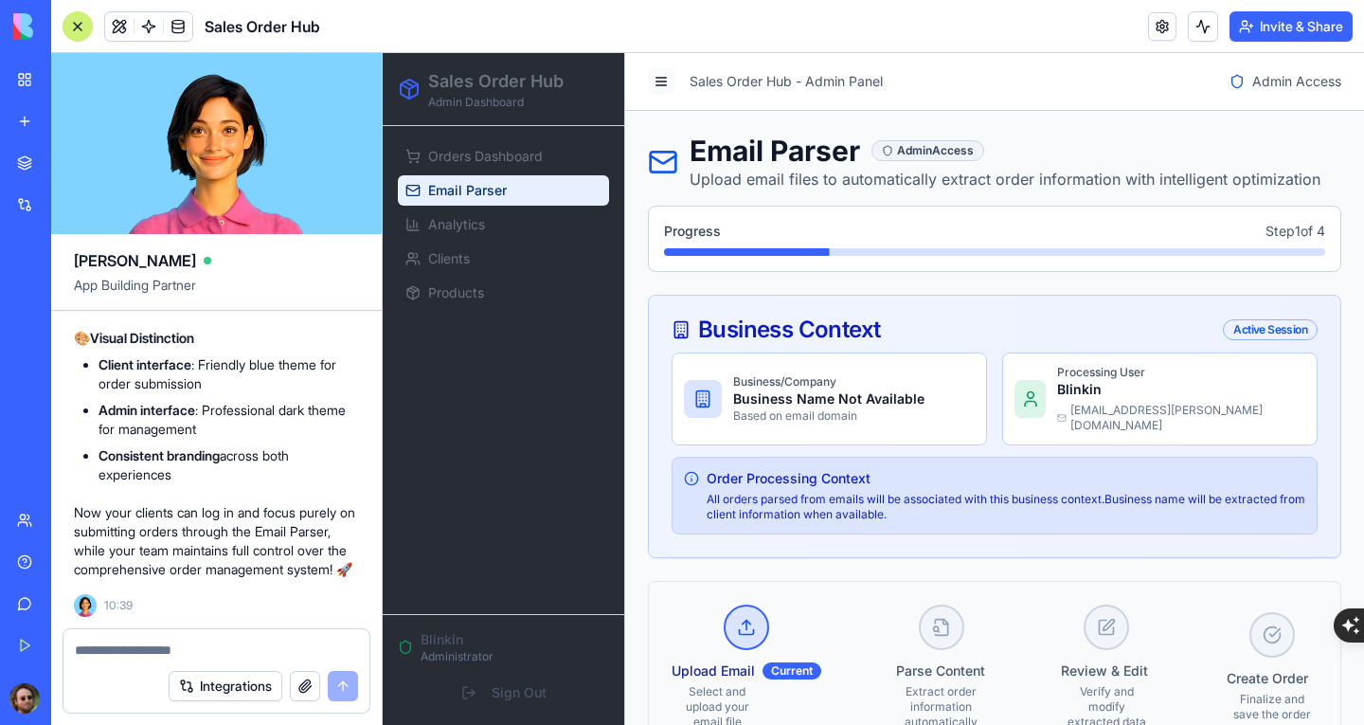
click at [671, 84] on button at bounding box center [661, 81] width 27 height 27
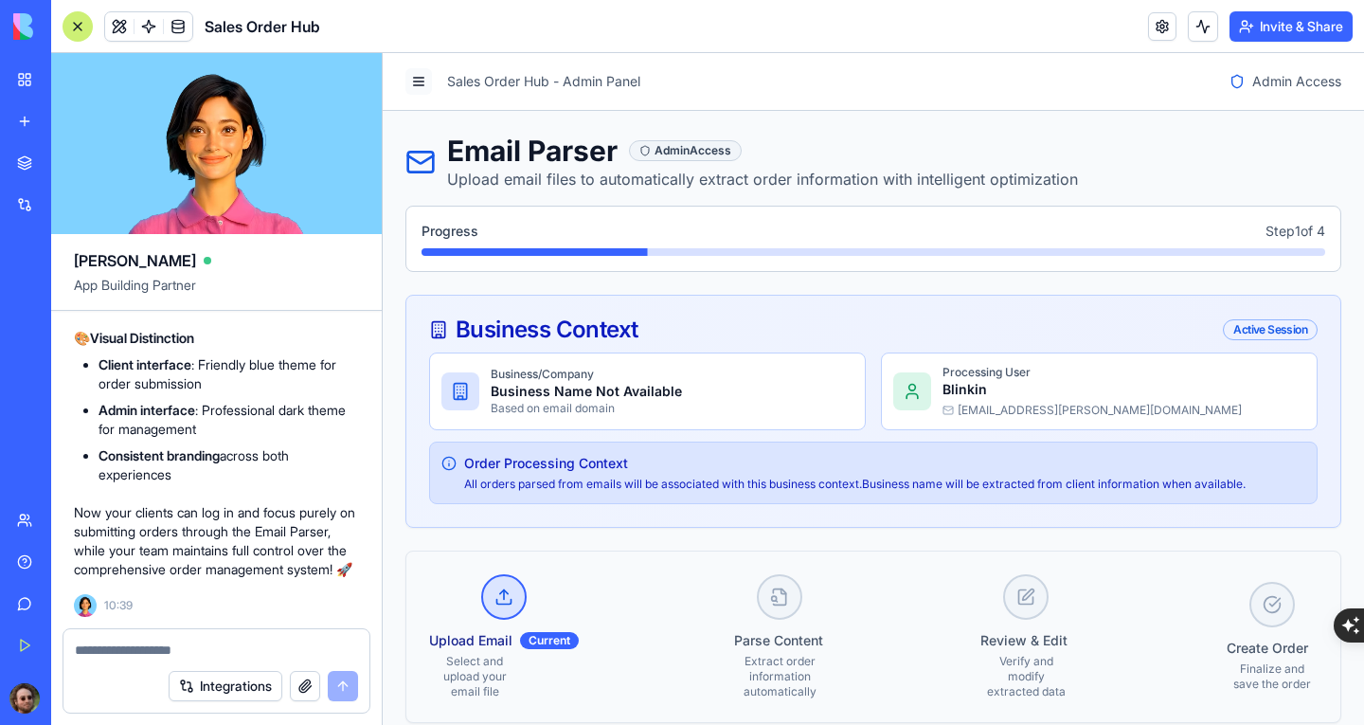
click at [412, 73] on button at bounding box center [418, 81] width 27 height 27
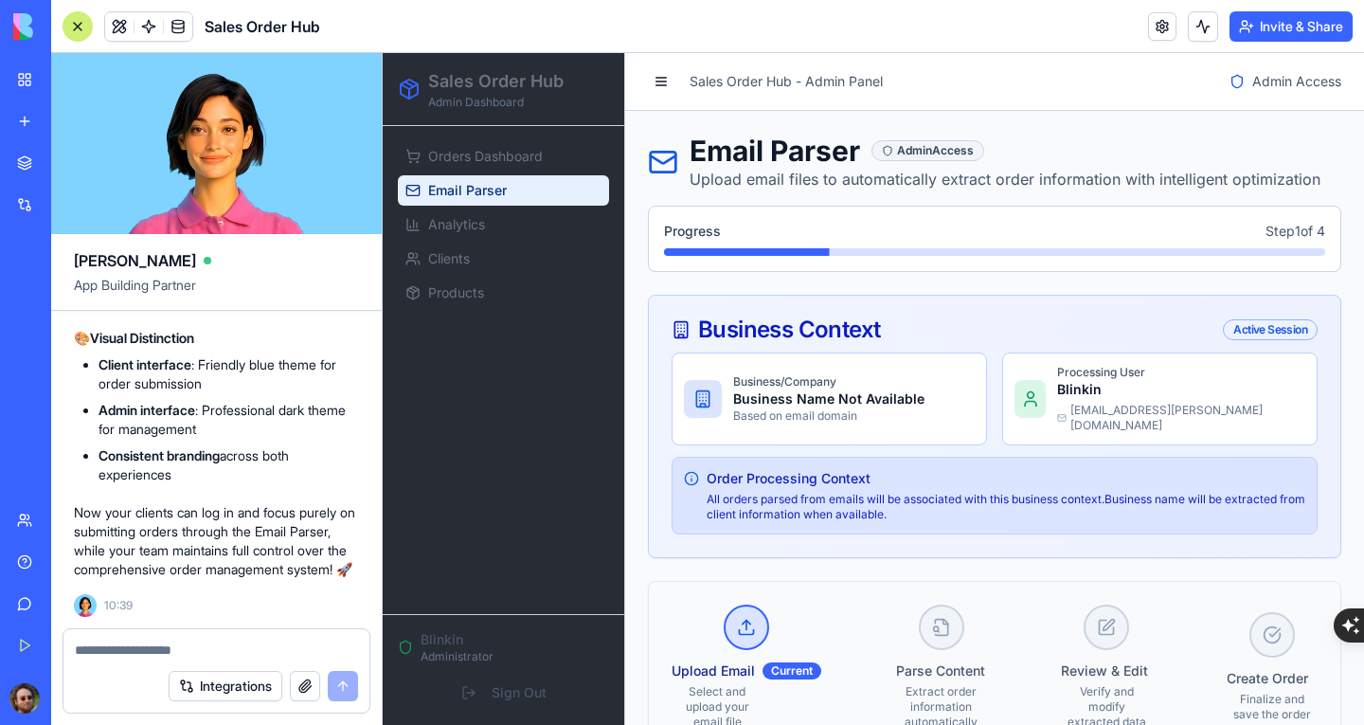
click at [463, 648] on p "Blinkin" at bounding box center [457, 639] width 73 height 19
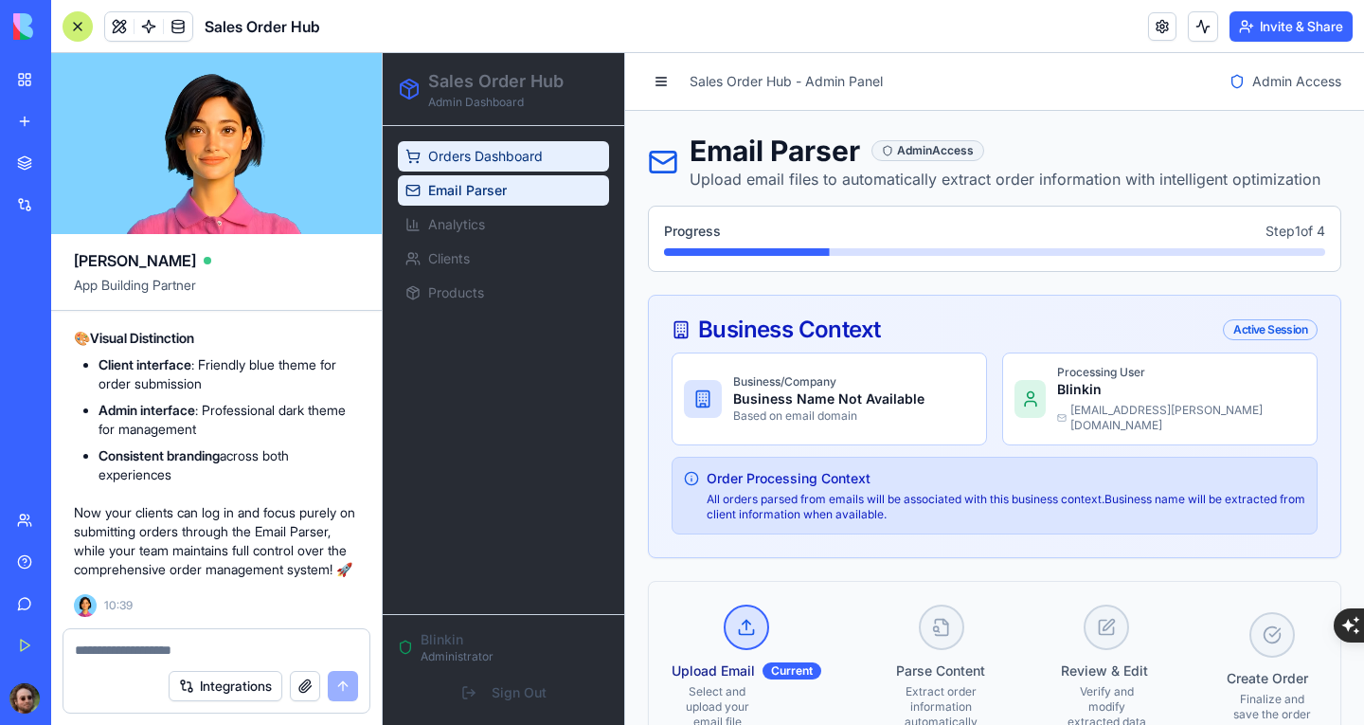
click at [482, 154] on span "Orders Dashboard" at bounding box center [485, 156] width 115 height 19
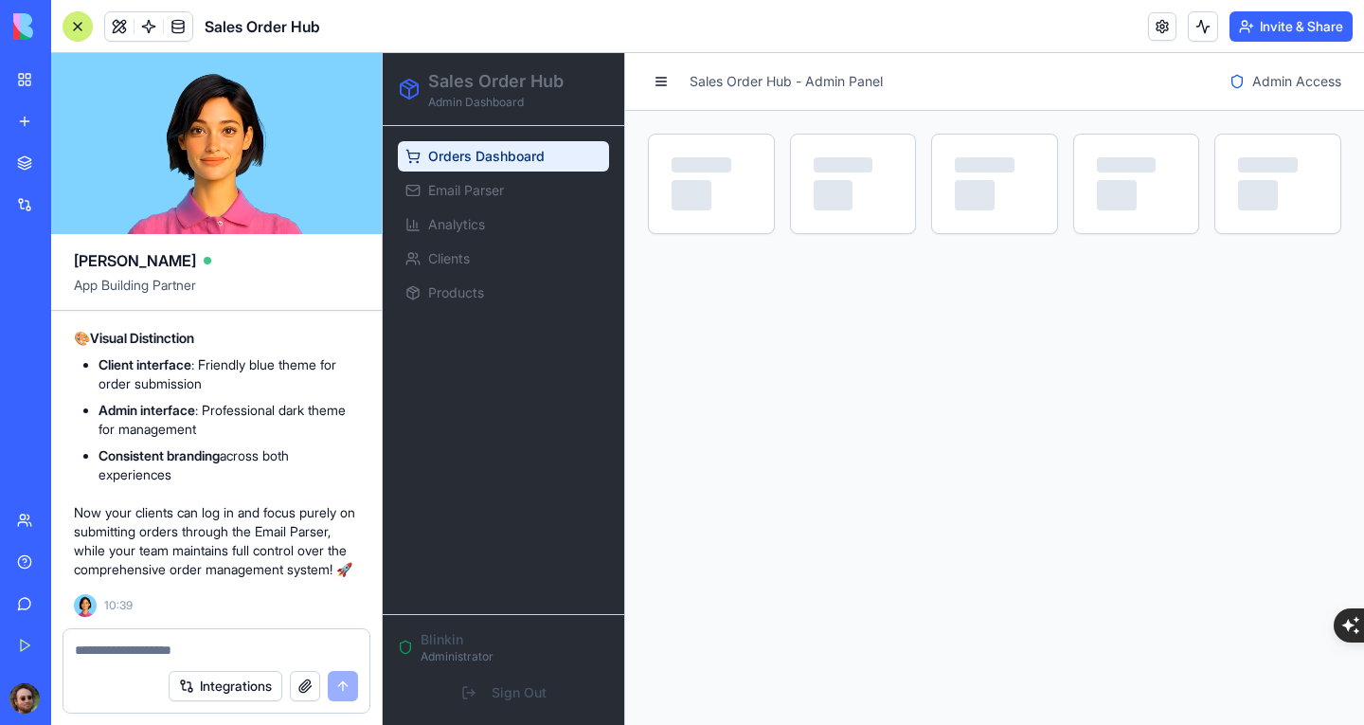
click at [1264, 87] on span "Admin Access" at bounding box center [1296, 81] width 89 height 19
click at [532, 191] on link "Email Parser" at bounding box center [503, 190] width 211 height 30
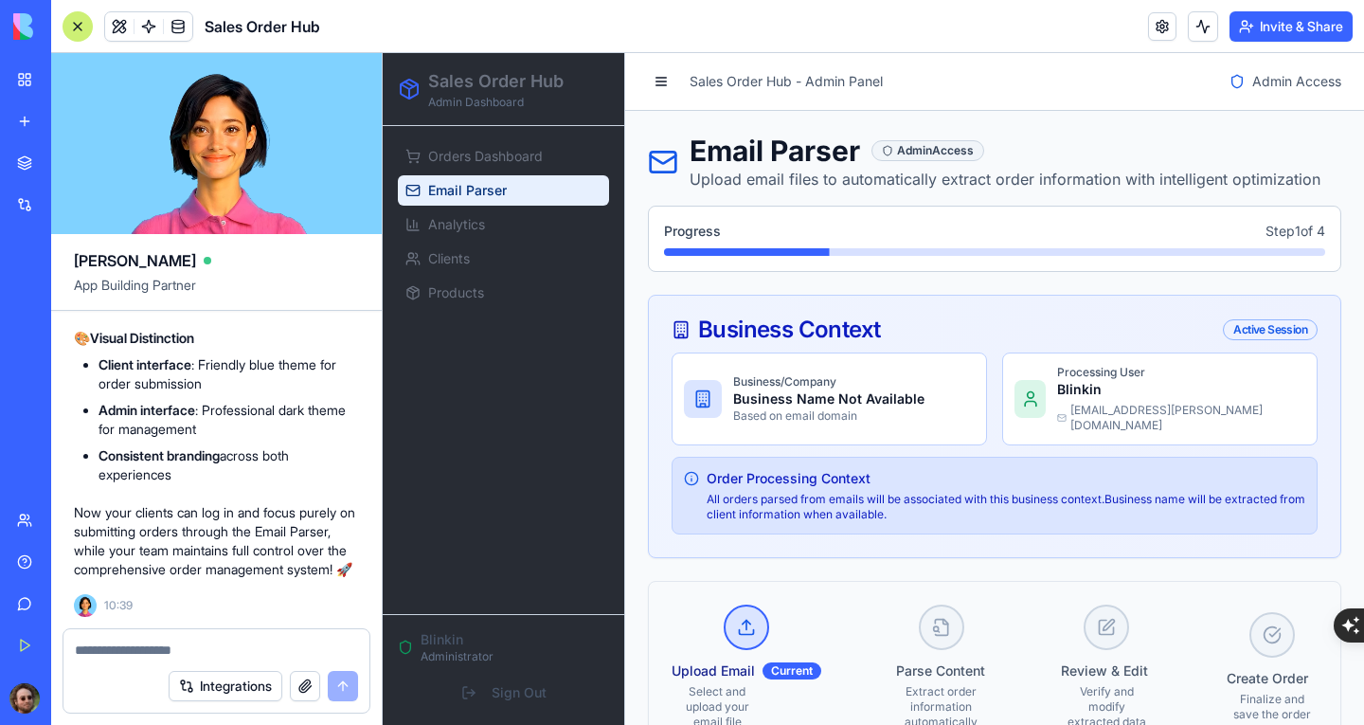
click at [435, 643] on p "Blinkin" at bounding box center [457, 639] width 73 height 19
click at [161, 643] on textarea at bounding box center [216, 649] width 283 height 19
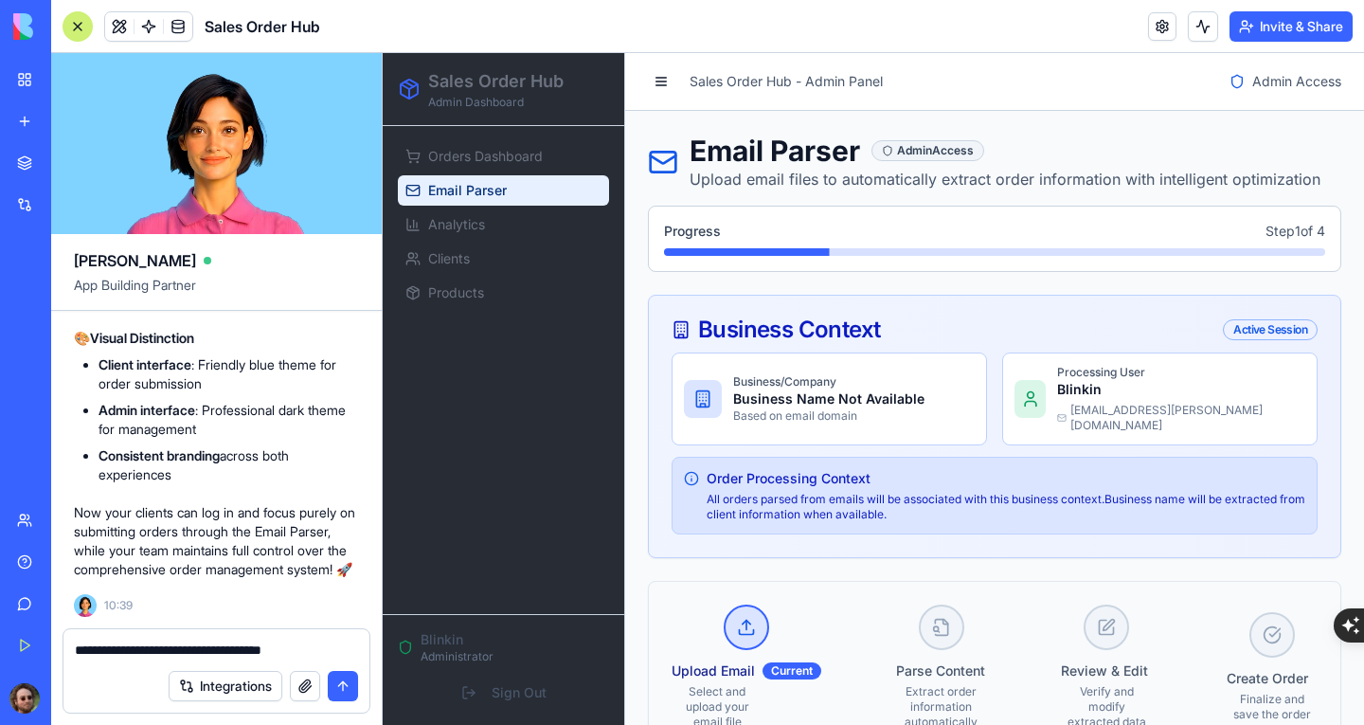
type textarea "**********"
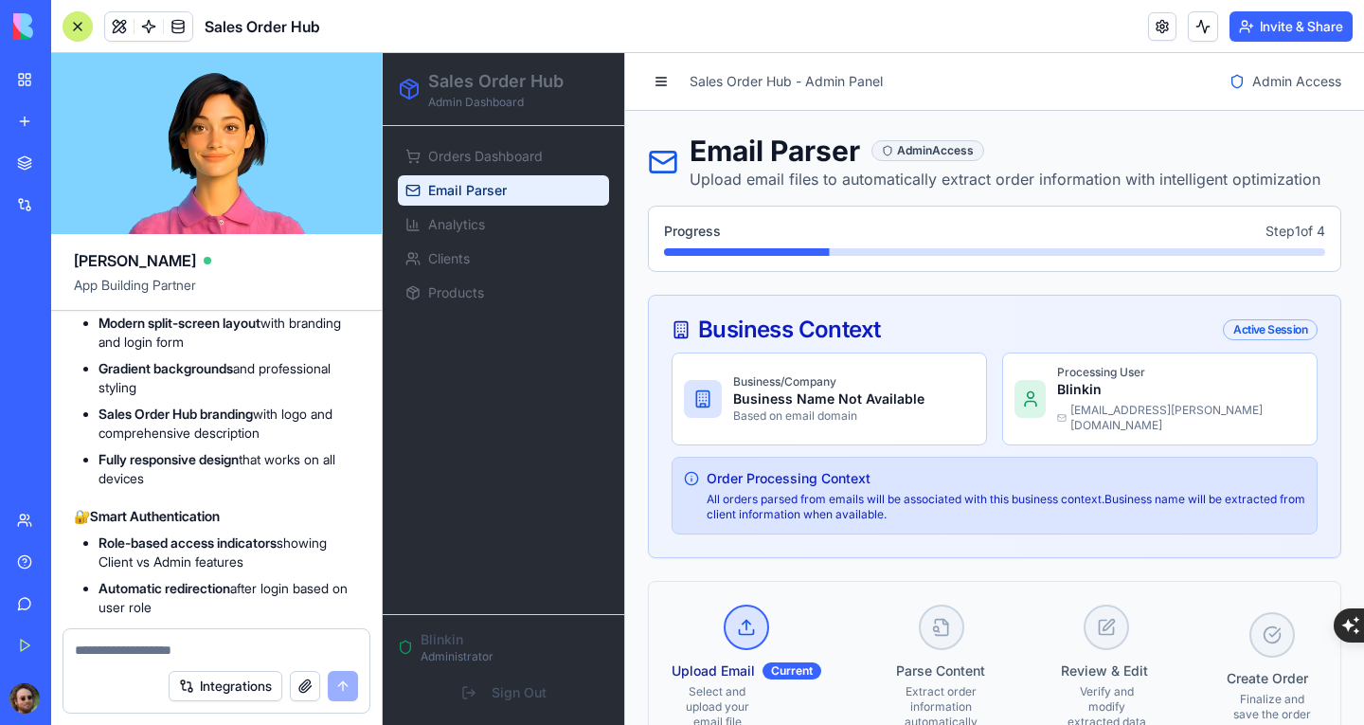
scroll to position [10772, 0]
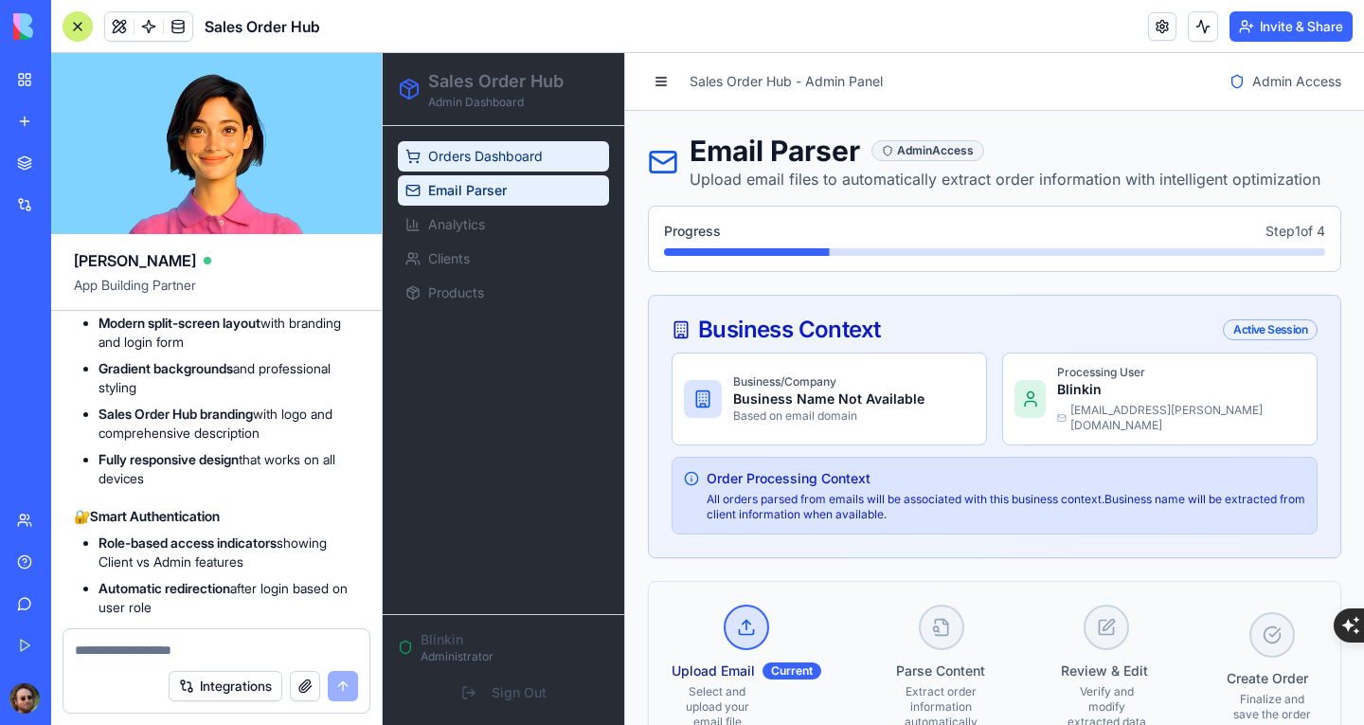
click at [462, 158] on span "Orders Dashboard" at bounding box center [485, 156] width 115 height 19
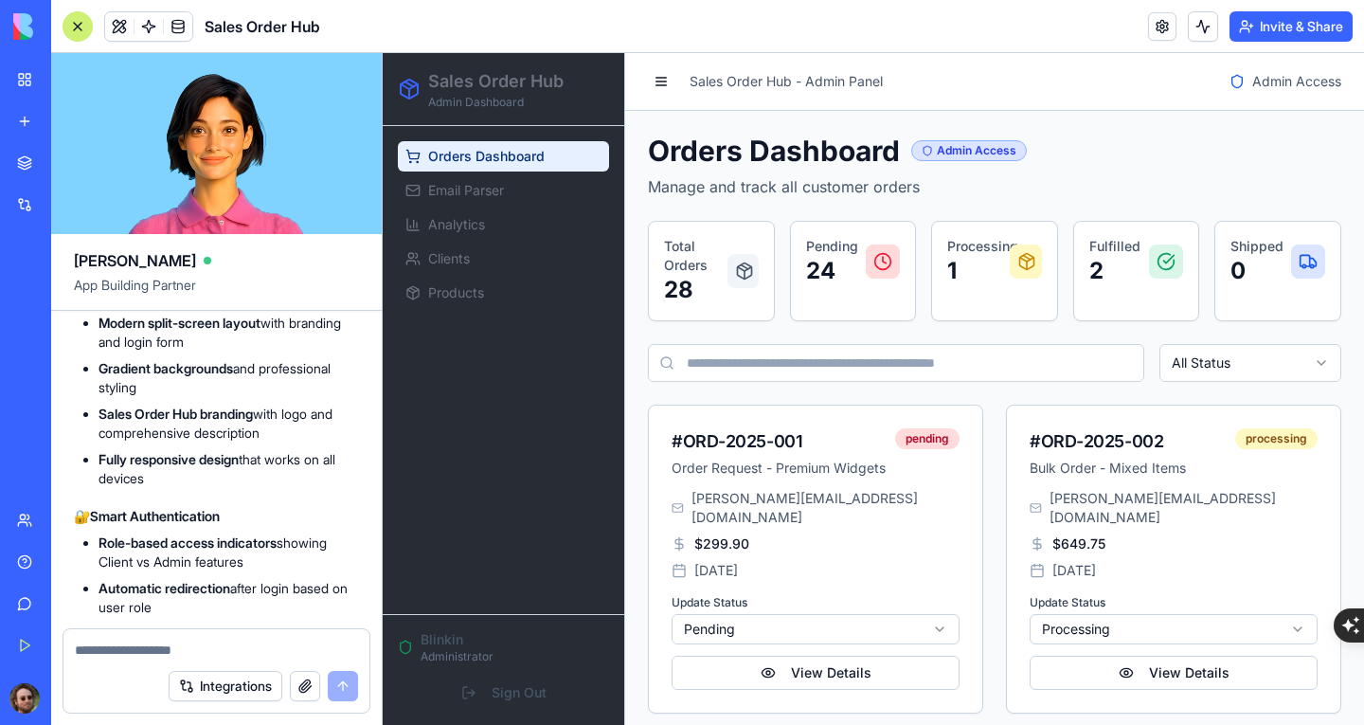
click at [943, 146] on div "Admin Access" at bounding box center [969, 150] width 116 height 21
click at [1272, 81] on span "Admin Access" at bounding box center [1296, 81] width 89 height 19
click at [658, 73] on button at bounding box center [661, 81] width 27 height 27
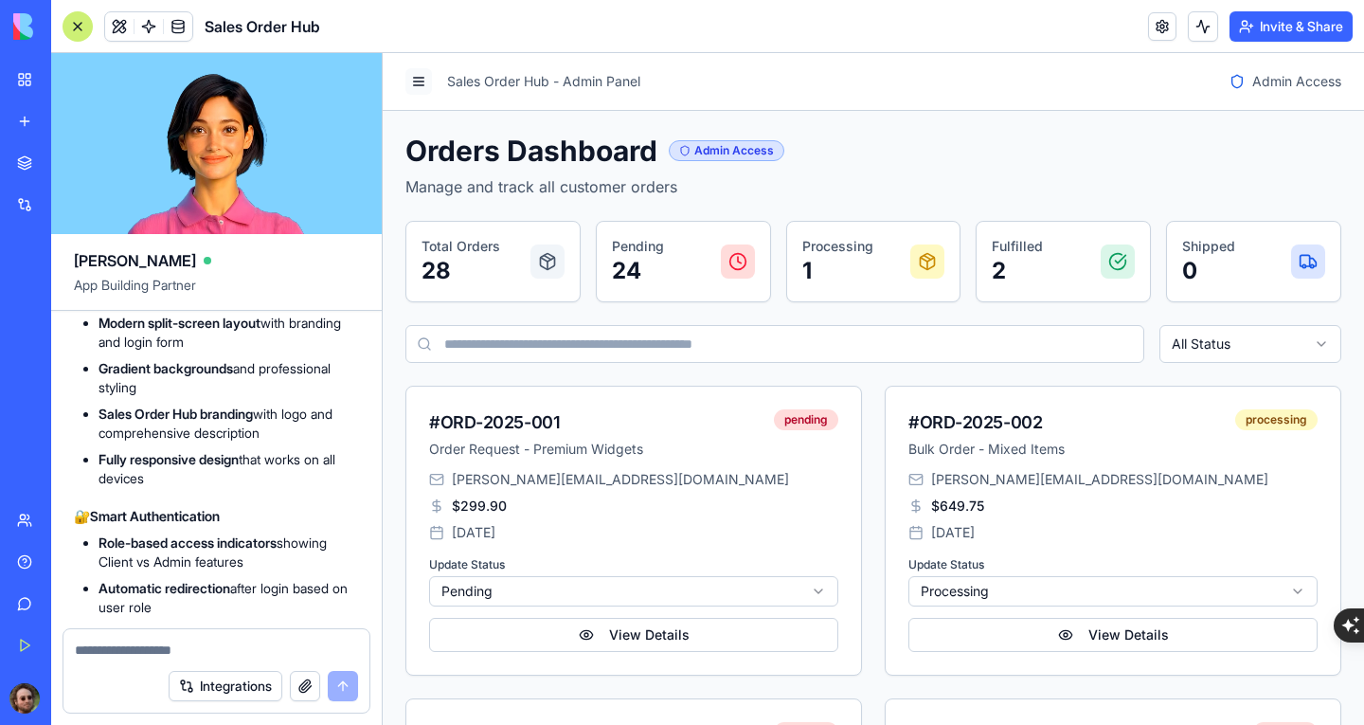
click at [428, 83] on button at bounding box center [418, 81] width 27 height 27
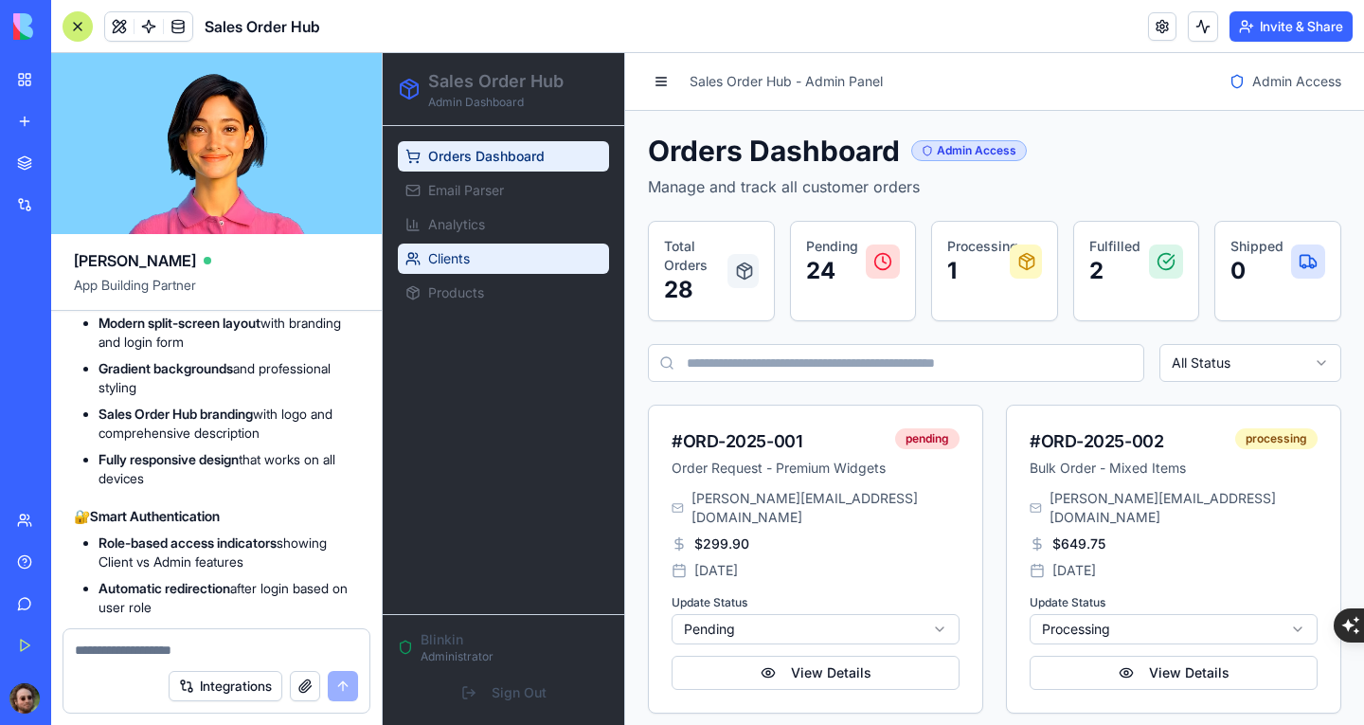
click at [505, 259] on link "Clients" at bounding box center [503, 258] width 211 height 30
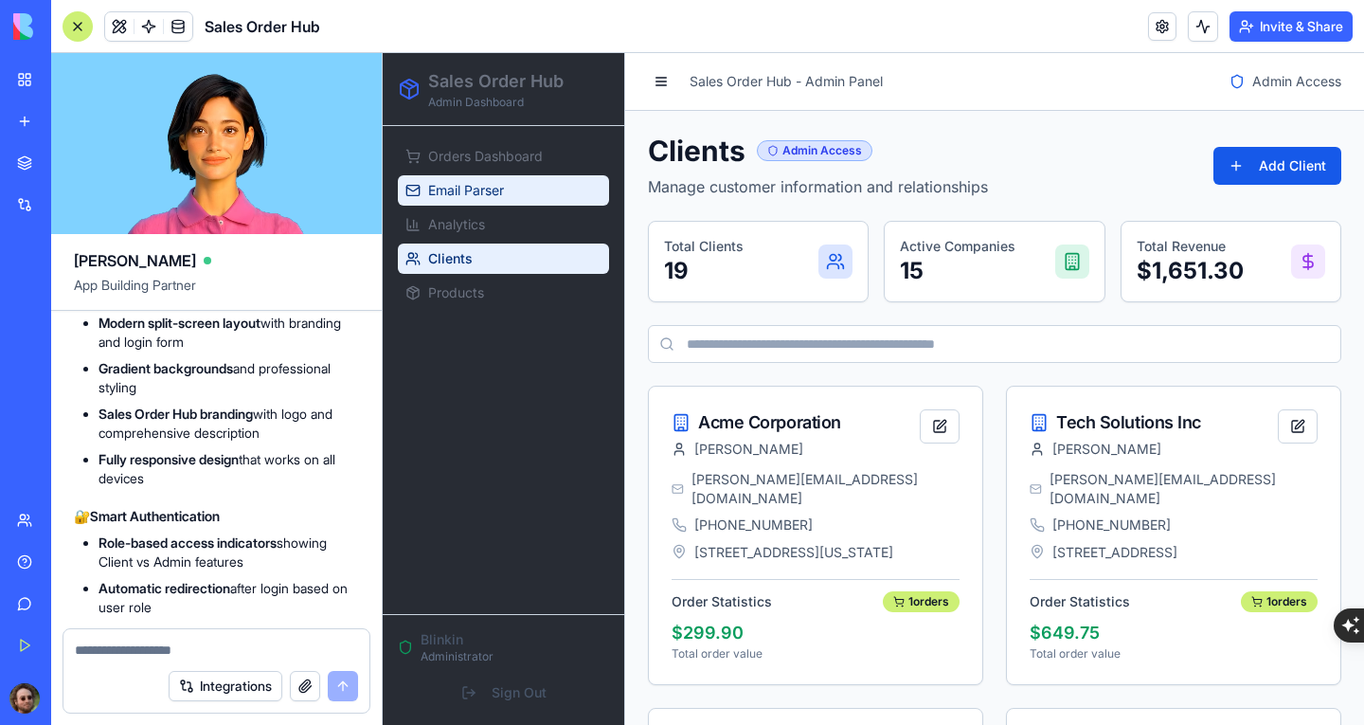
click at [491, 187] on span "Email Parser" at bounding box center [466, 190] width 76 height 19
